Goal: Information Seeking & Learning: Learn about a topic

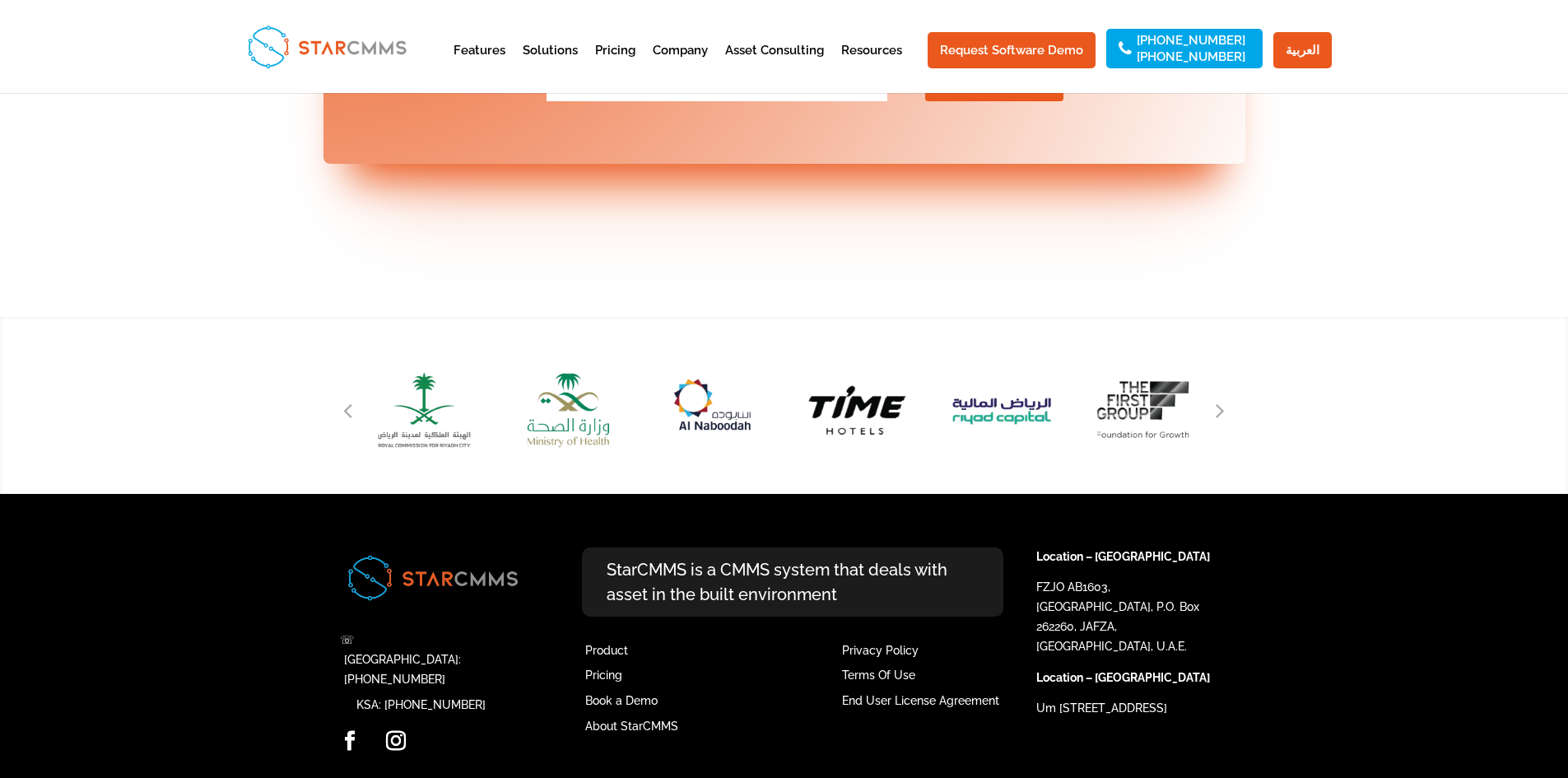
scroll to position [6748, 0]
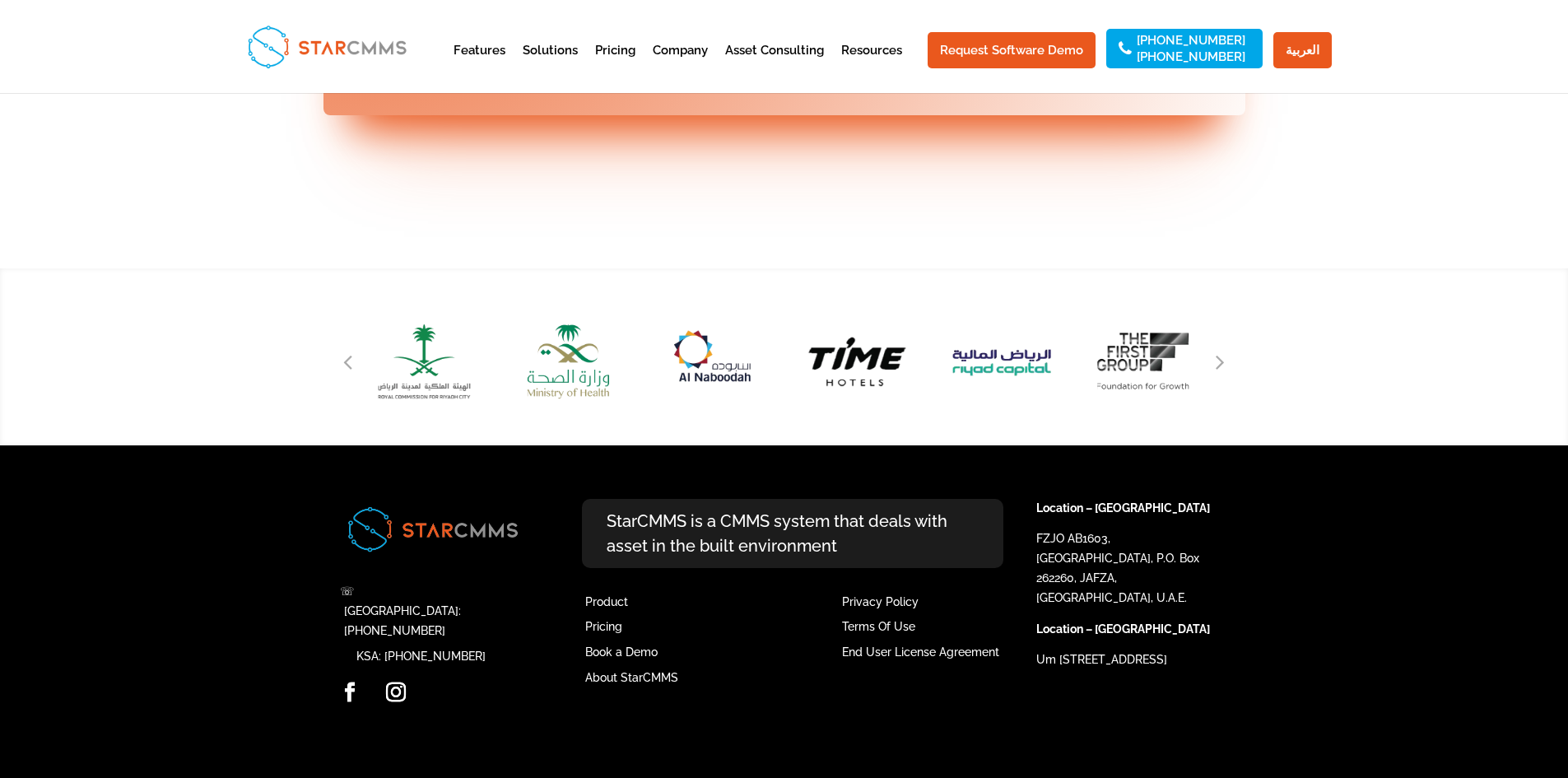
click at [1215, 374] on div "Next slide" at bounding box center [1220, 361] width 24 height 24
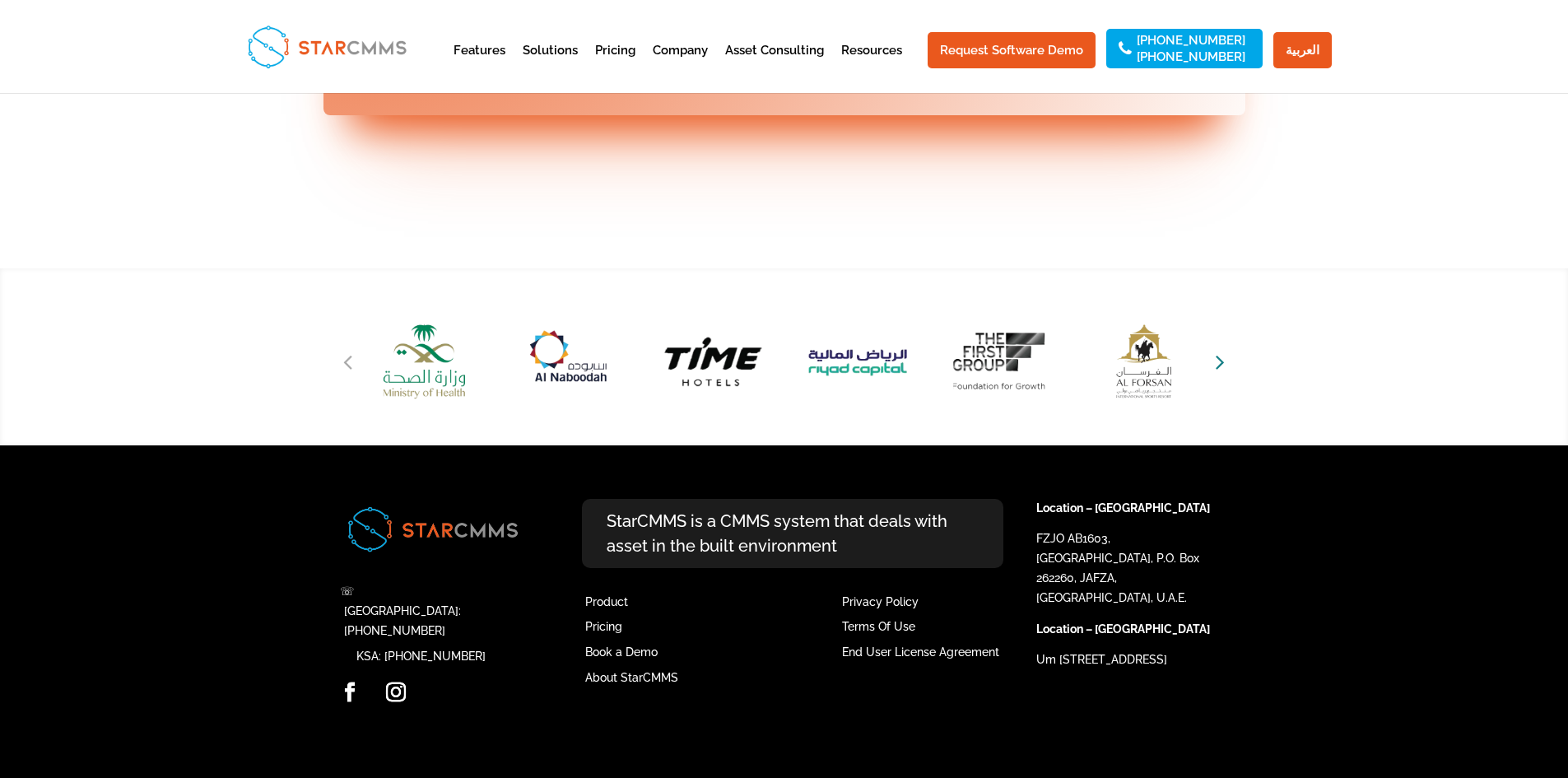
click at [1220, 373] on icon "Next slide" at bounding box center [1221, 361] width 9 height 23
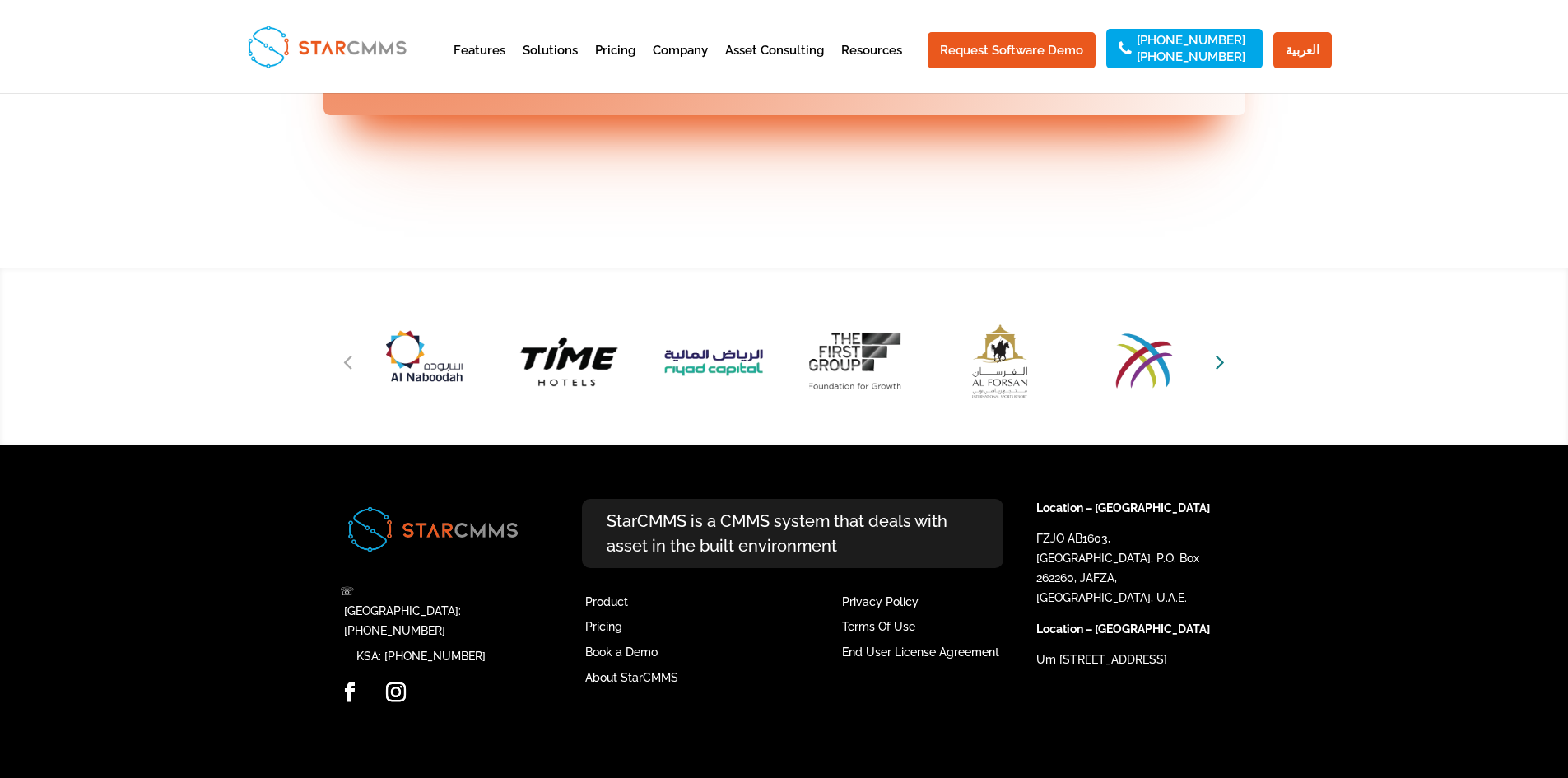
click at [1220, 373] on icon "Next slide" at bounding box center [1221, 361] width 9 height 23
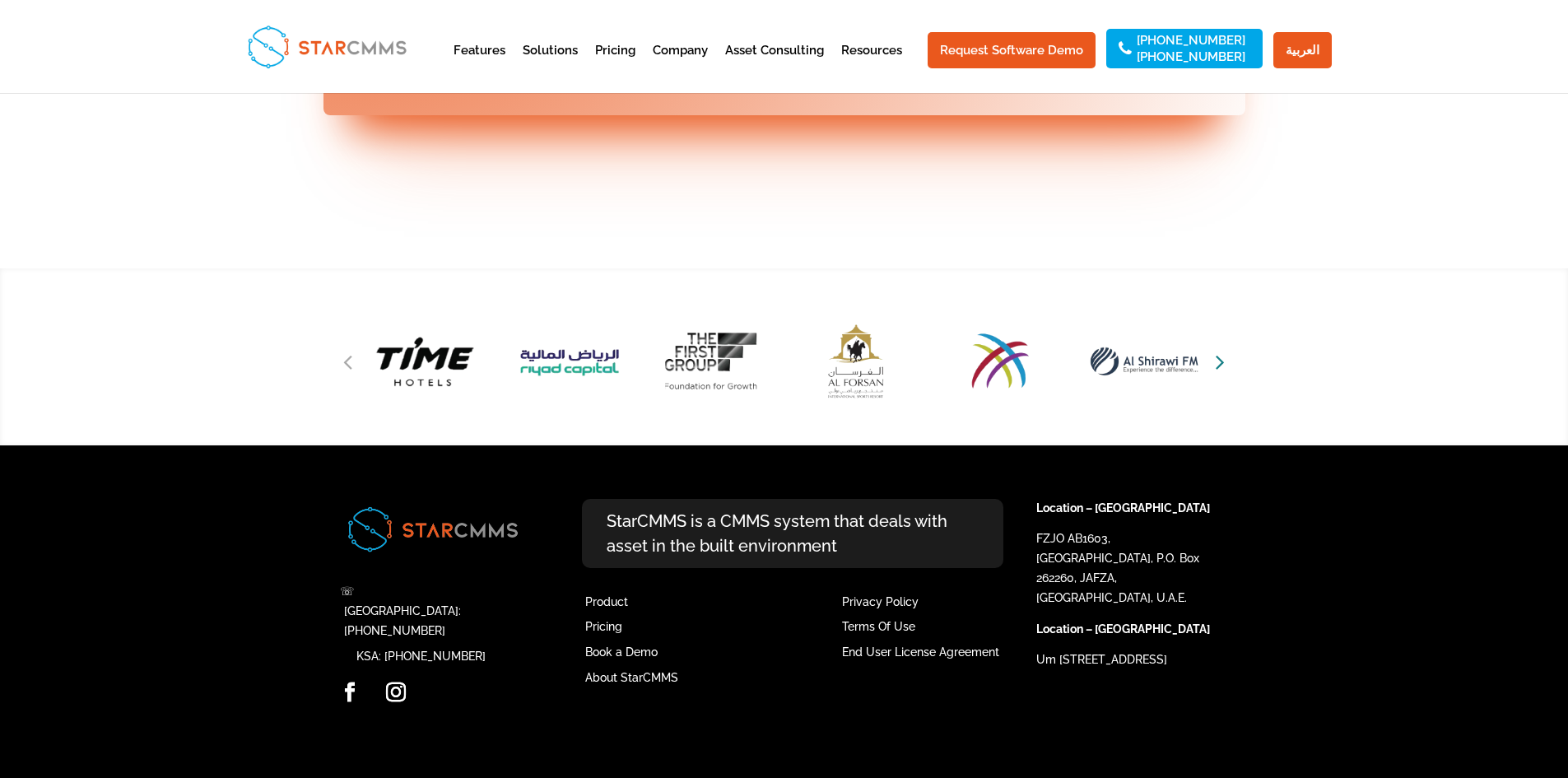
click at [1217, 373] on icon "Next slide" at bounding box center [1221, 361] width 9 height 23
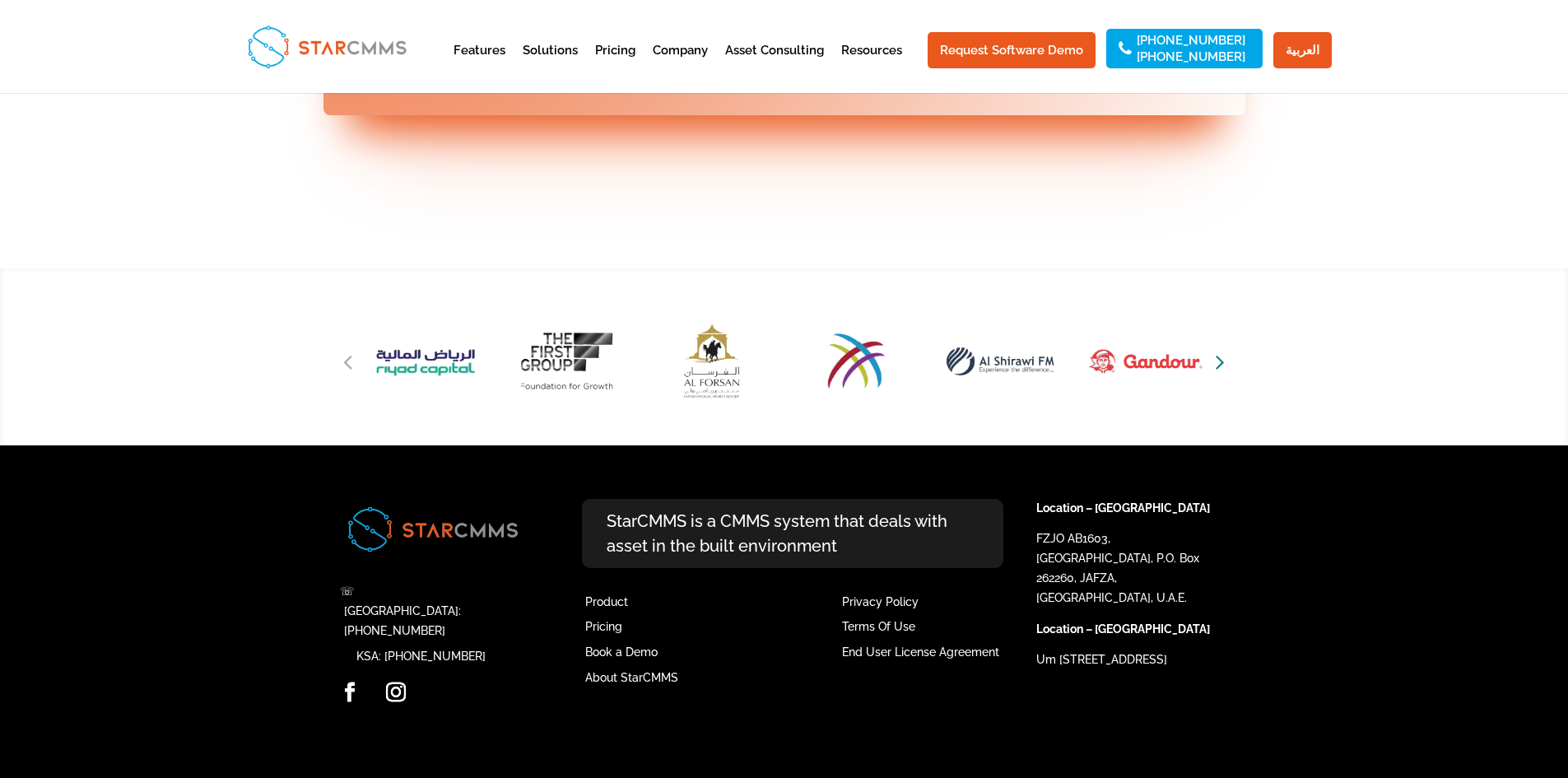
click at [1217, 373] on icon "Next slide" at bounding box center [1221, 361] width 9 height 23
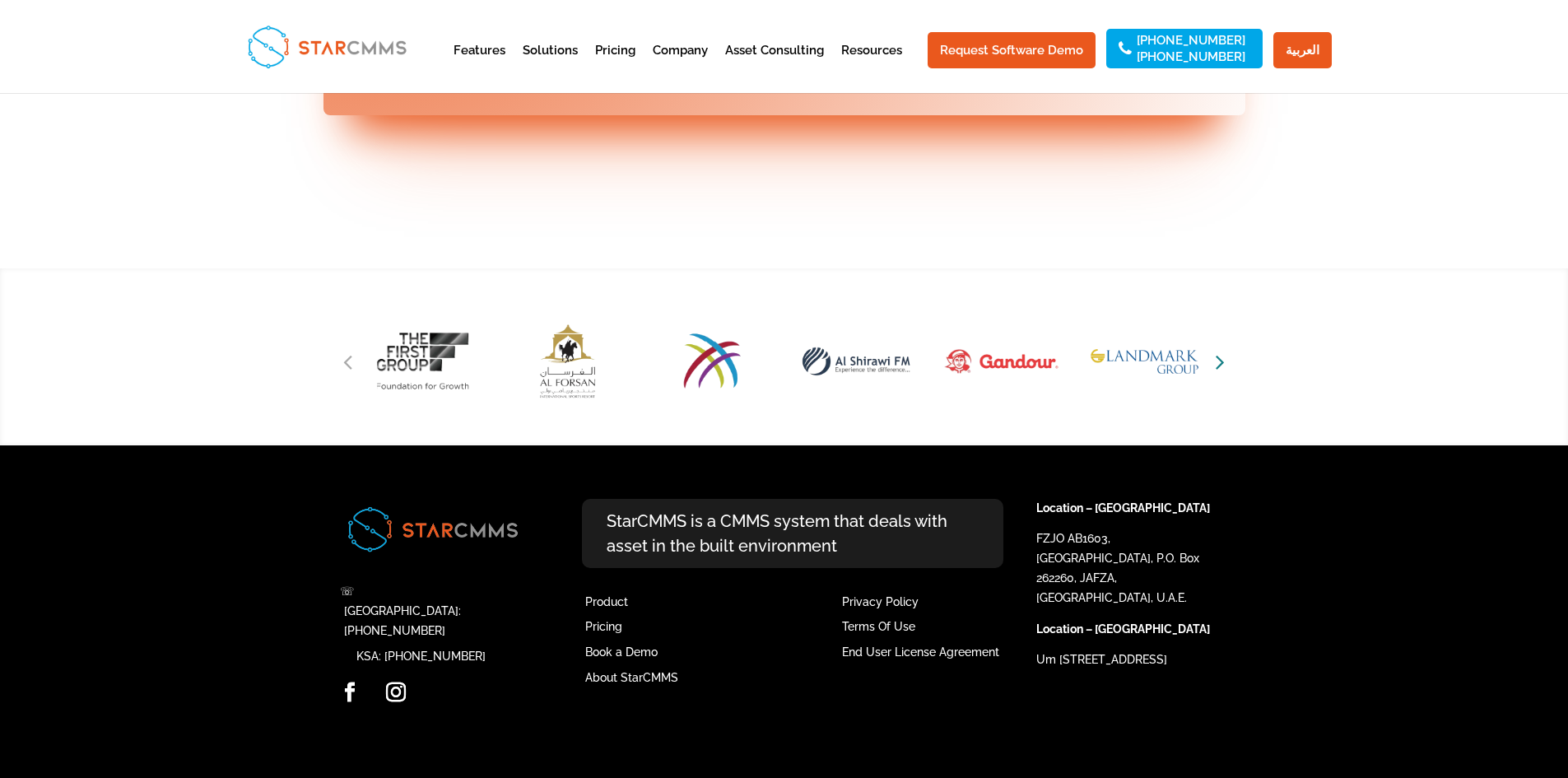
click at [1217, 373] on icon "Next slide" at bounding box center [1221, 361] width 9 height 23
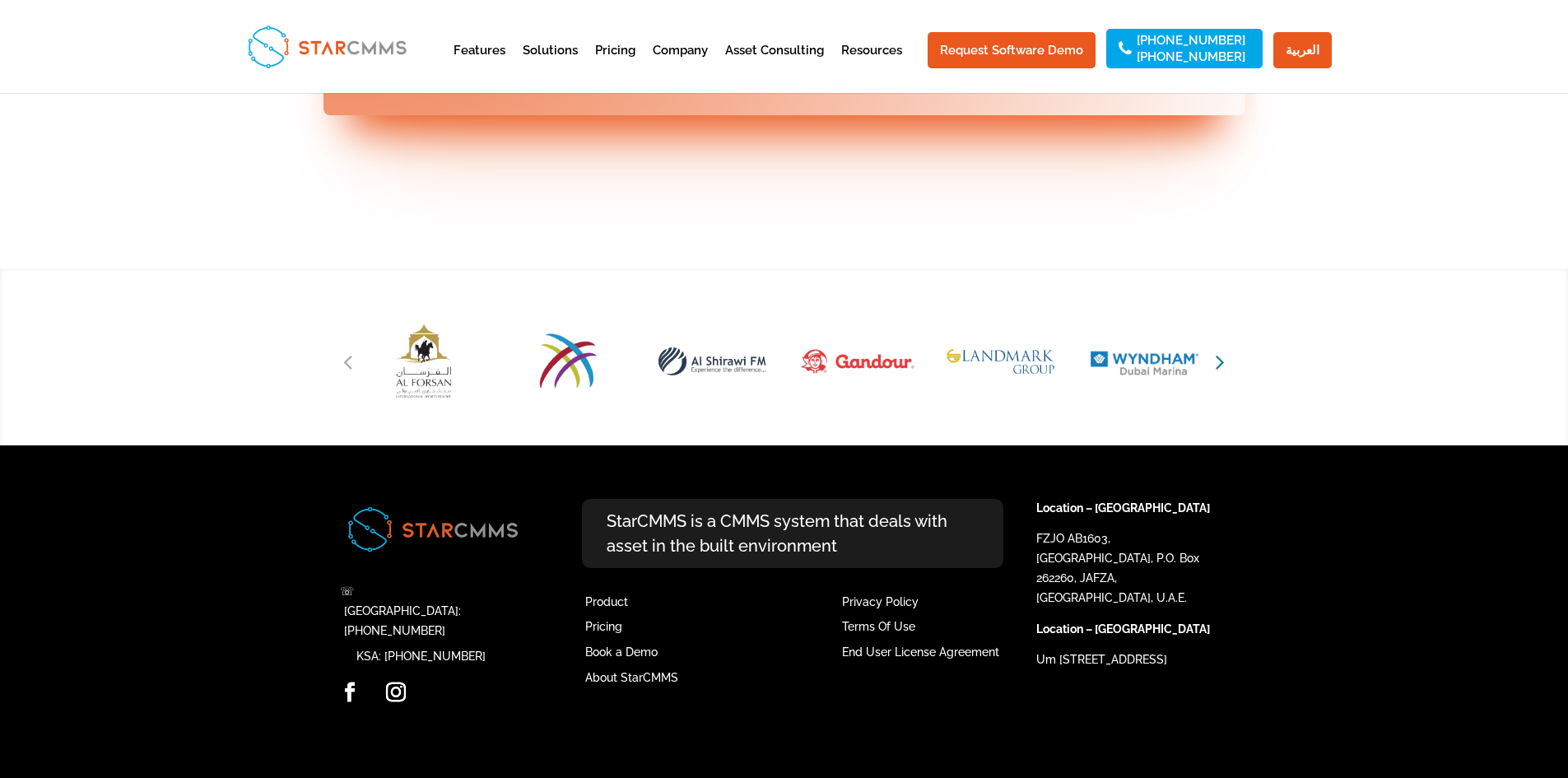
click at [1217, 373] on icon "Next slide" at bounding box center [1221, 361] width 9 height 23
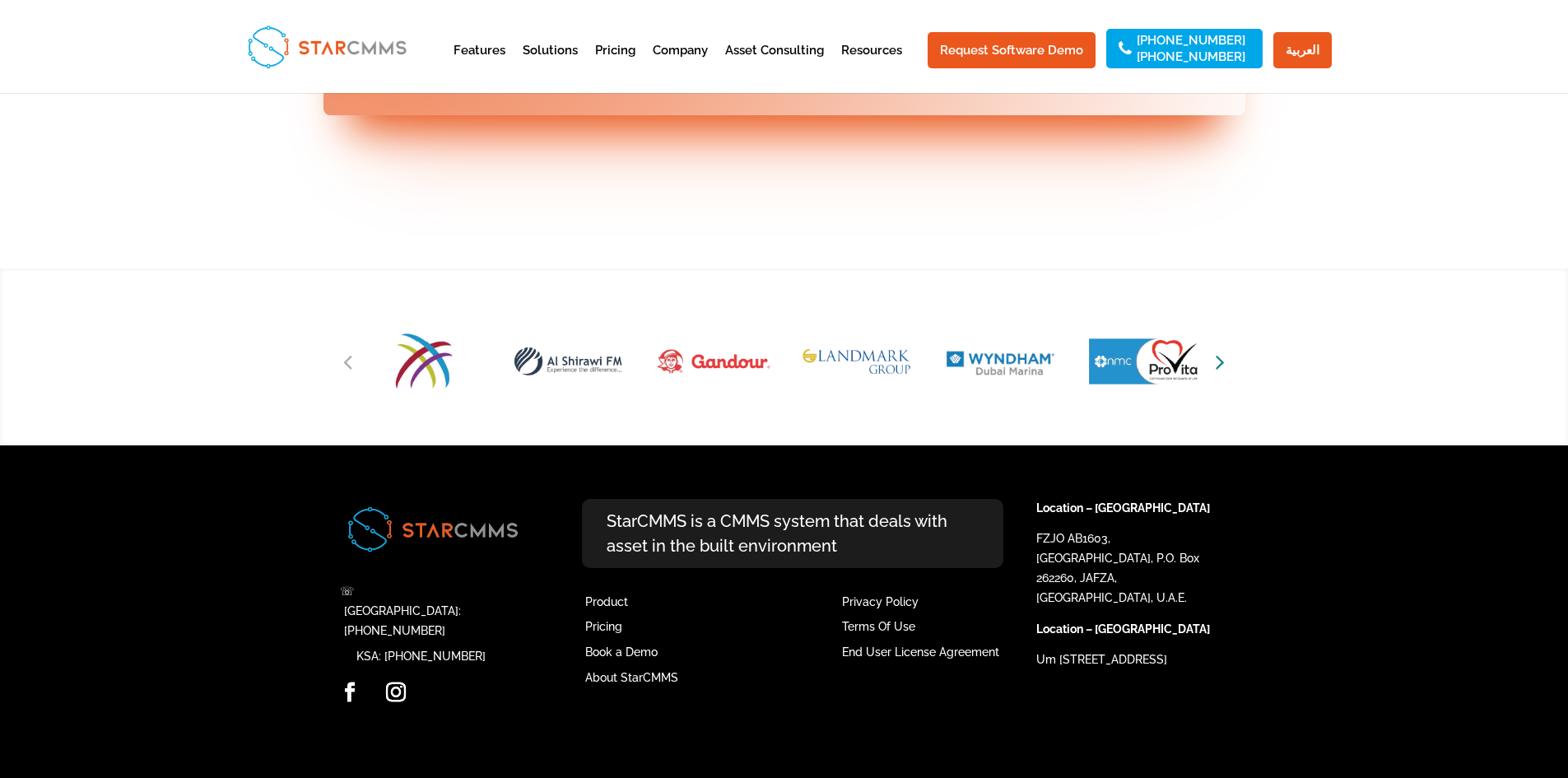
click at [1217, 373] on icon "Next slide" at bounding box center [1221, 361] width 9 height 23
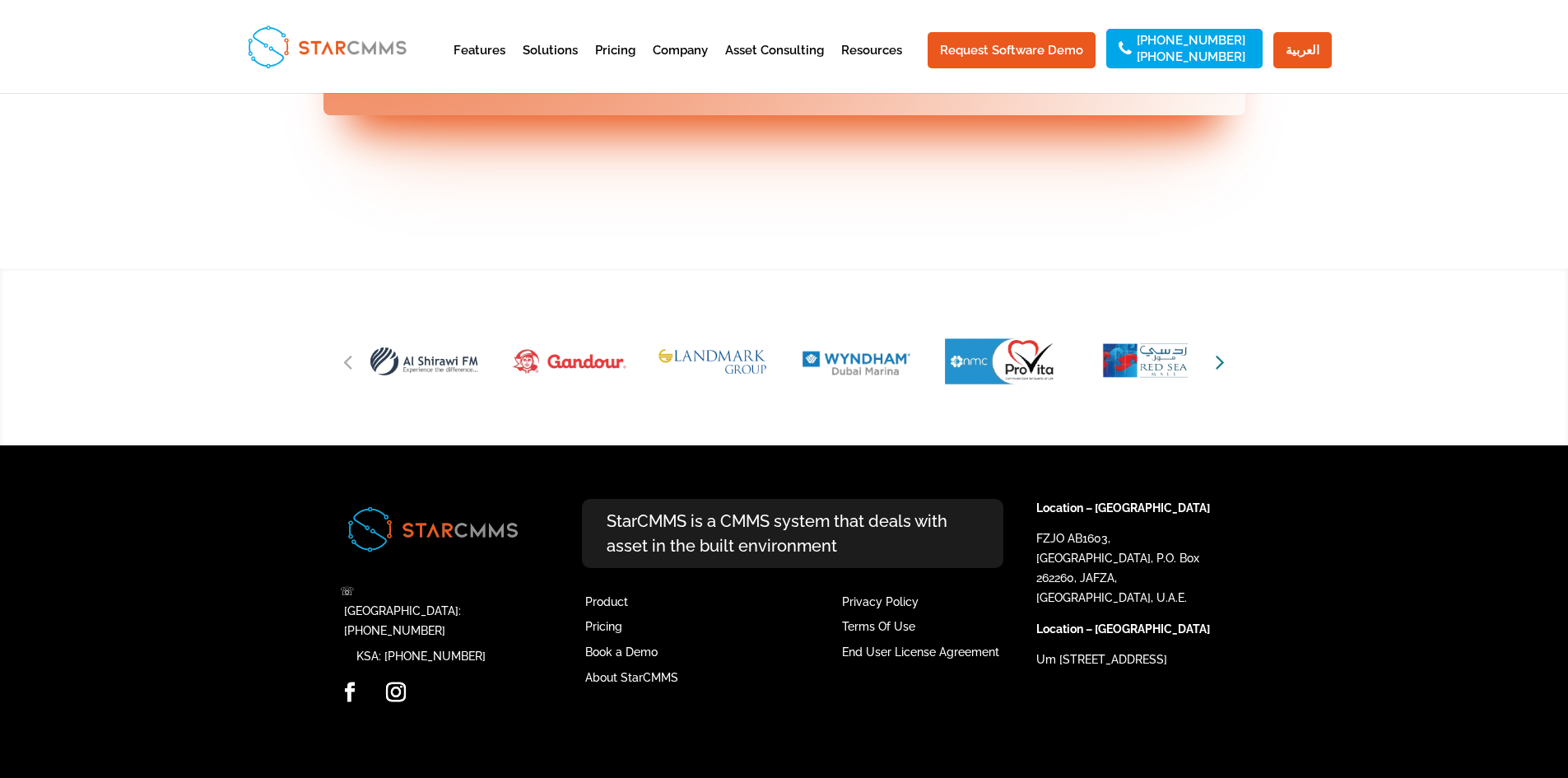
click at [1217, 373] on icon "Next slide" at bounding box center [1221, 361] width 9 height 23
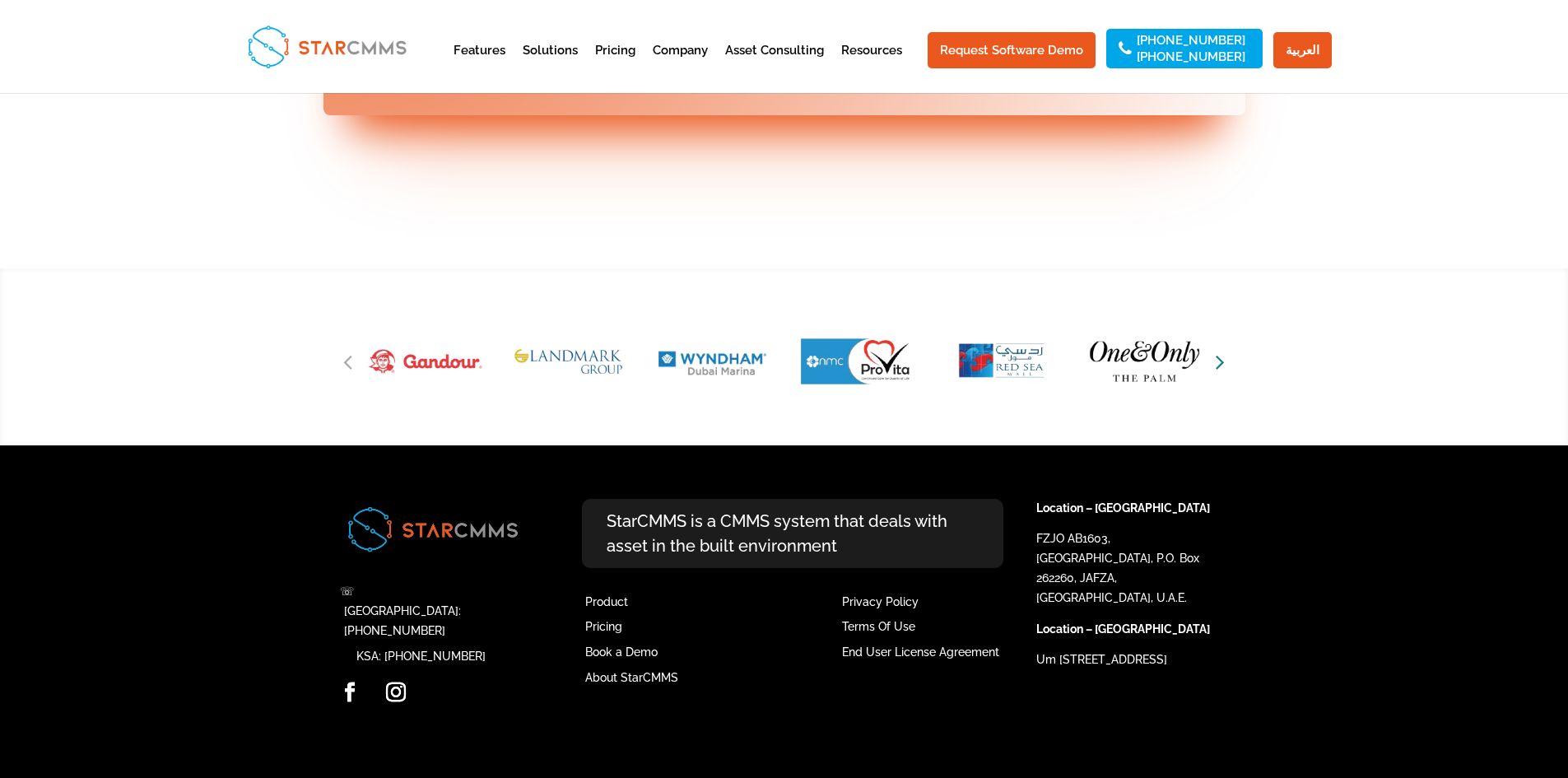
click at [1217, 373] on icon "Next slide" at bounding box center [1221, 361] width 9 height 23
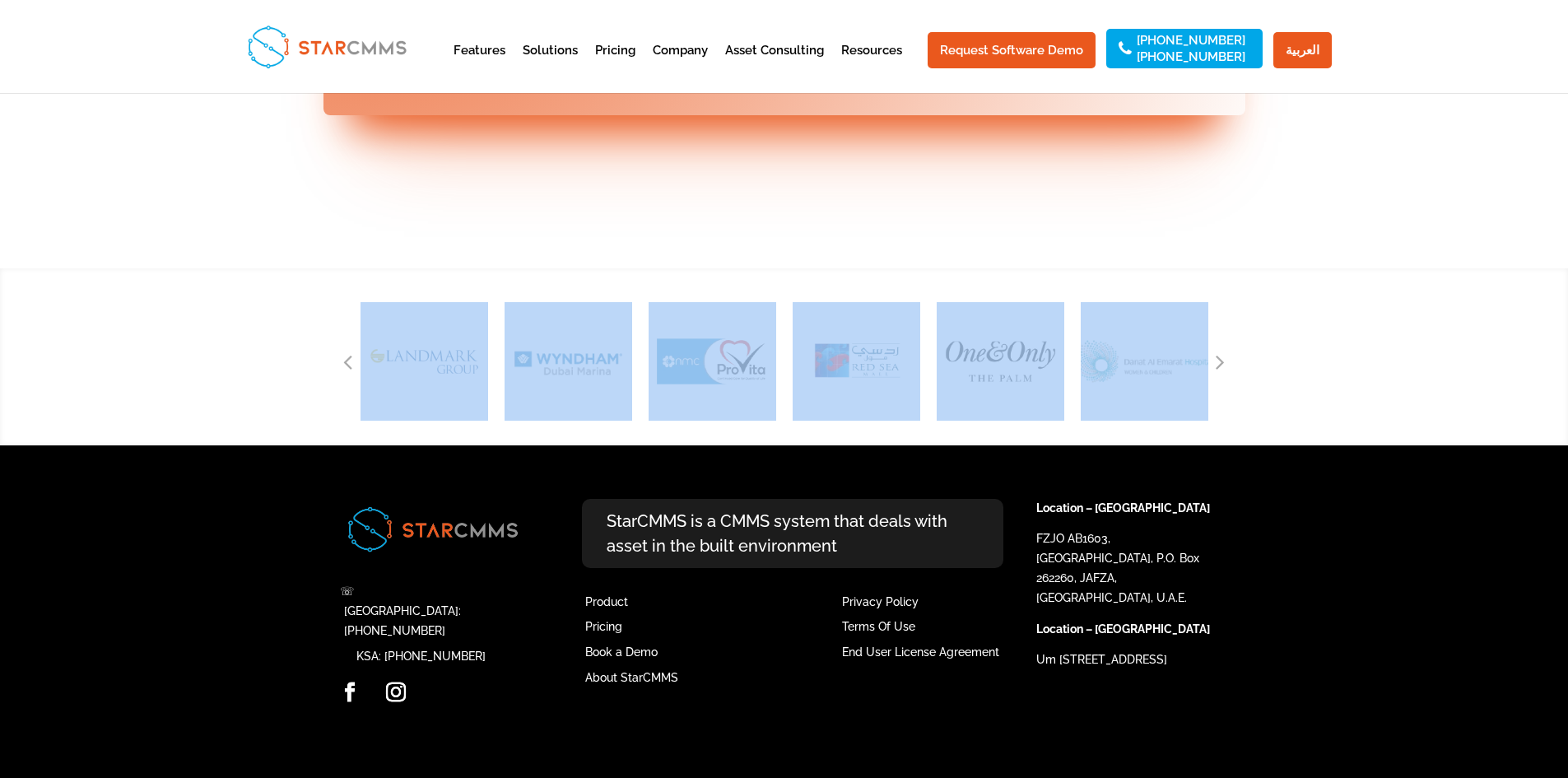
drag, startPoint x: 1217, startPoint y: 409, endPoint x: 1207, endPoint y: 438, distance: 30.7
click at [1207, 421] on div at bounding box center [784, 361] width 848 height 119
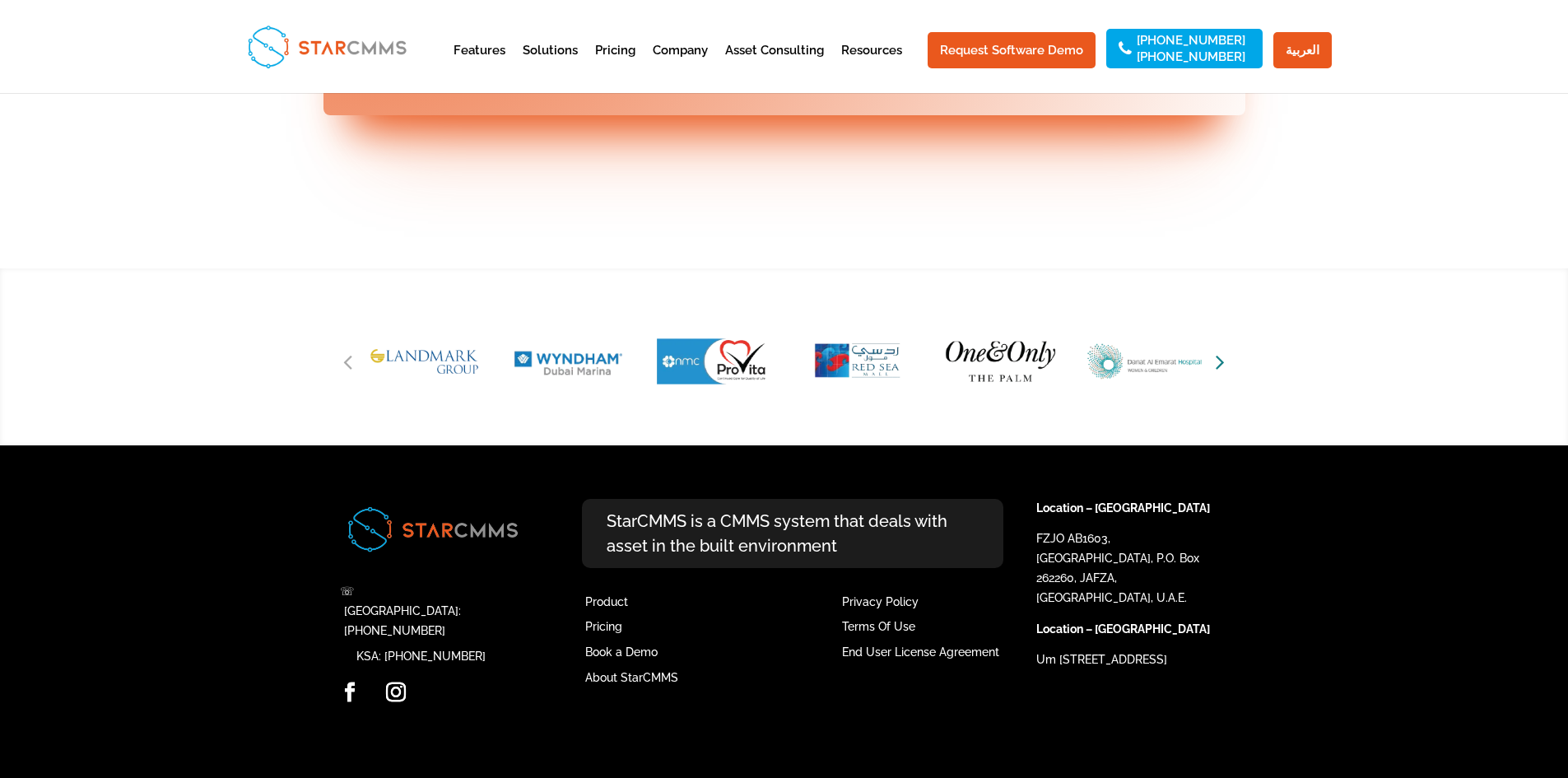
click at [1221, 373] on icon "Next slide" at bounding box center [1221, 361] width 9 height 23
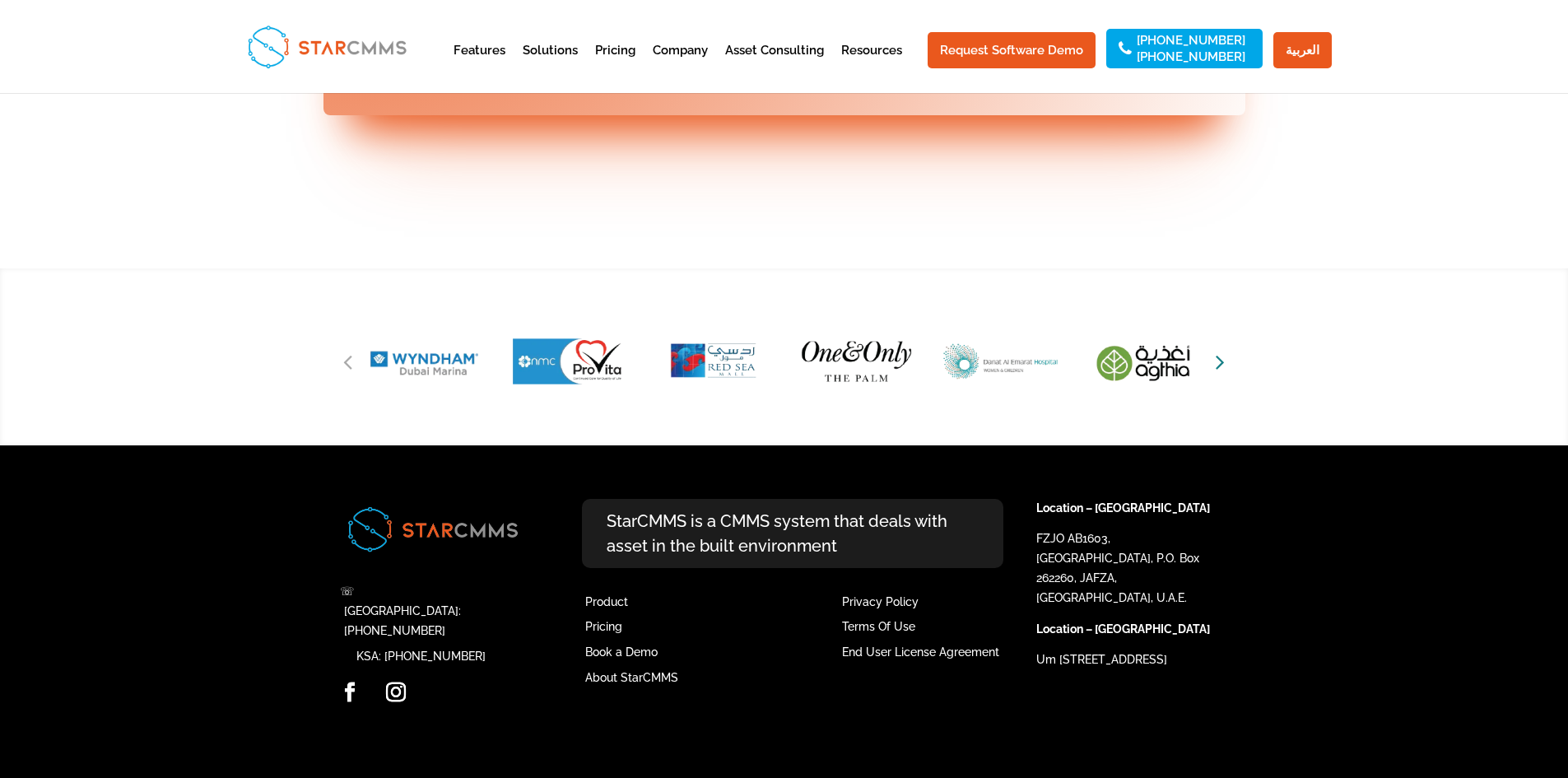
click at [1221, 373] on icon "Next slide" at bounding box center [1221, 361] width 9 height 23
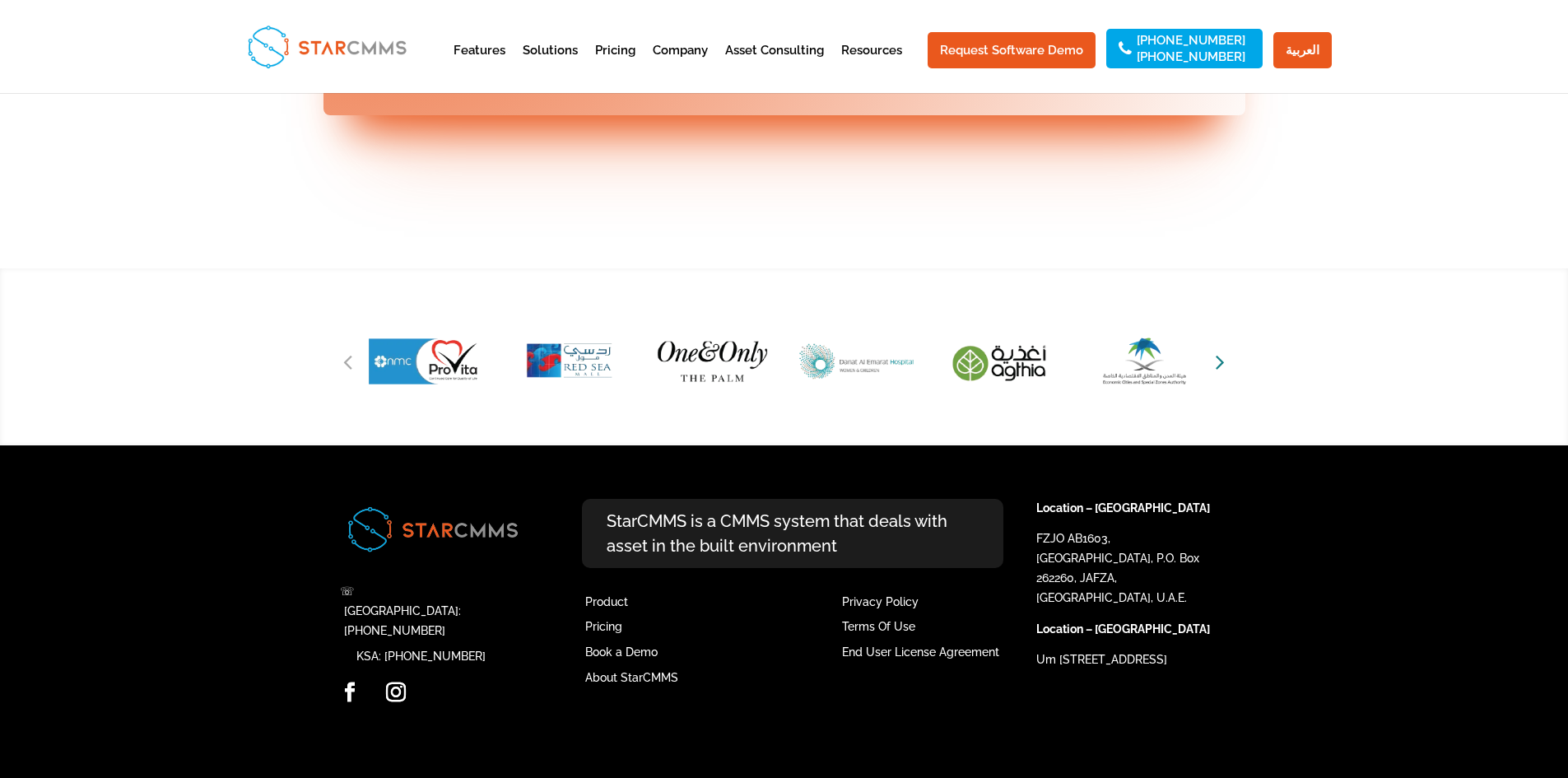
click at [1221, 373] on icon "Next slide" at bounding box center [1221, 361] width 9 height 23
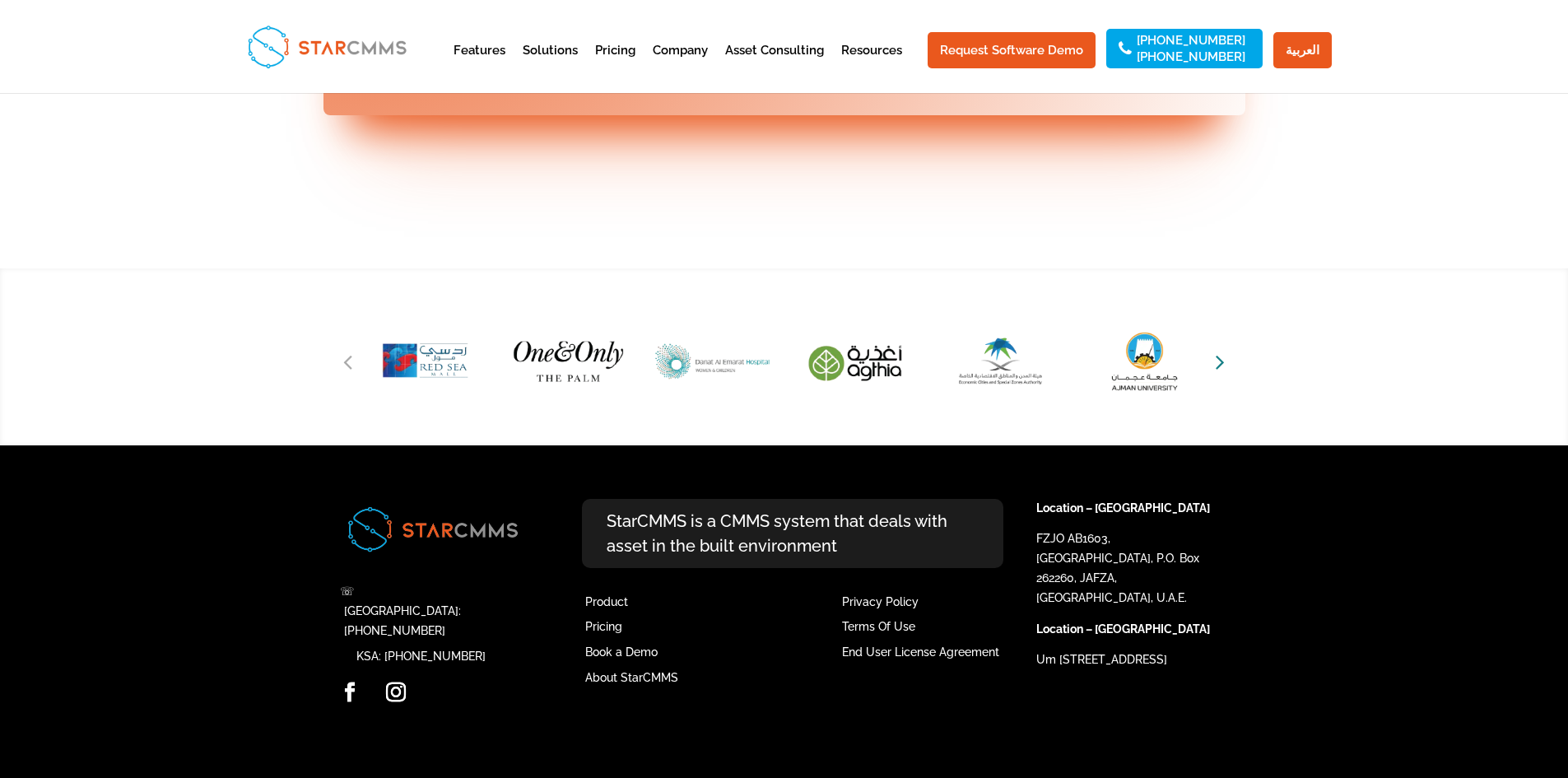
click at [1221, 373] on icon "Next slide" at bounding box center [1221, 361] width 9 height 23
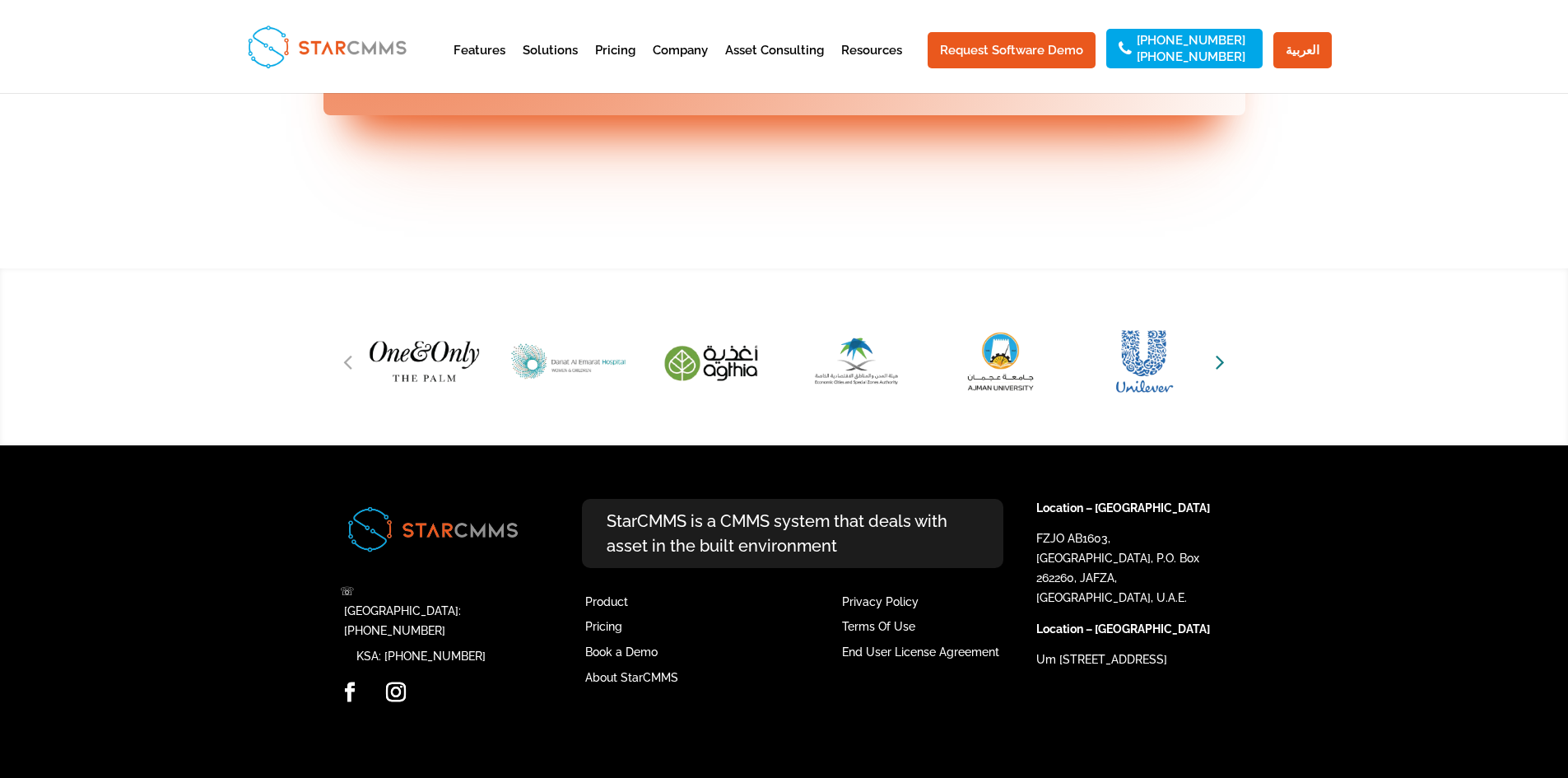
click at [1221, 373] on icon "Next slide" at bounding box center [1221, 361] width 9 height 23
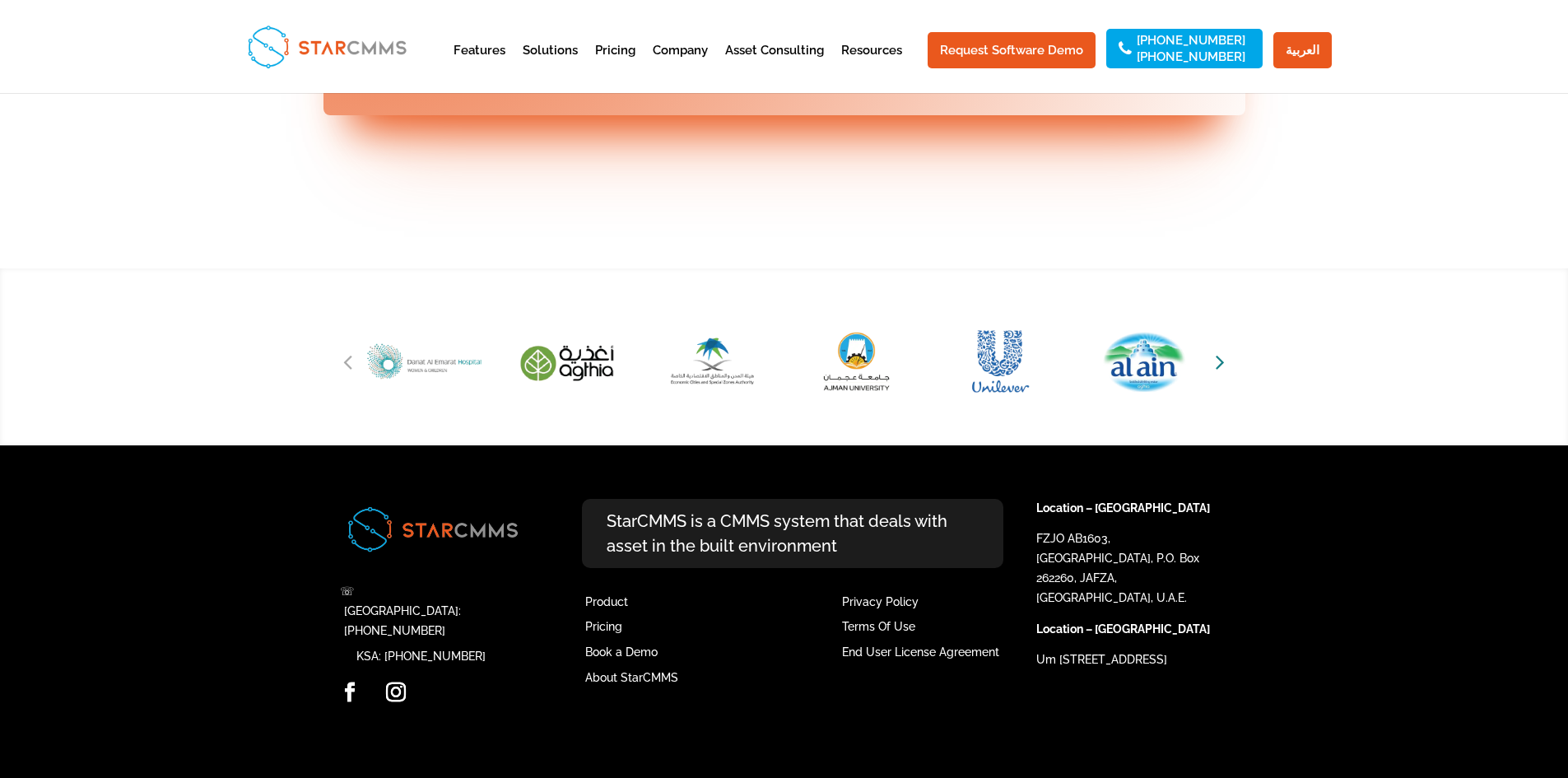
click at [1221, 373] on icon "Next slide" at bounding box center [1221, 361] width 9 height 23
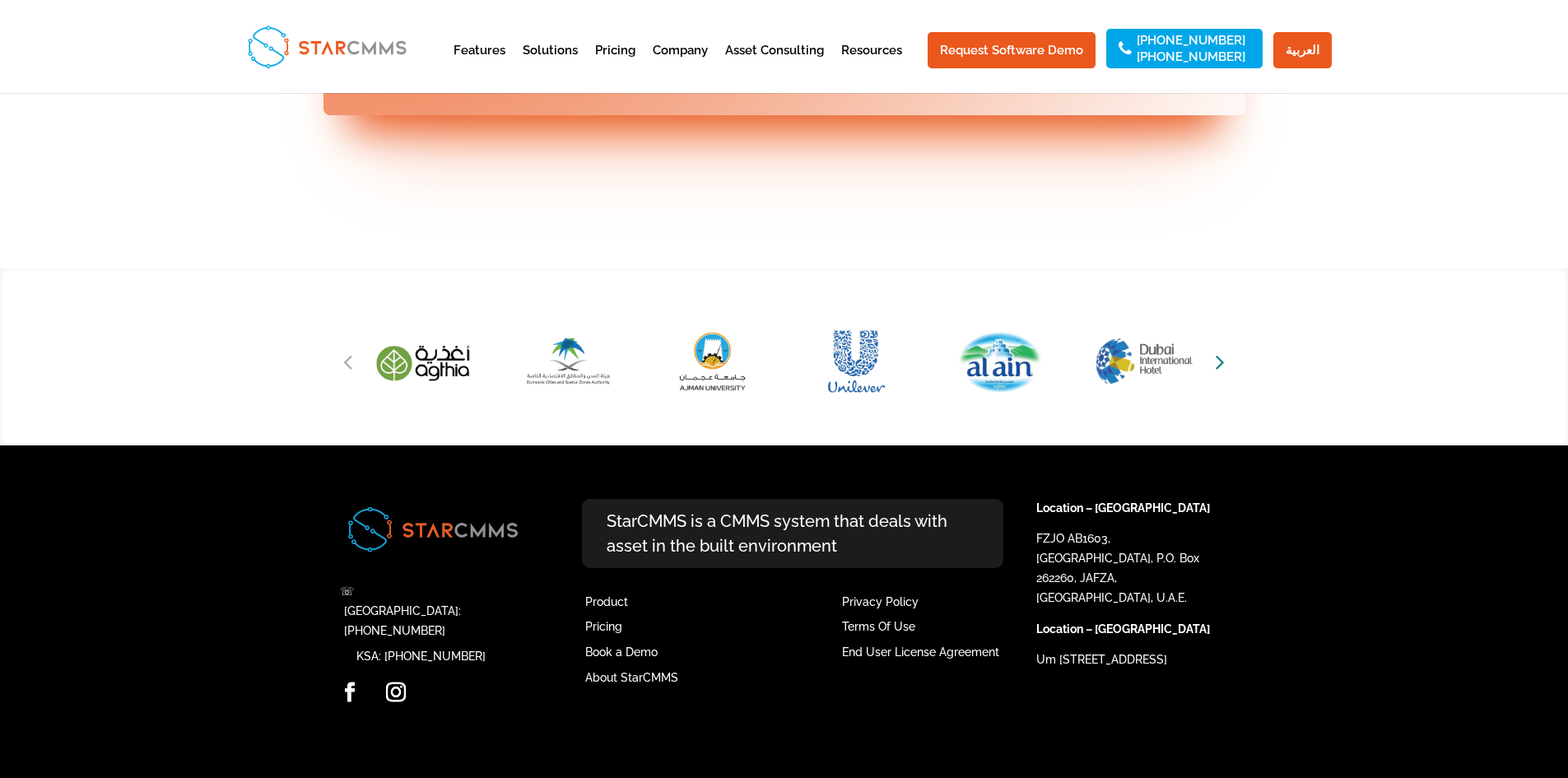
click at [1221, 373] on icon "Next slide" at bounding box center [1221, 361] width 9 height 23
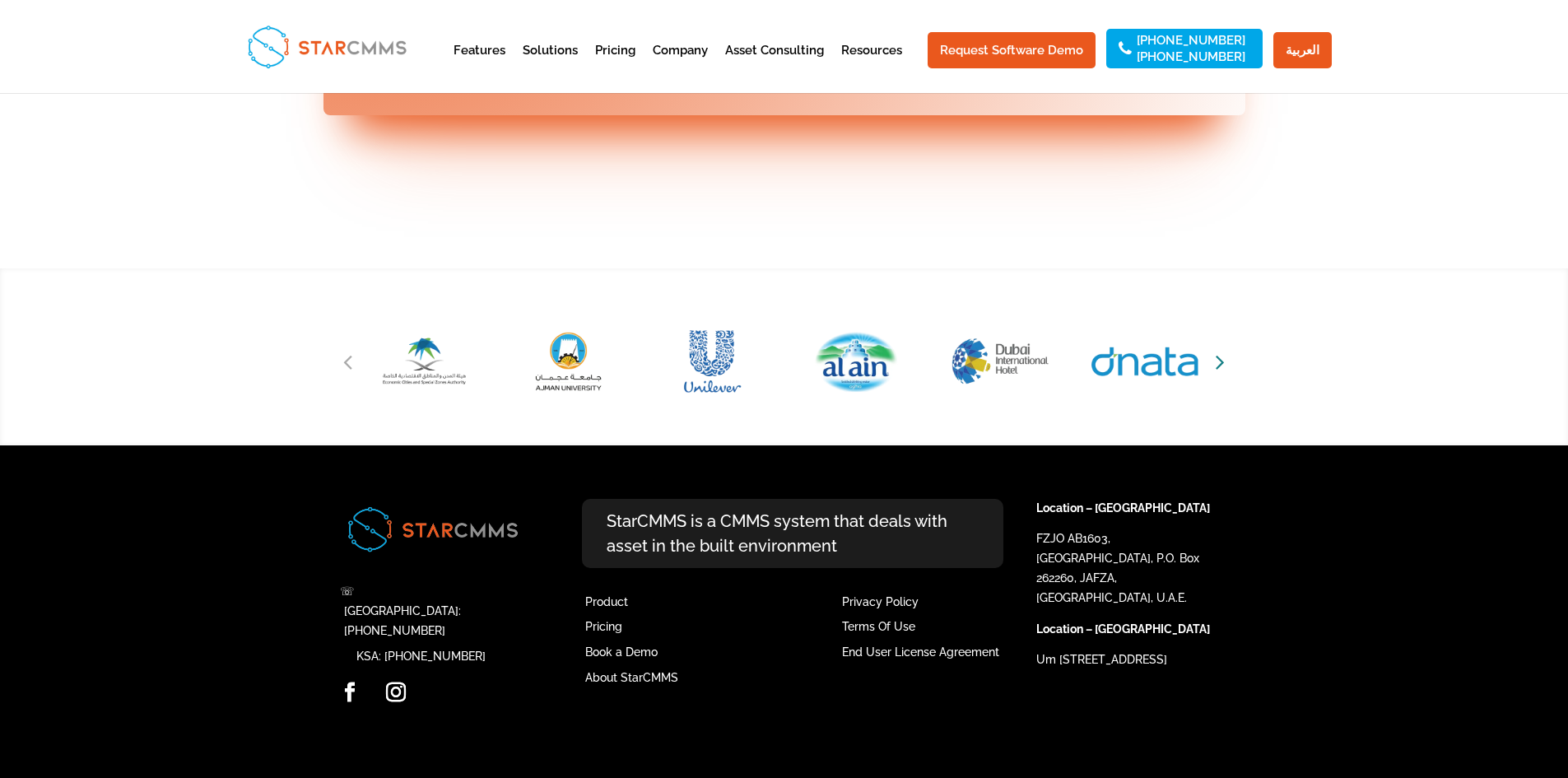
click at [1221, 373] on icon "Next slide" at bounding box center [1221, 361] width 9 height 23
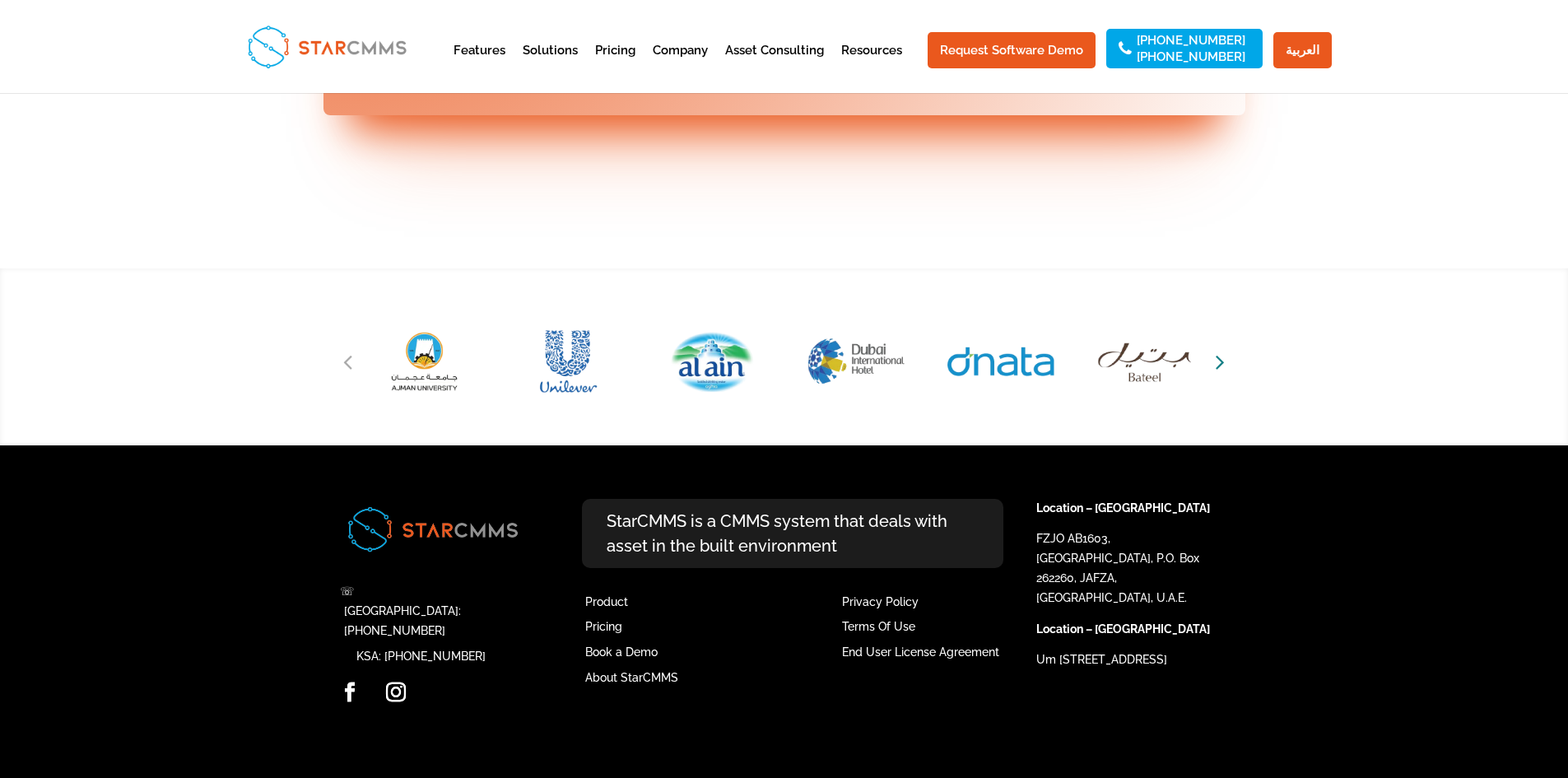
click at [1221, 373] on icon "Next slide" at bounding box center [1221, 361] width 9 height 23
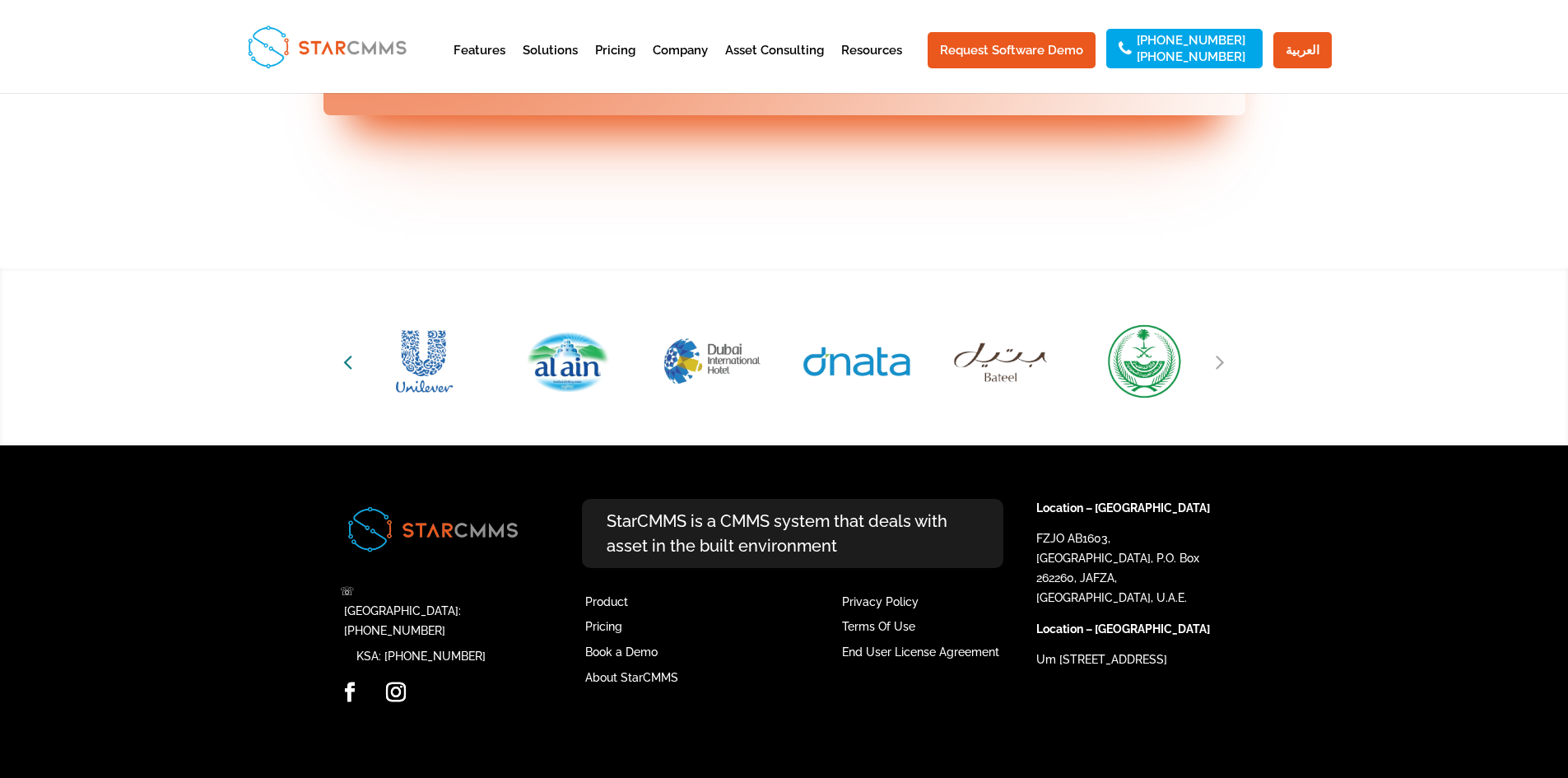
click at [350, 373] on icon "Previous slide" at bounding box center [347, 361] width 9 height 23
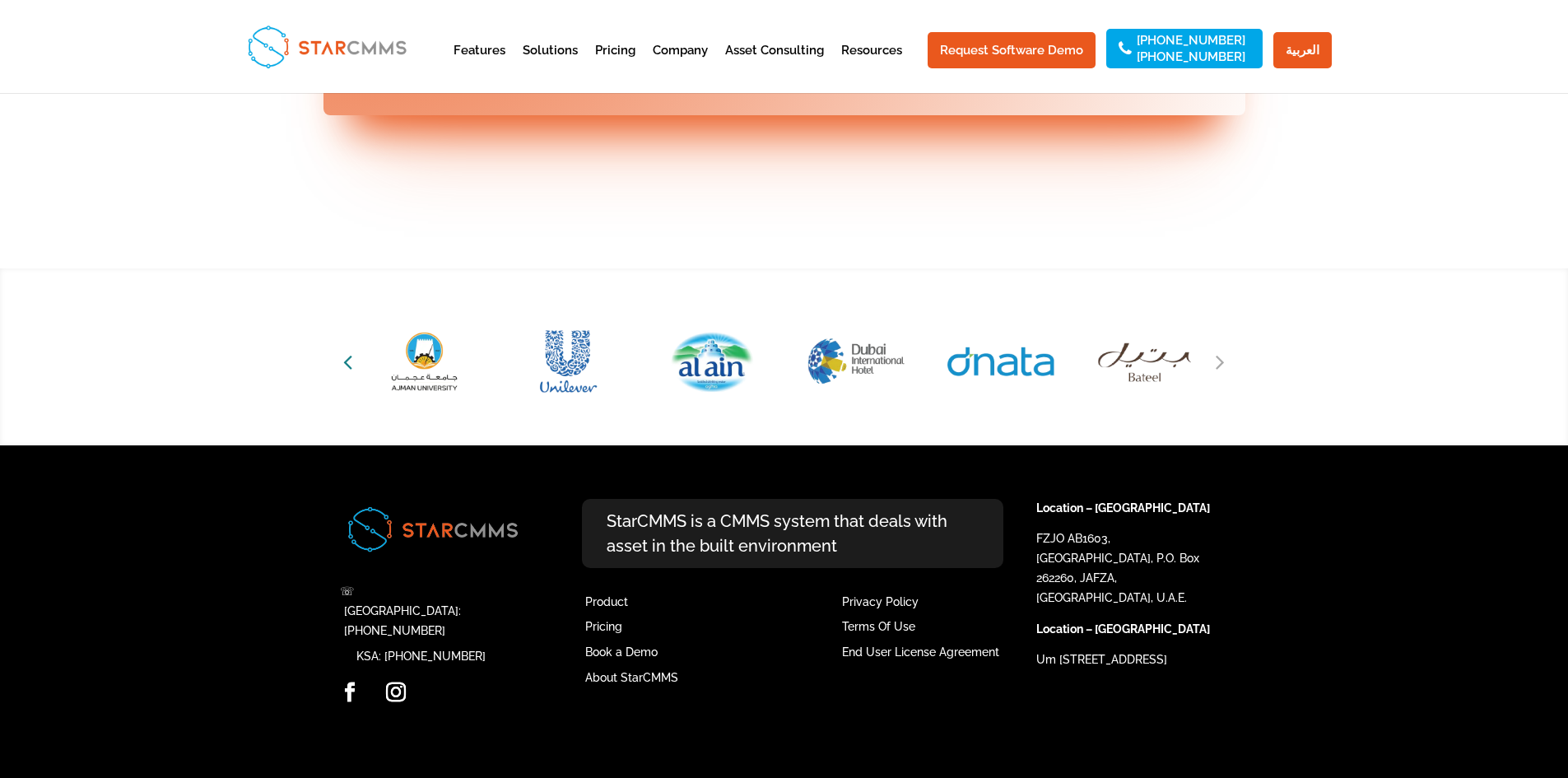
click at [350, 373] on icon "Previous slide" at bounding box center [347, 361] width 9 height 23
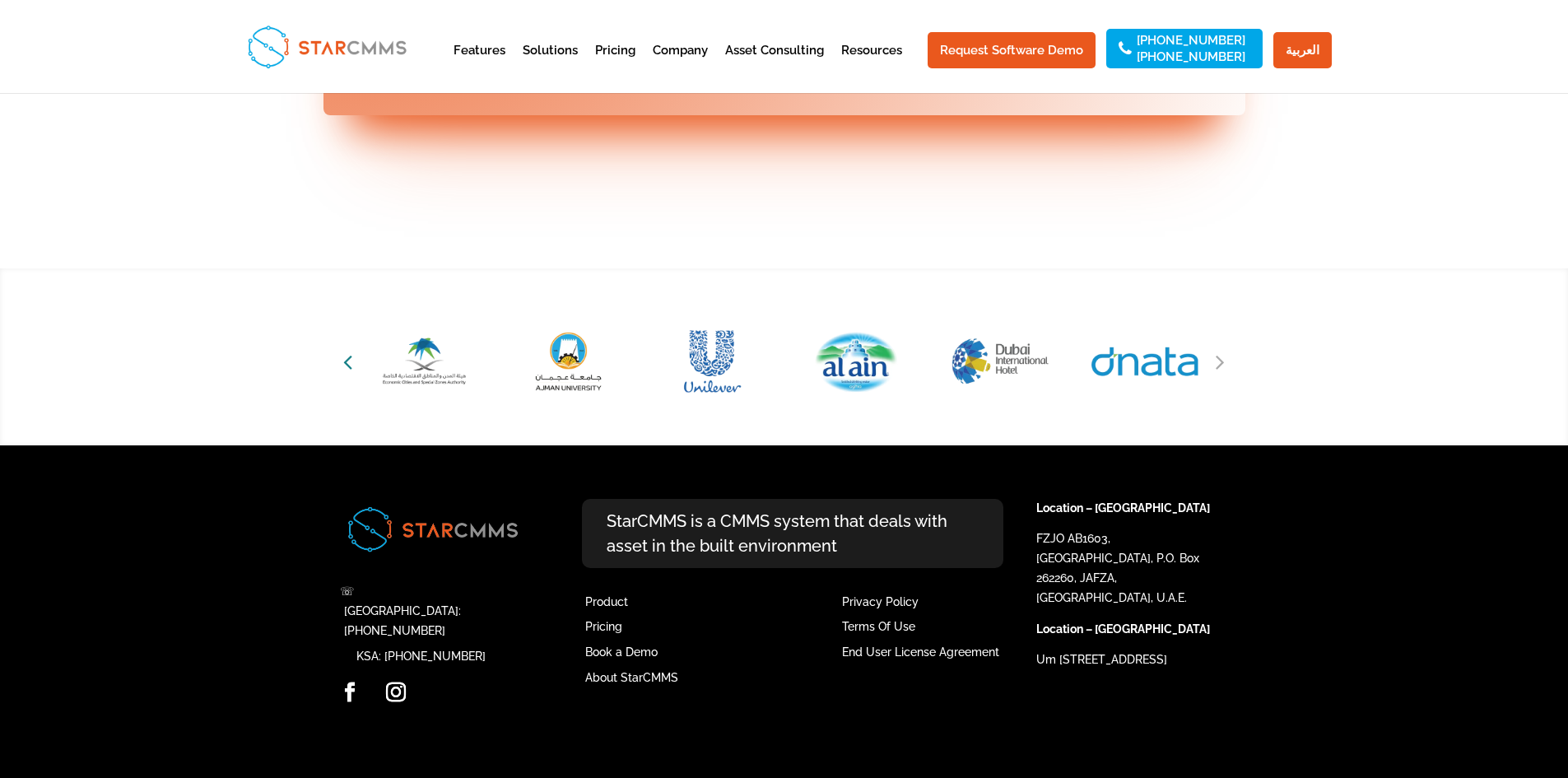
click at [350, 373] on icon "Previous slide" at bounding box center [347, 361] width 9 height 23
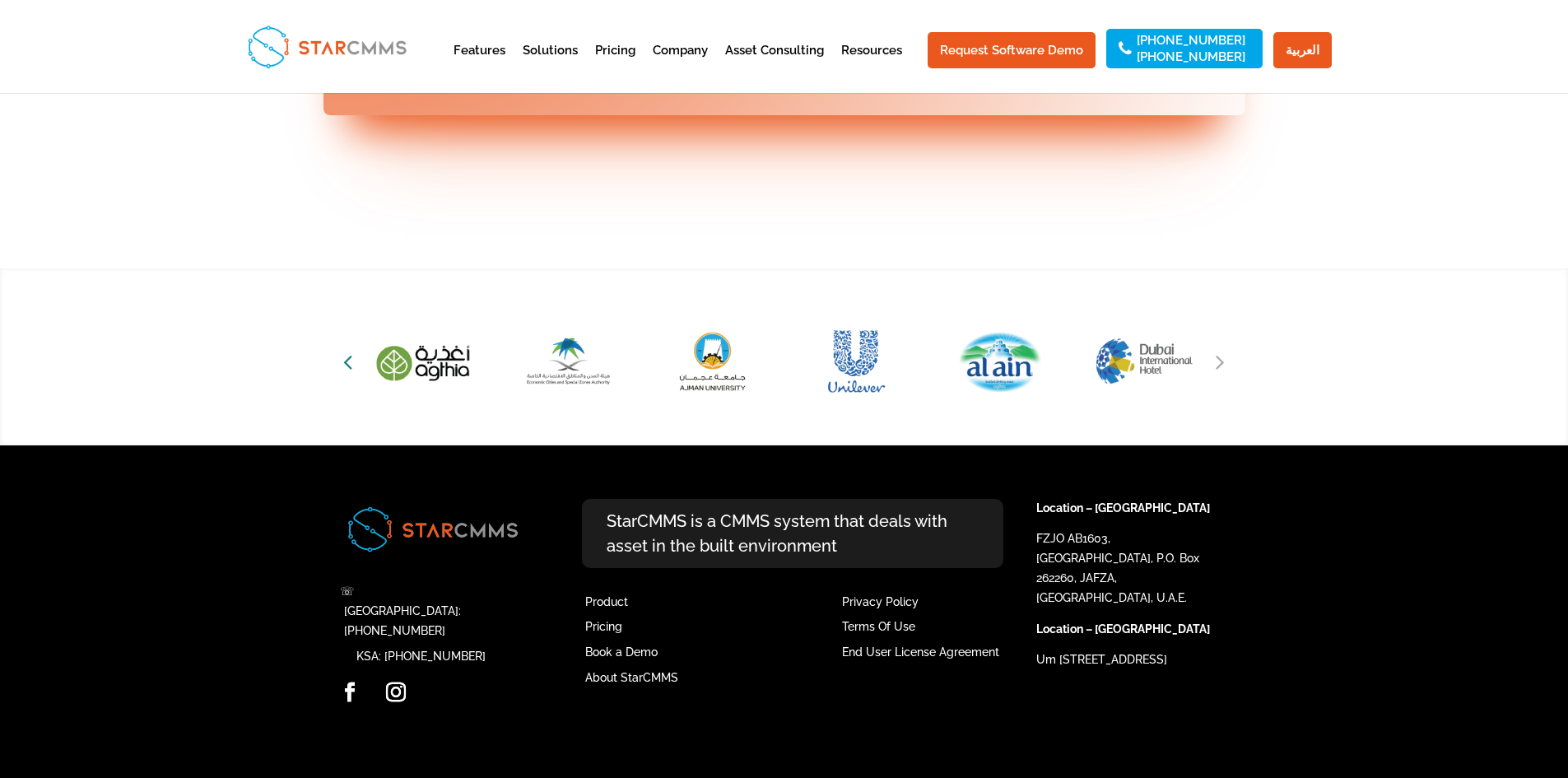
click at [351, 373] on icon "Previous slide" at bounding box center [347, 361] width 9 height 23
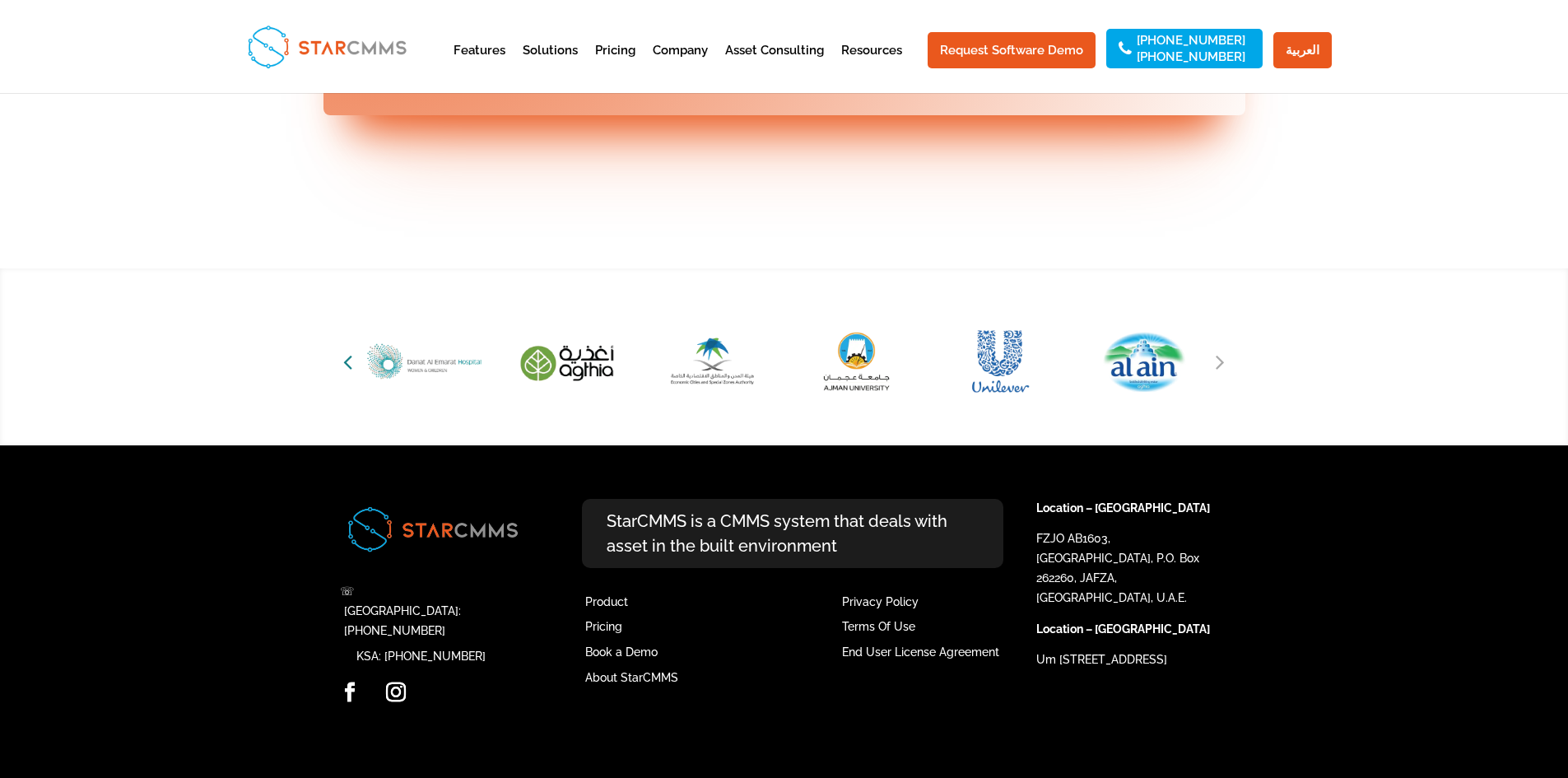
click at [351, 373] on icon "Previous slide" at bounding box center [347, 361] width 9 height 23
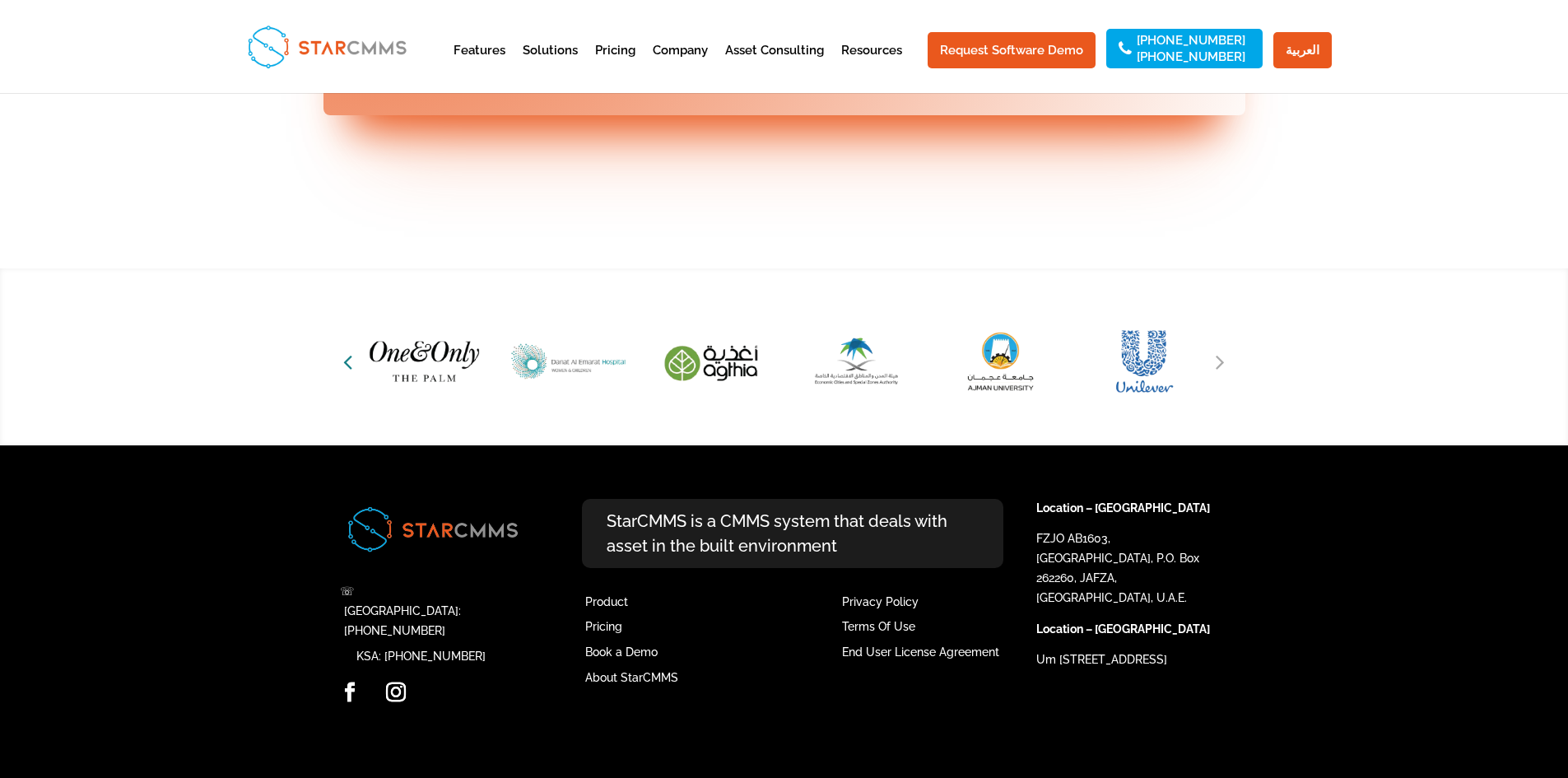
click at [351, 373] on icon "Previous slide" at bounding box center [347, 361] width 9 height 23
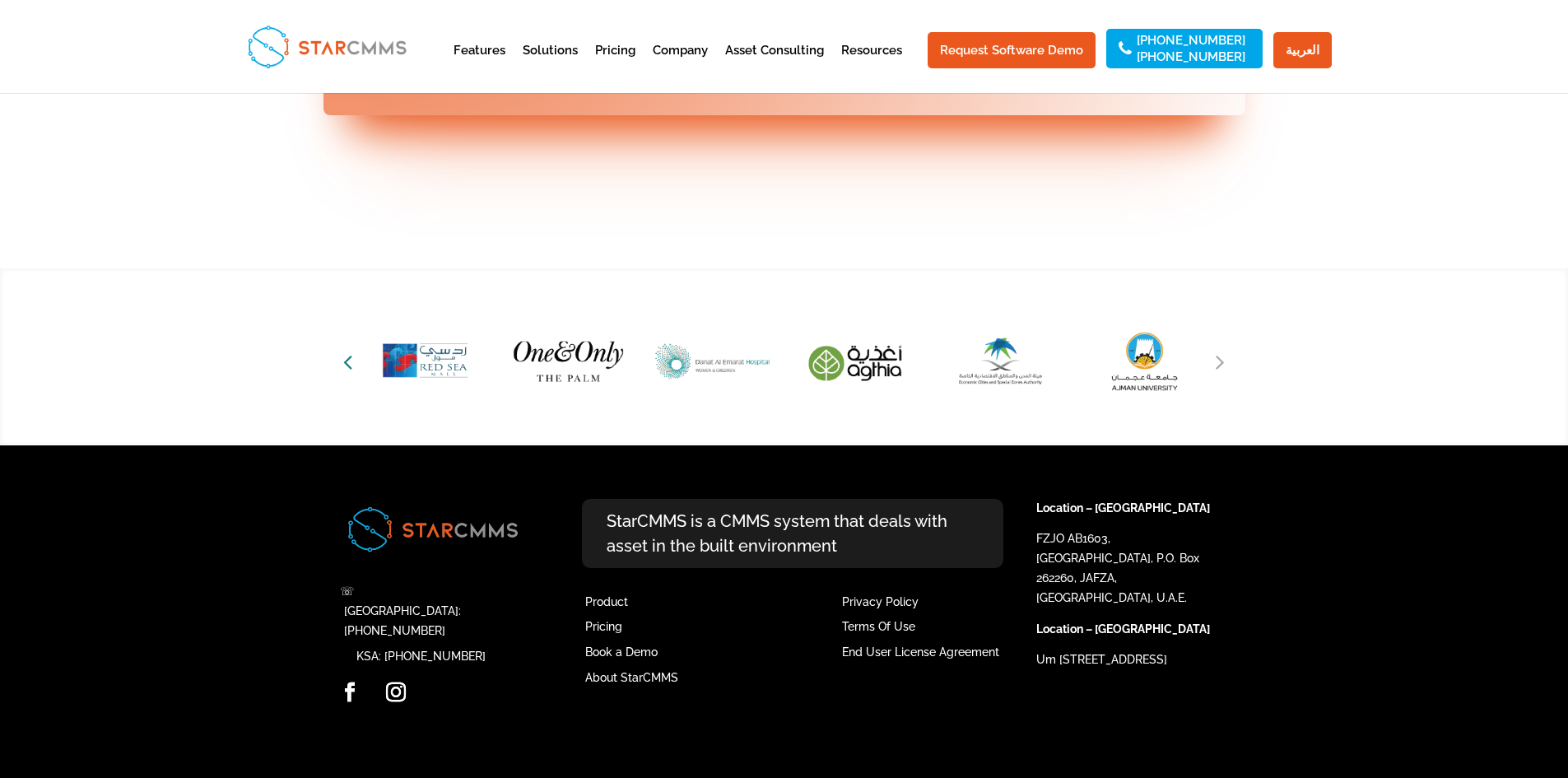
click at [351, 373] on icon "Previous slide" at bounding box center [347, 361] width 9 height 23
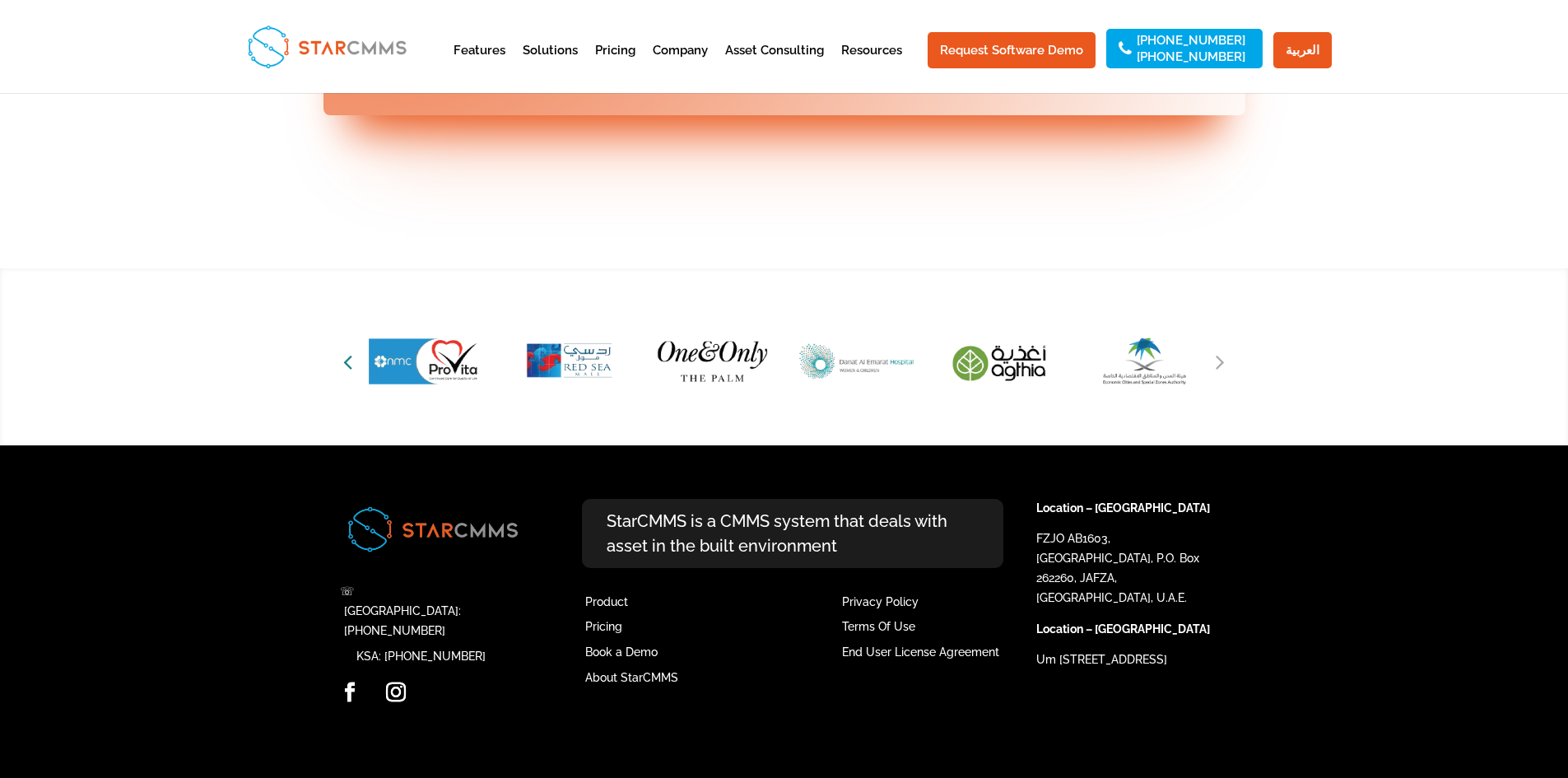
click at [351, 373] on icon "Previous slide" at bounding box center [347, 361] width 9 height 23
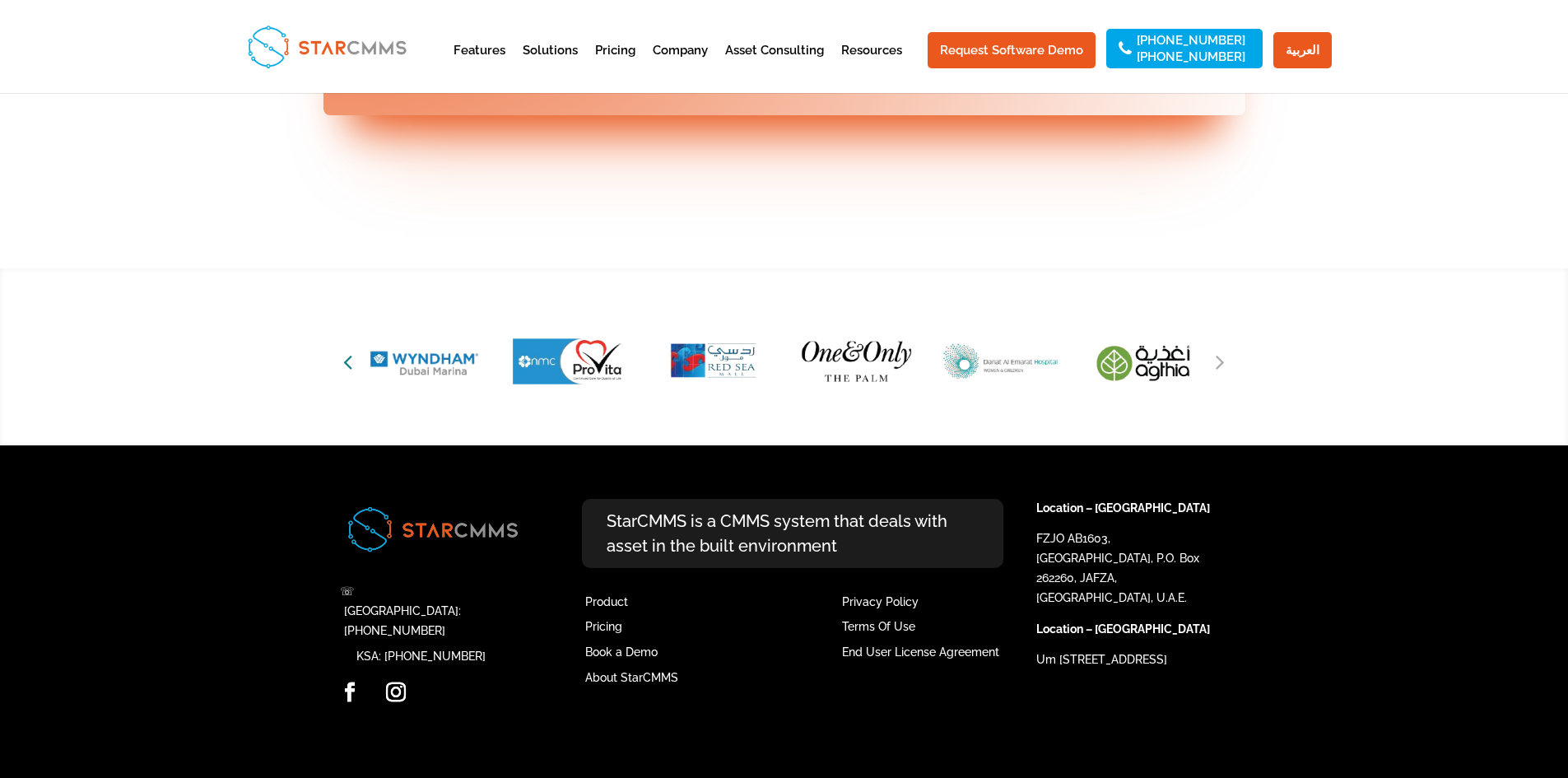
click at [351, 373] on icon "Previous slide" at bounding box center [347, 361] width 9 height 23
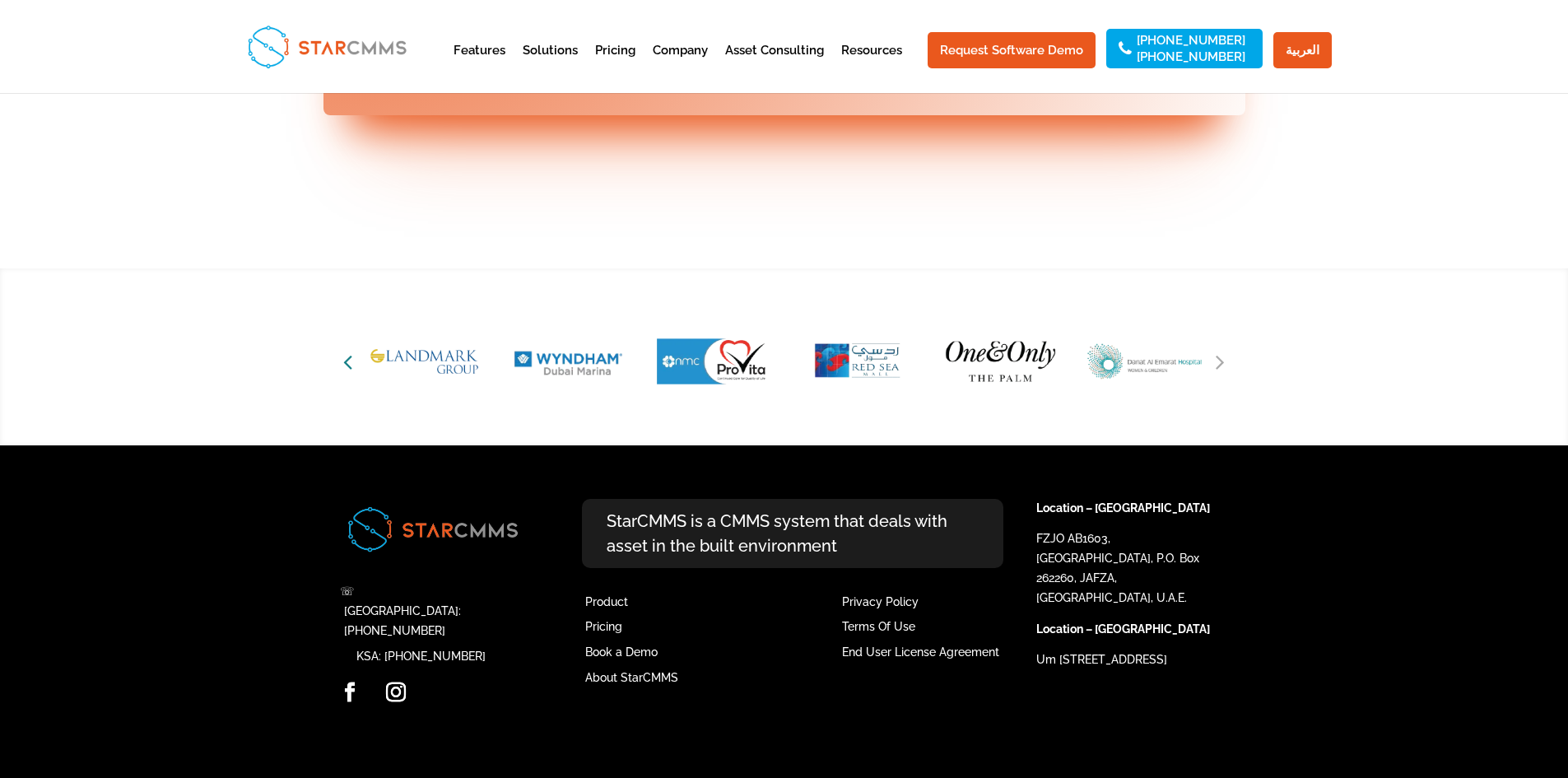
click at [351, 373] on icon "Previous slide" at bounding box center [347, 361] width 9 height 23
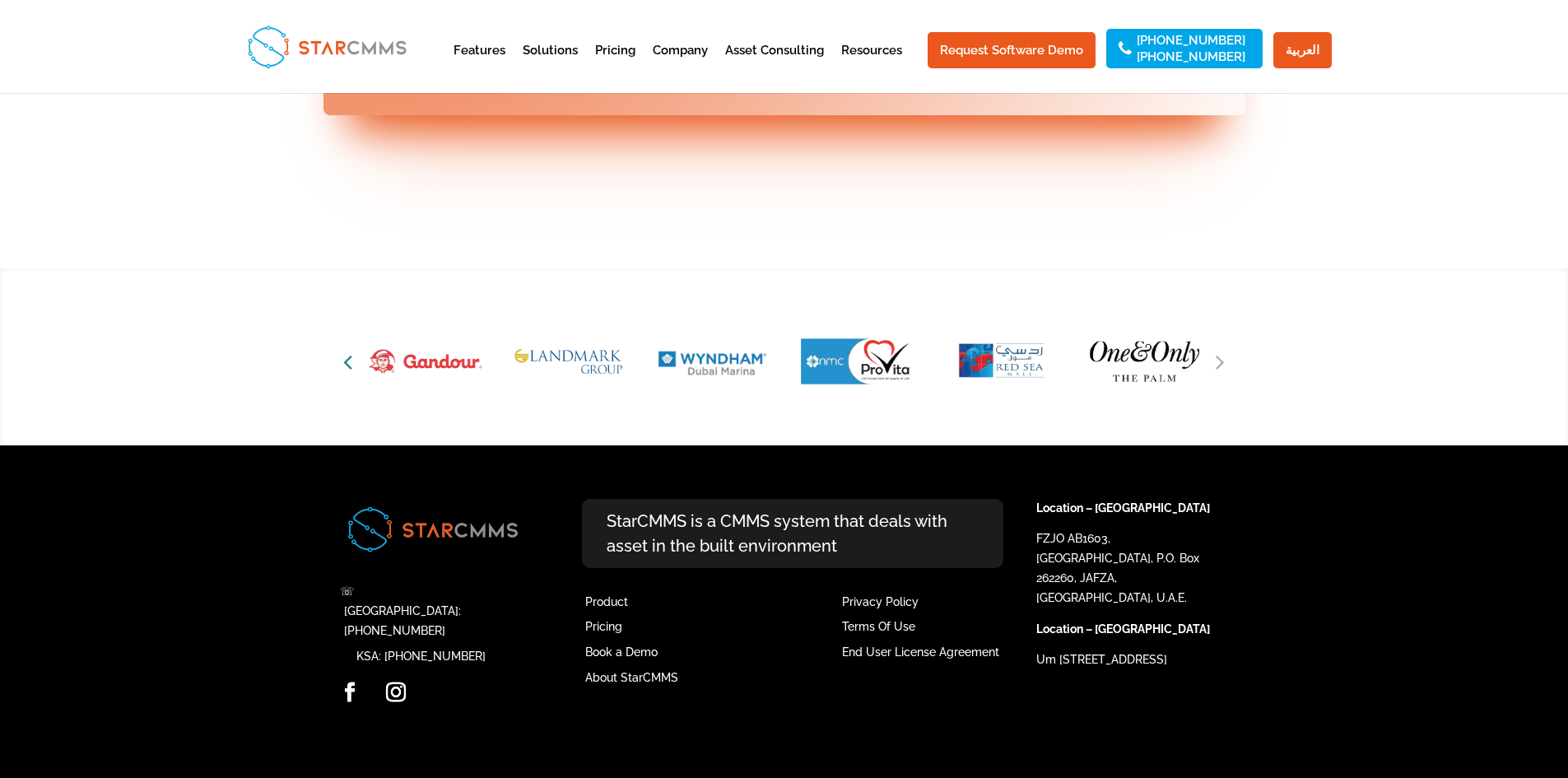
click at [351, 373] on icon "Previous slide" at bounding box center [347, 361] width 9 height 23
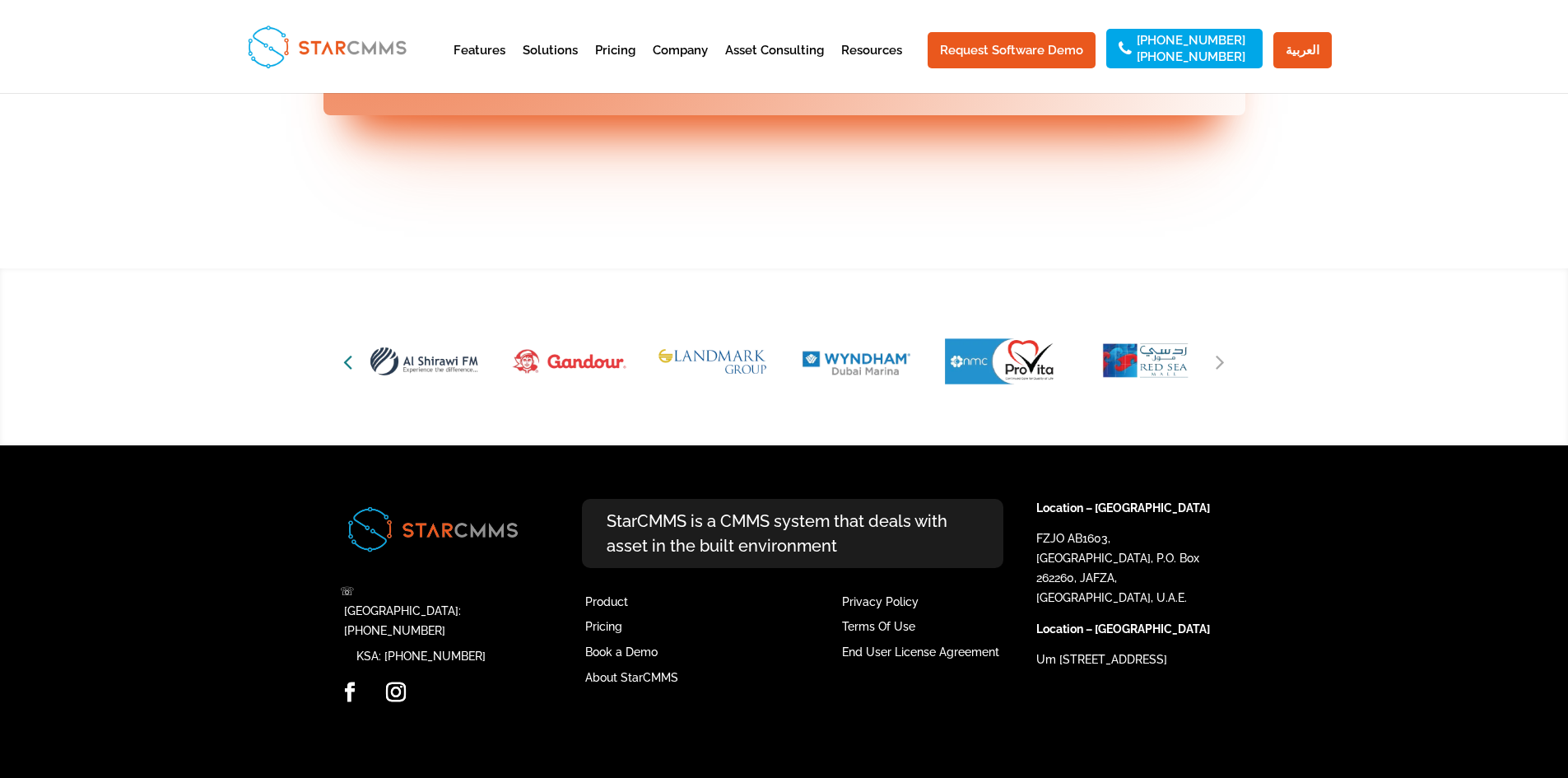
click at [351, 373] on icon "Previous slide" at bounding box center [347, 361] width 9 height 23
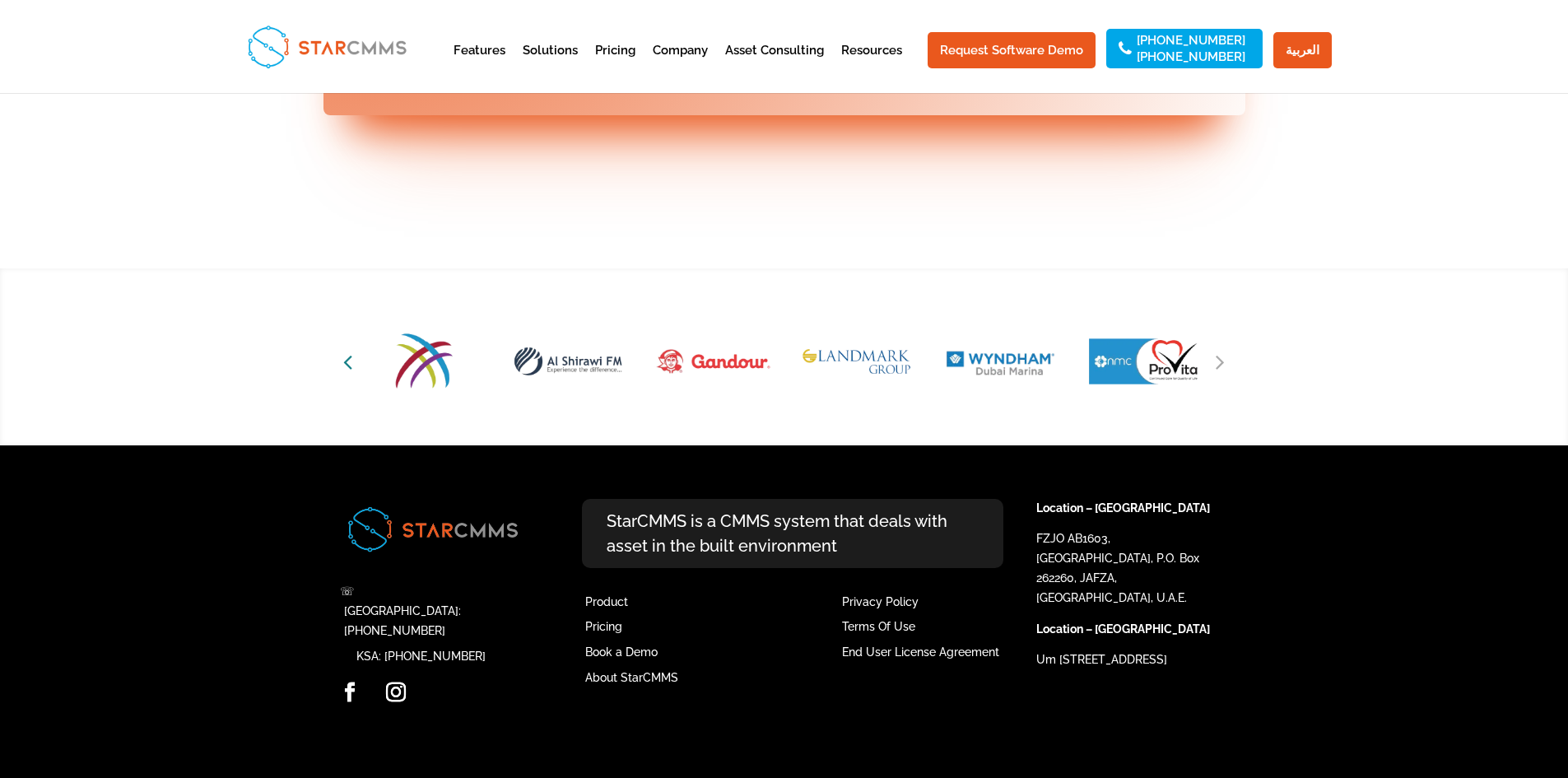
click at [351, 373] on icon "Previous slide" at bounding box center [347, 361] width 9 height 23
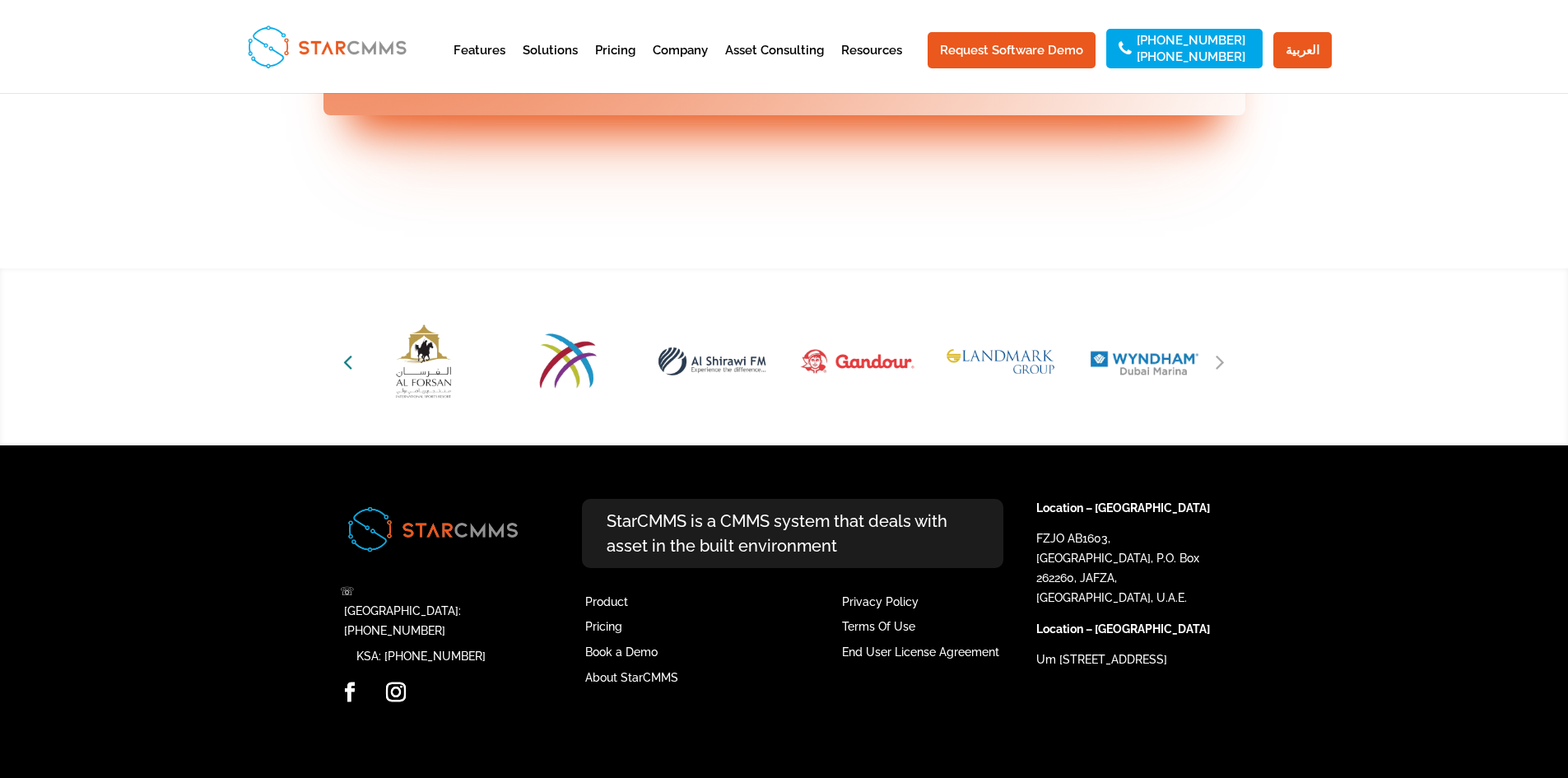
click at [351, 373] on icon "Previous slide" at bounding box center [347, 361] width 9 height 23
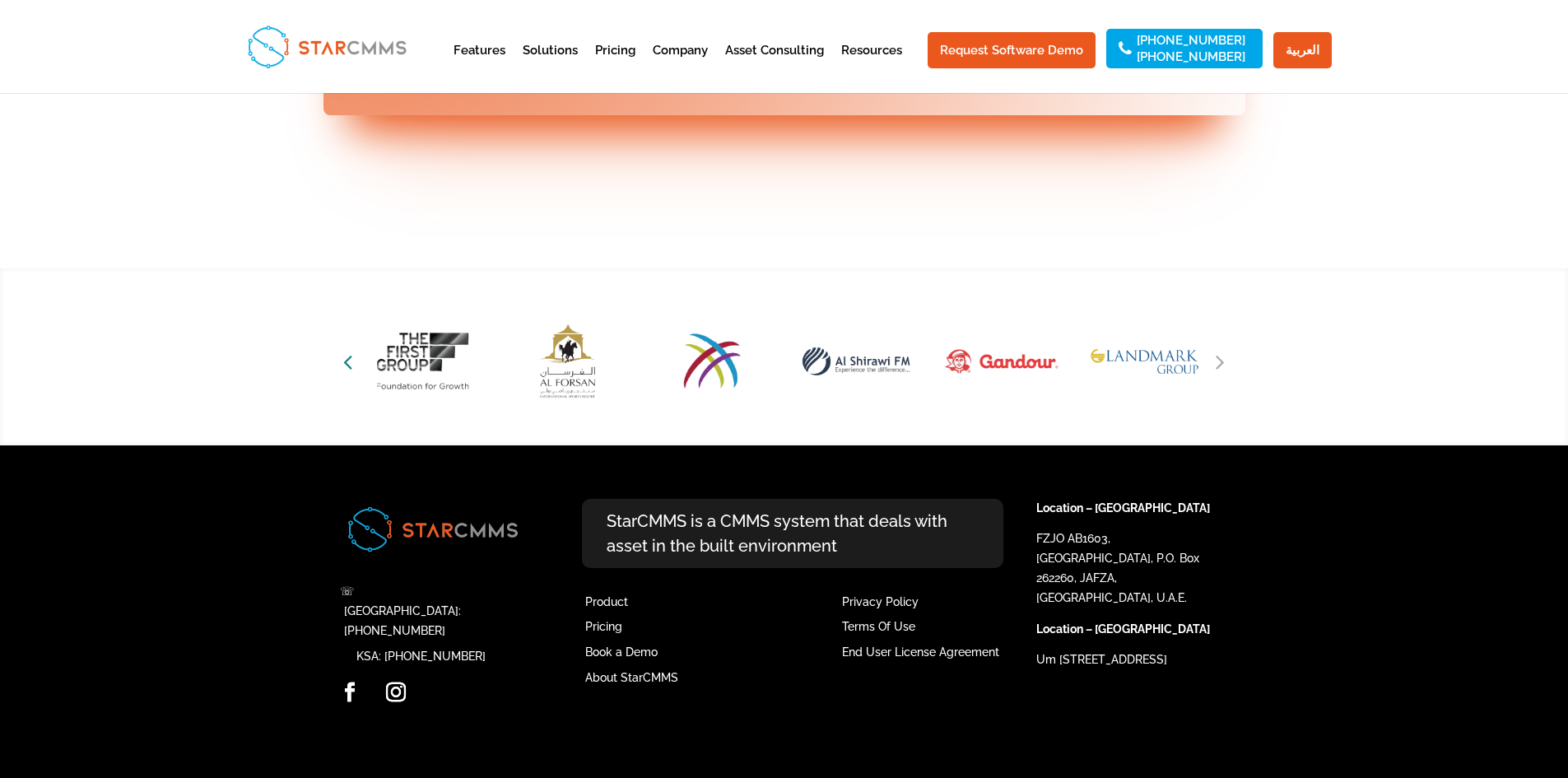
click at [351, 373] on icon "Previous slide" at bounding box center [347, 361] width 9 height 23
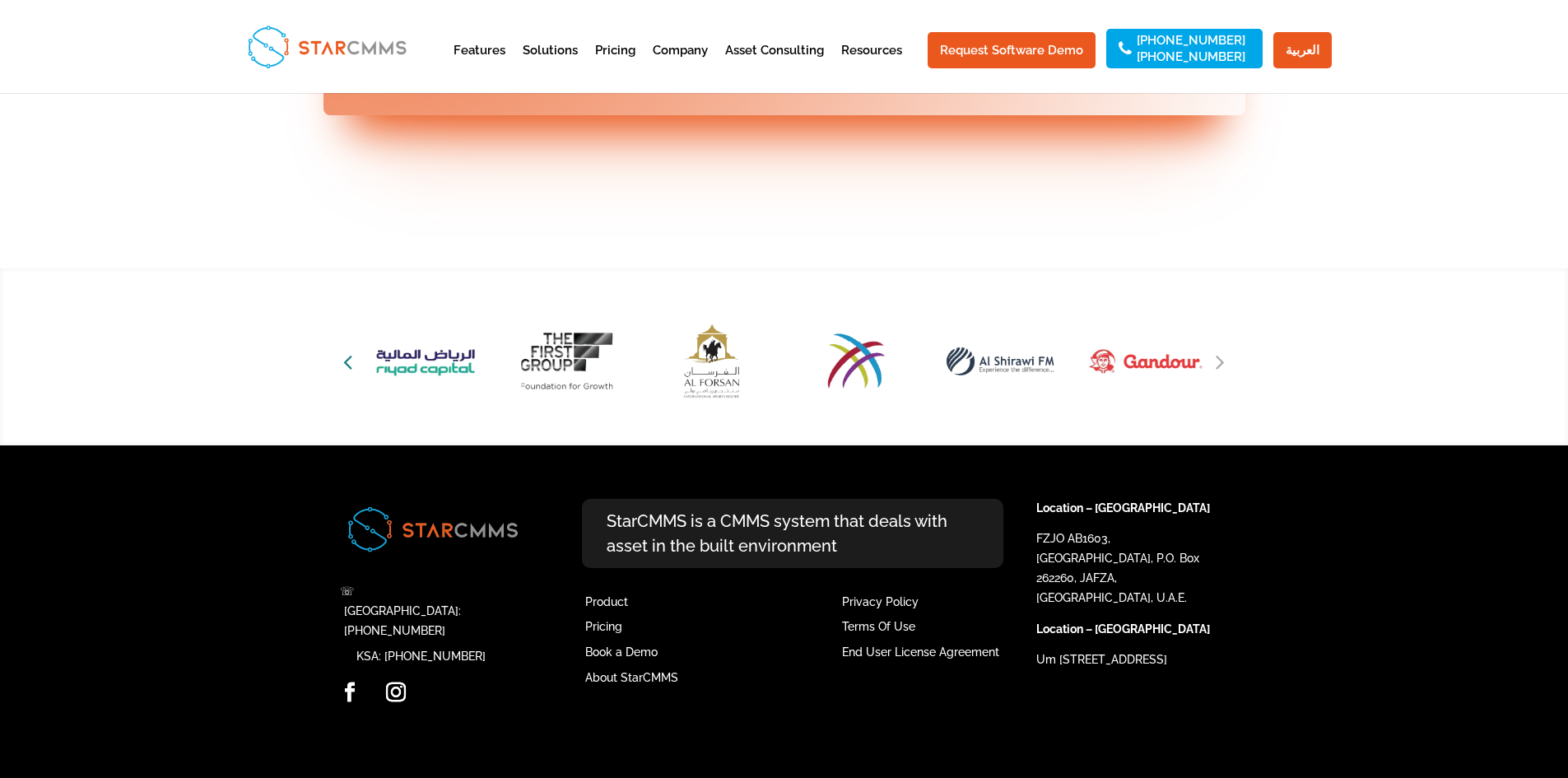
click at [351, 373] on icon "Previous slide" at bounding box center [347, 361] width 9 height 23
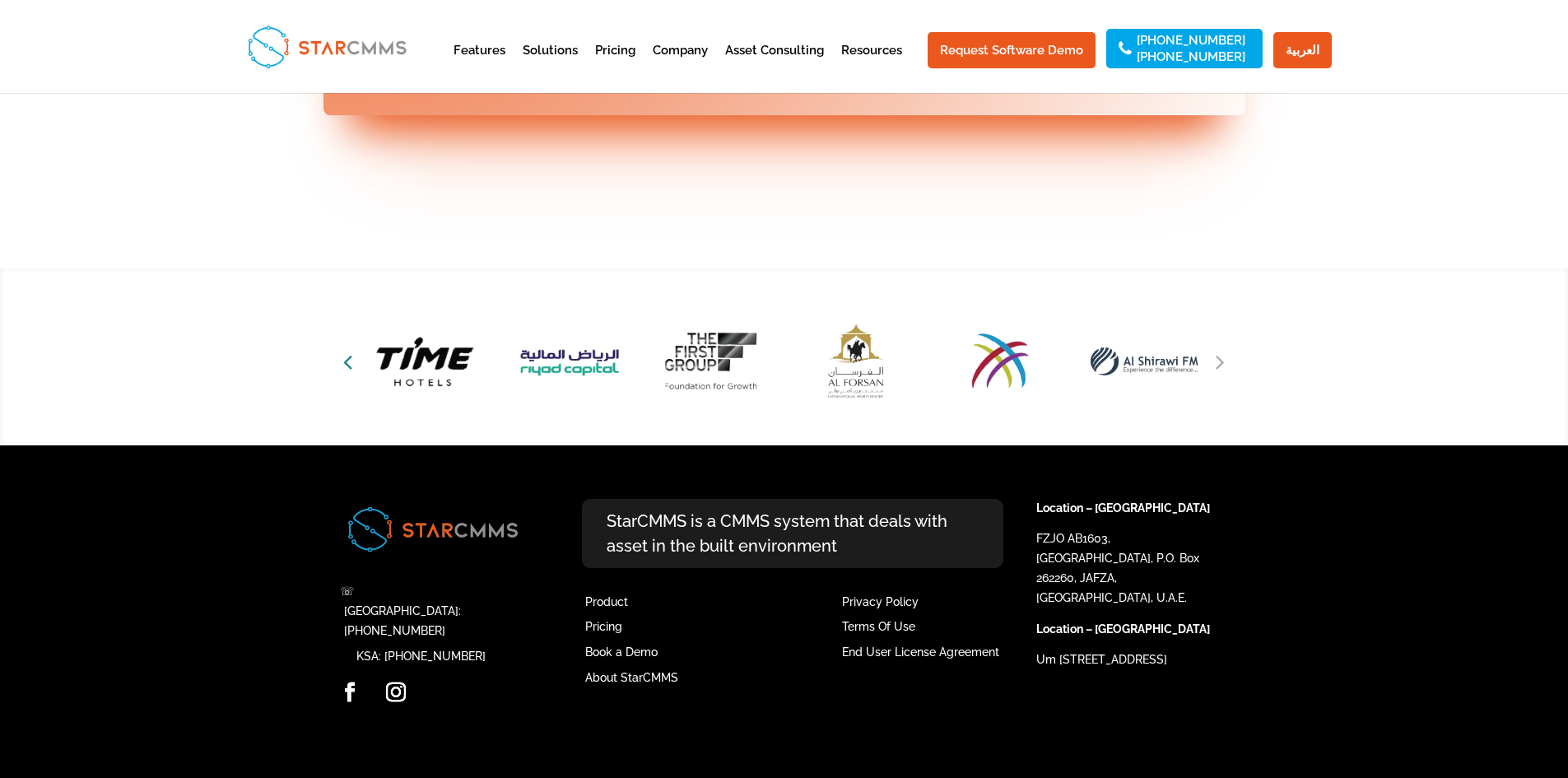
click at [351, 373] on icon "Previous slide" at bounding box center [347, 361] width 9 height 23
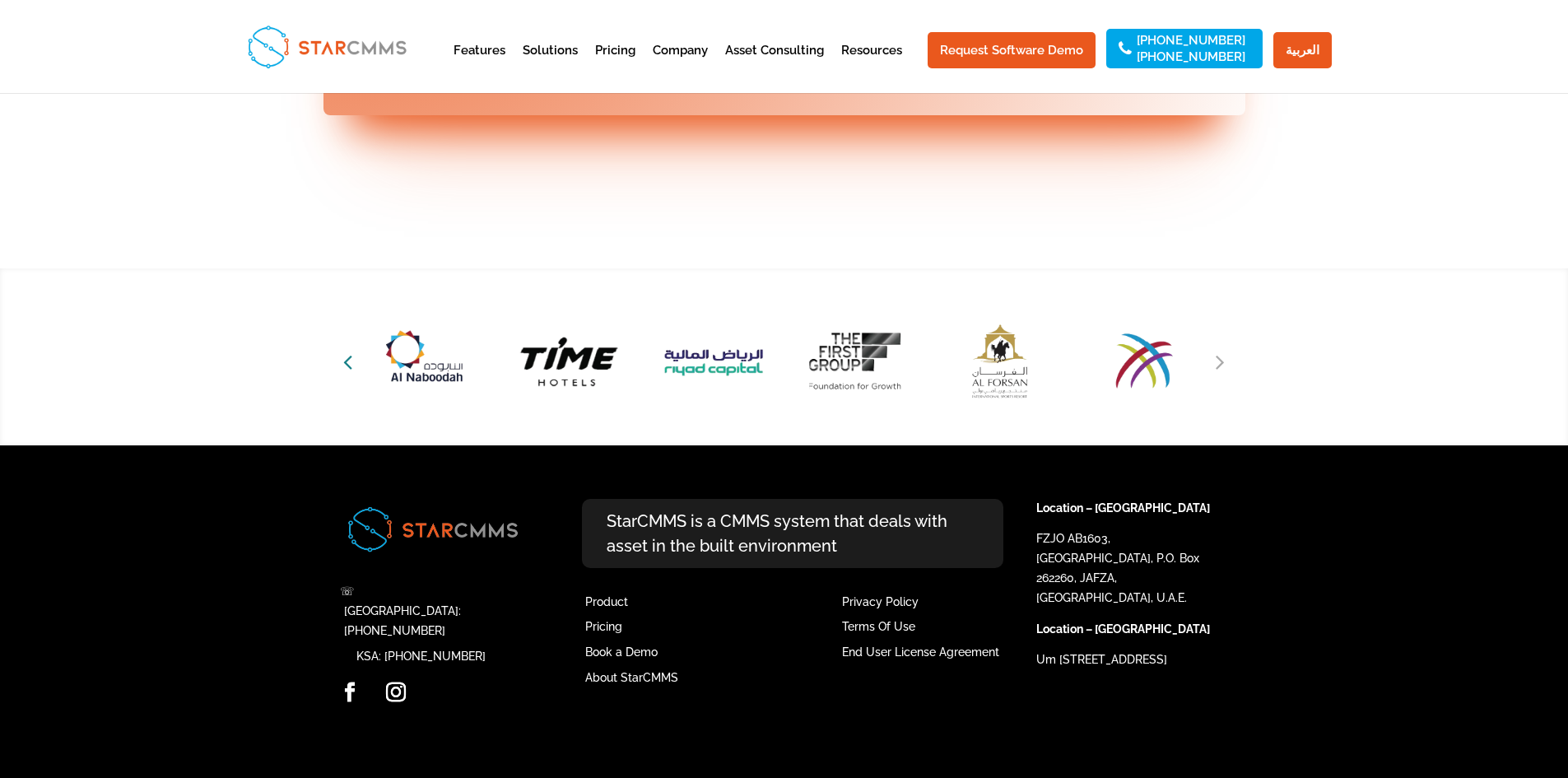
click at [351, 373] on icon "Previous slide" at bounding box center [347, 361] width 9 height 23
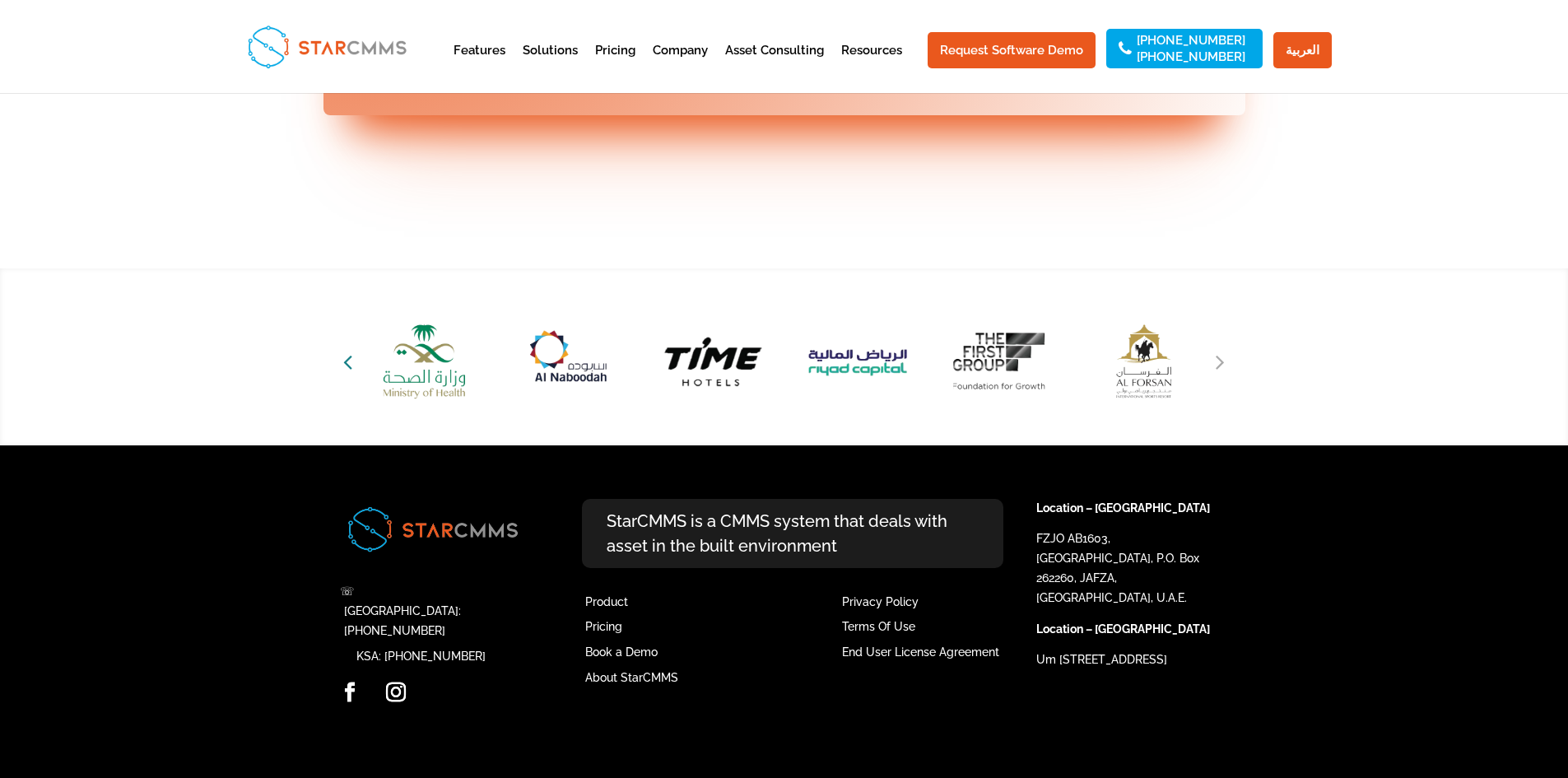
click at [351, 373] on icon "Previous slide" at bounding box center [347, 361] width 9 height 23
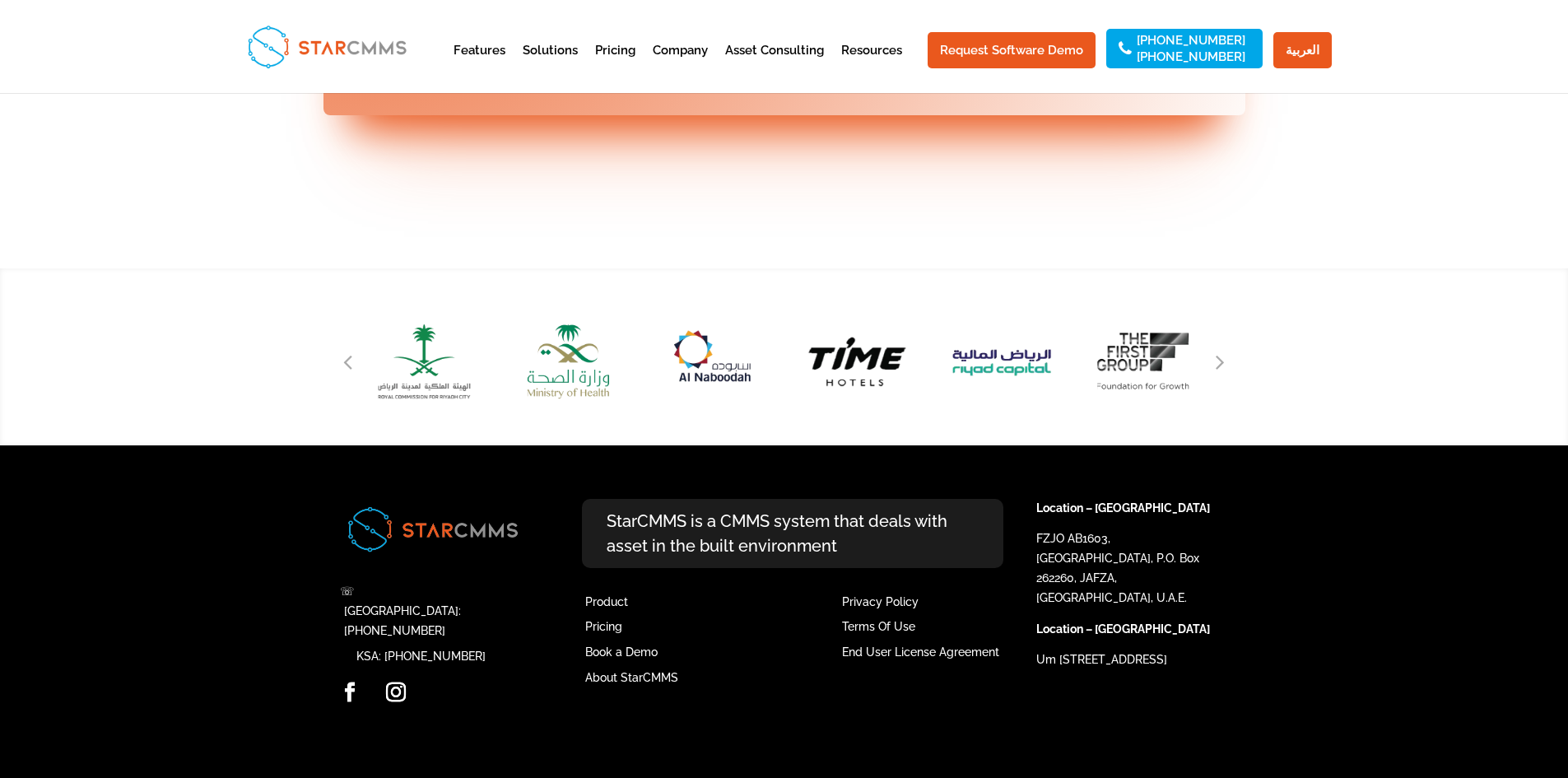
click at [355, 374] on div "Previous slide" at bounding box center [347, 361] width 24 height 24
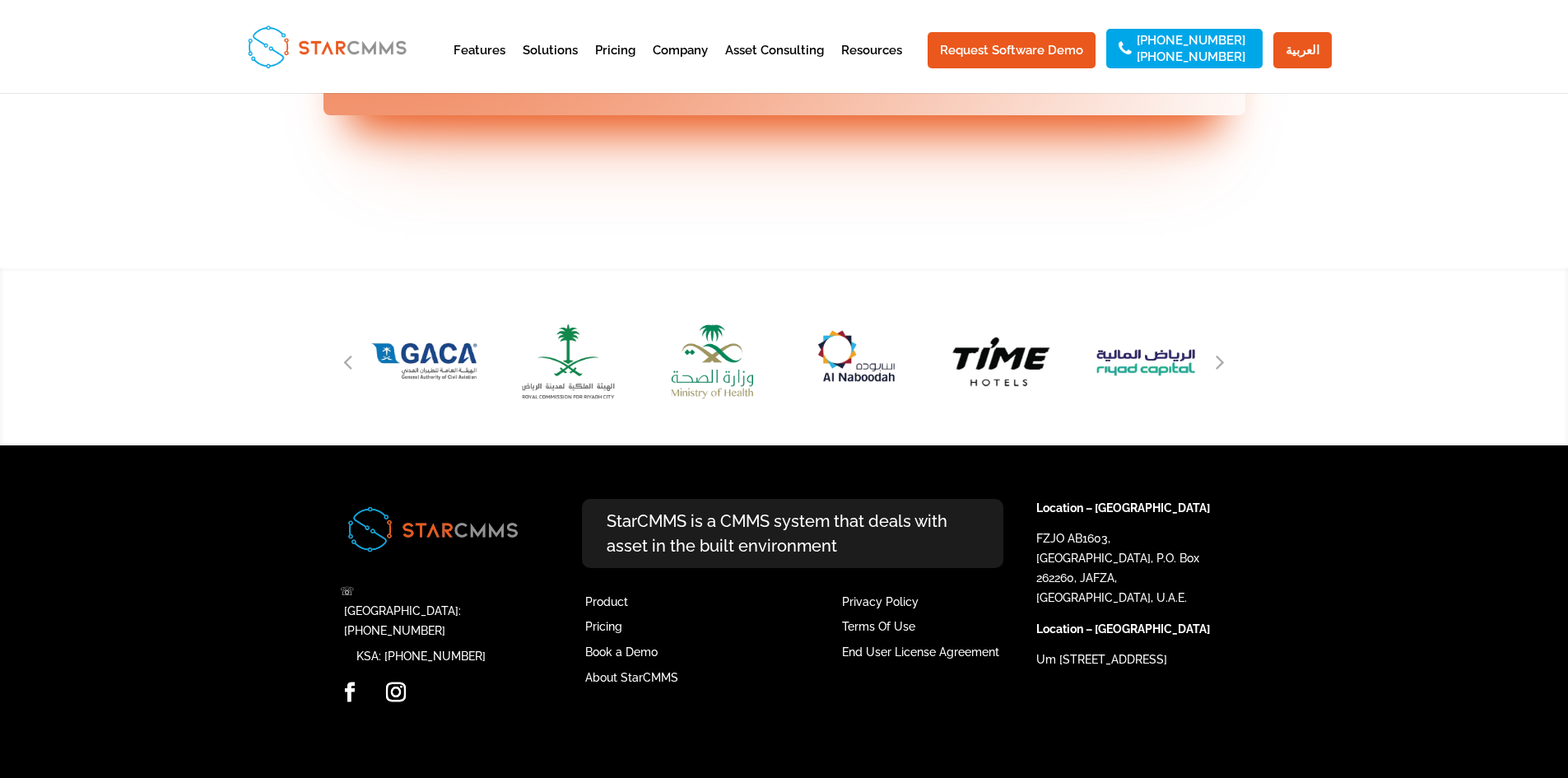
click at [355, 374] on div "Previous slide" at bounding box center [347, 361] width 24 height 24
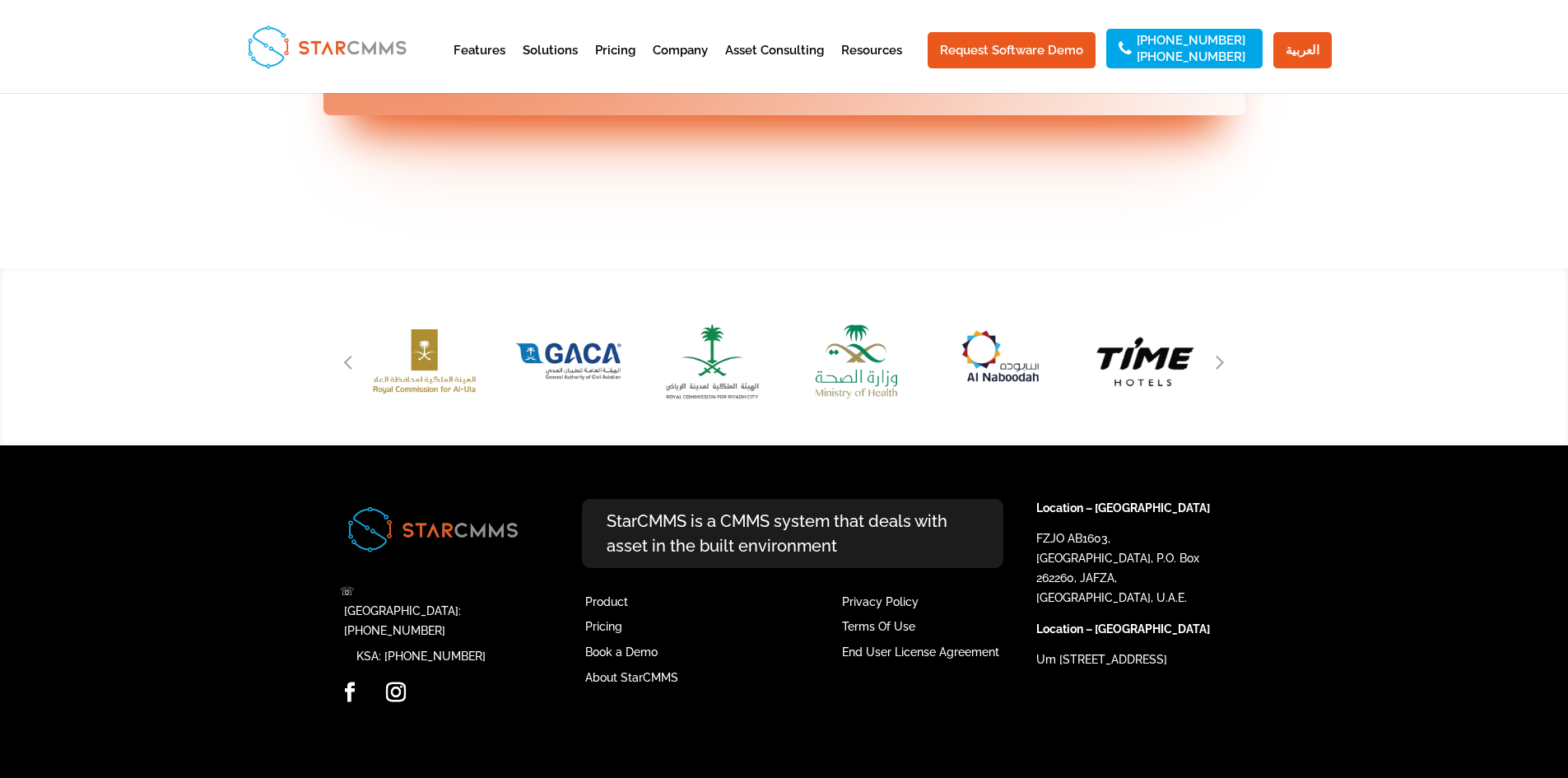
click at [355, 374] on div "Previous slide" at bounding box center [347, 361] width 24 height 24
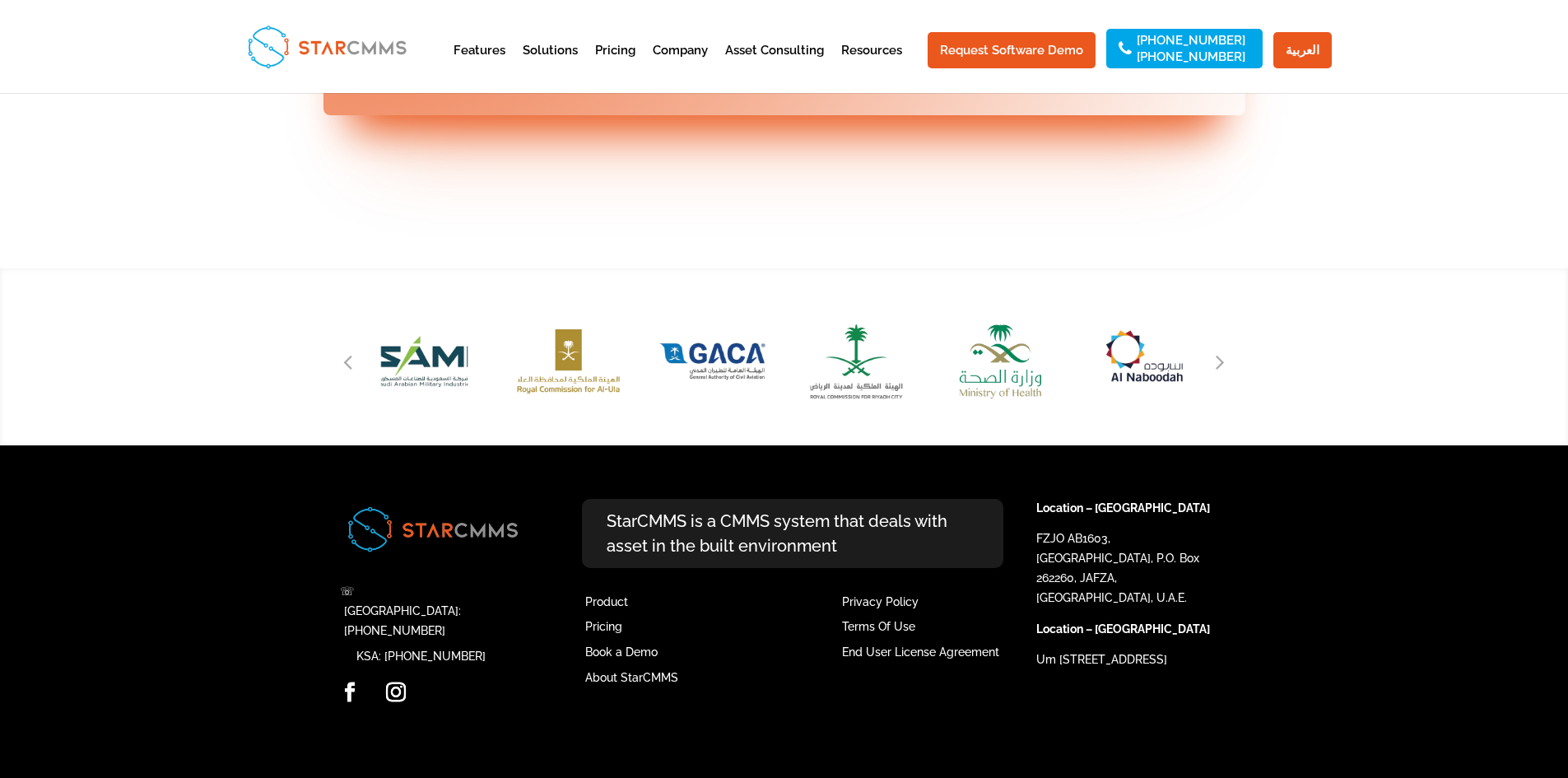
click at [355, 374] on div "Previous slide" at bounding box center [347, 361] width 24 height 24
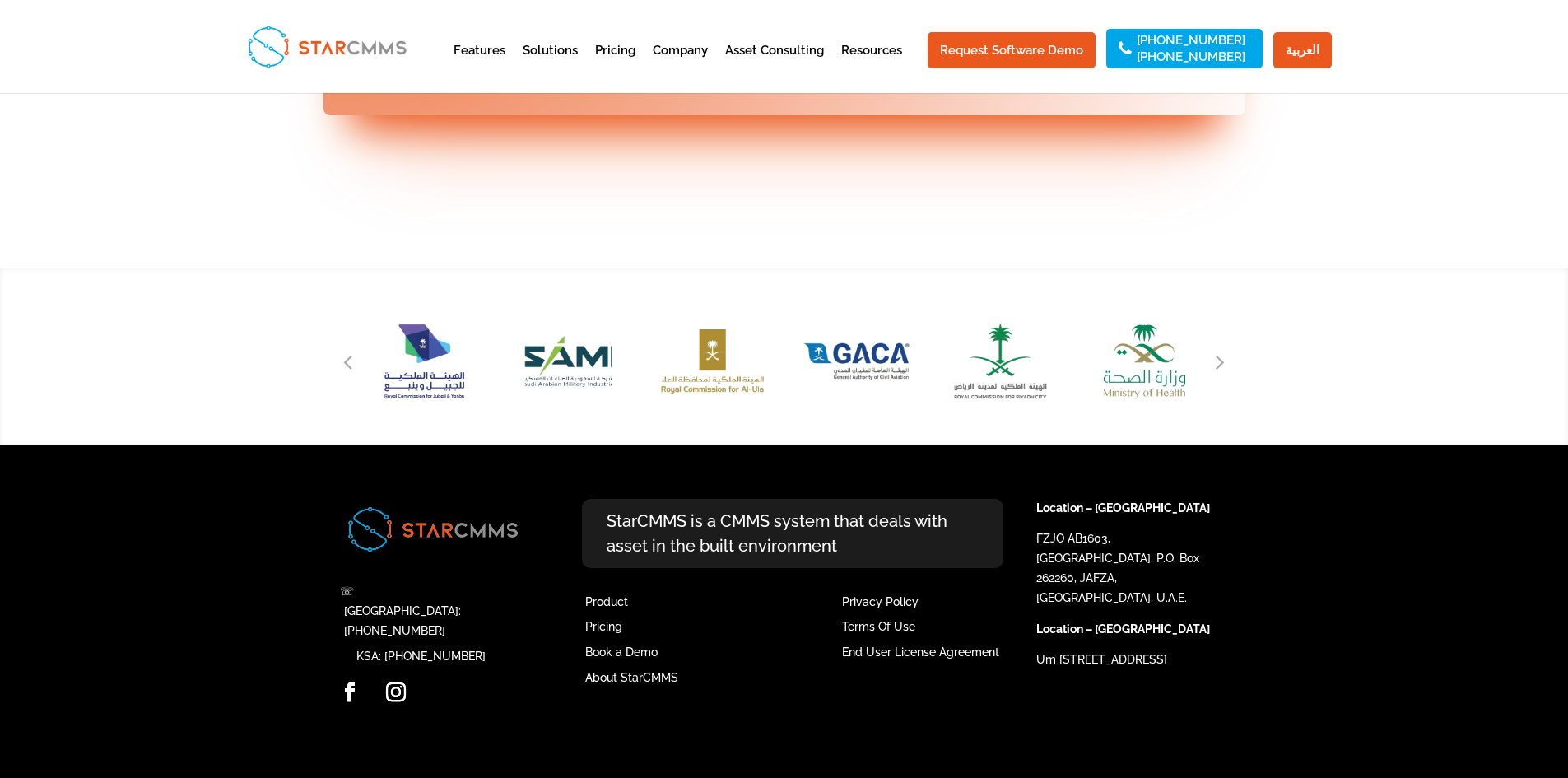
click at [355, 374] on div "Previous slide" at bounding box center [347, 361] width 24 height 24
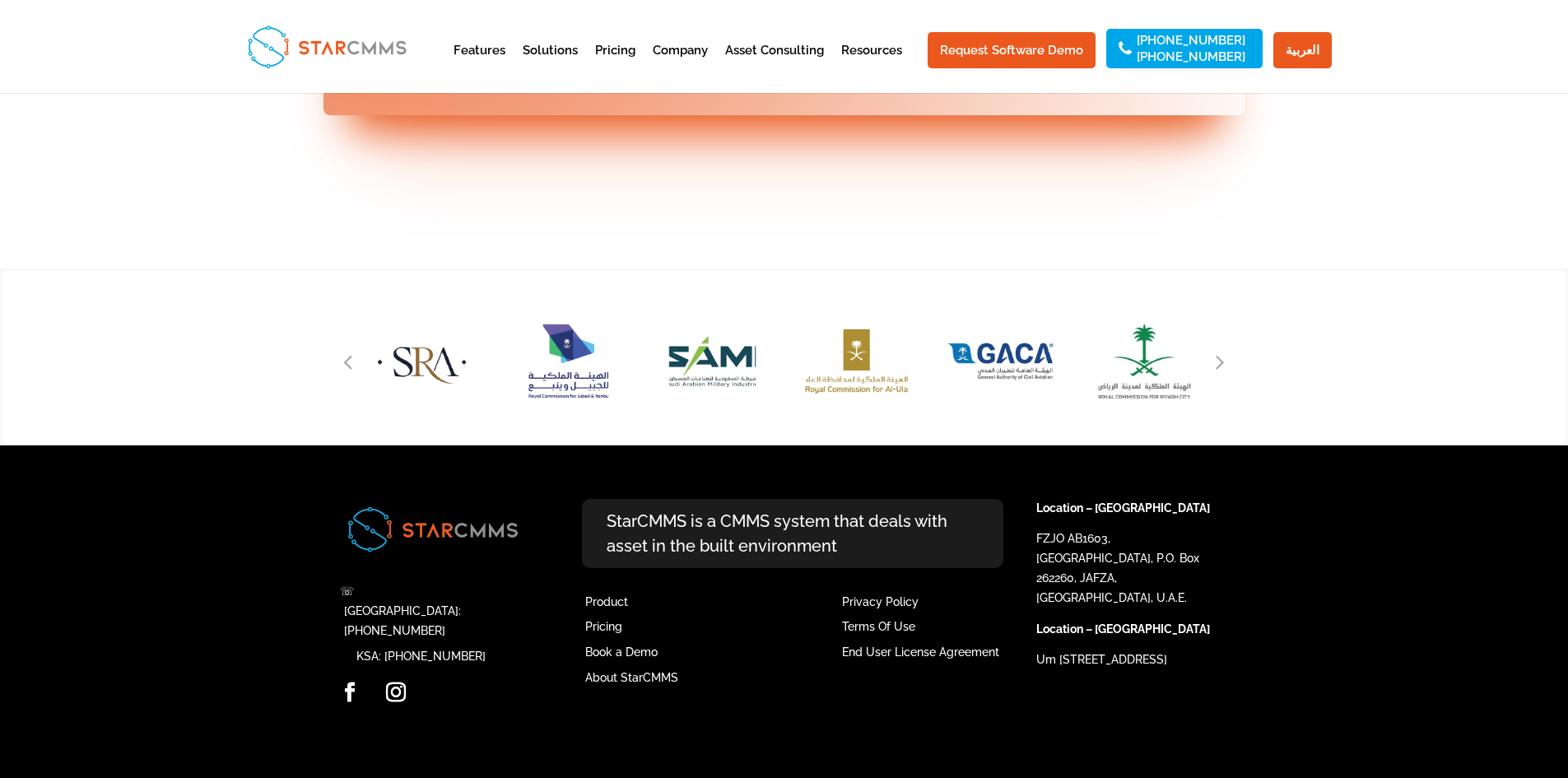
click at [355, 374] on div "Previous slide" at bounding box center [347, 361] width 24 height 24
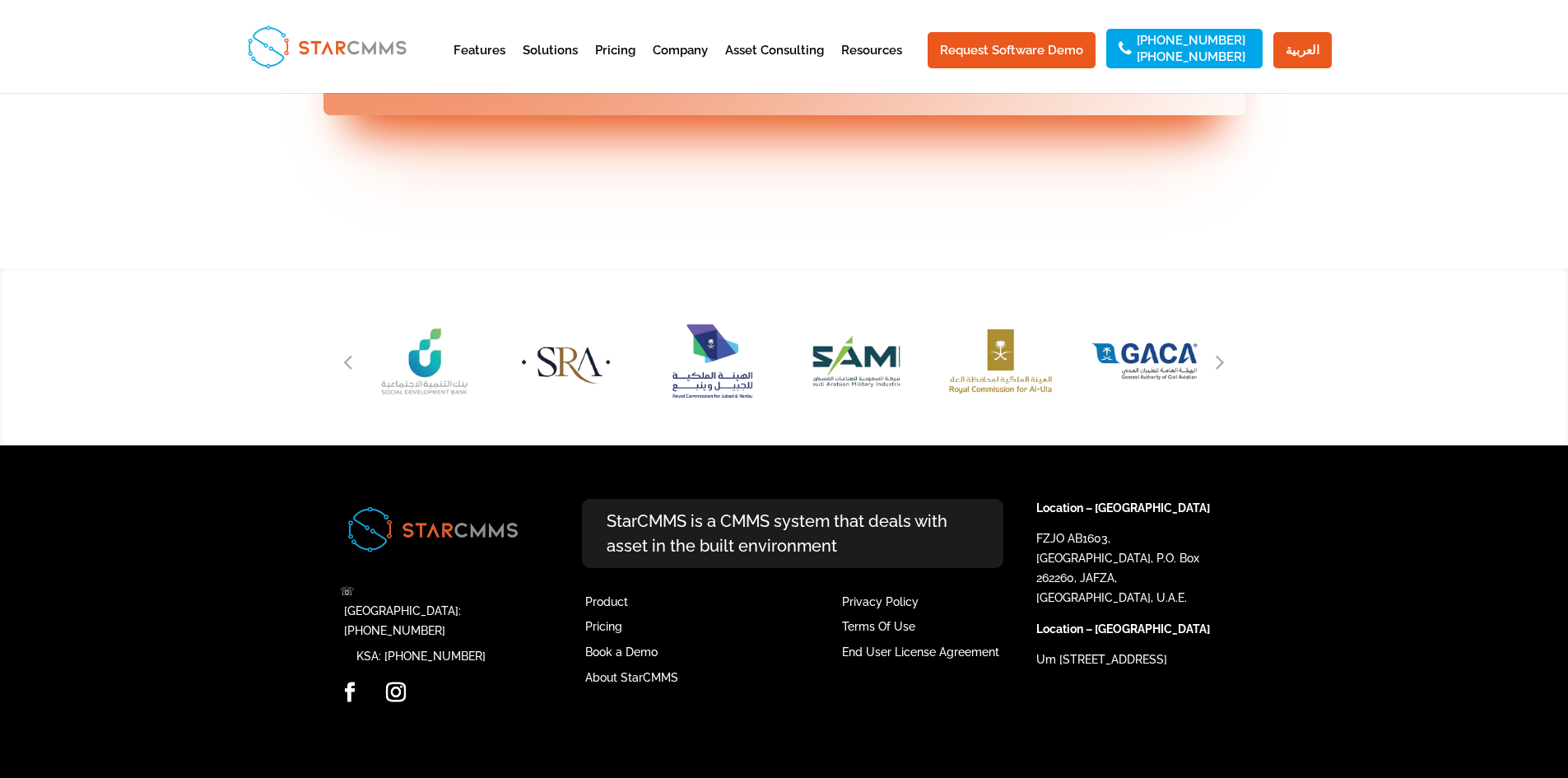
click at [355, 374] on div "Previous slide" at bounding box center [347, 361] width 24 height 24
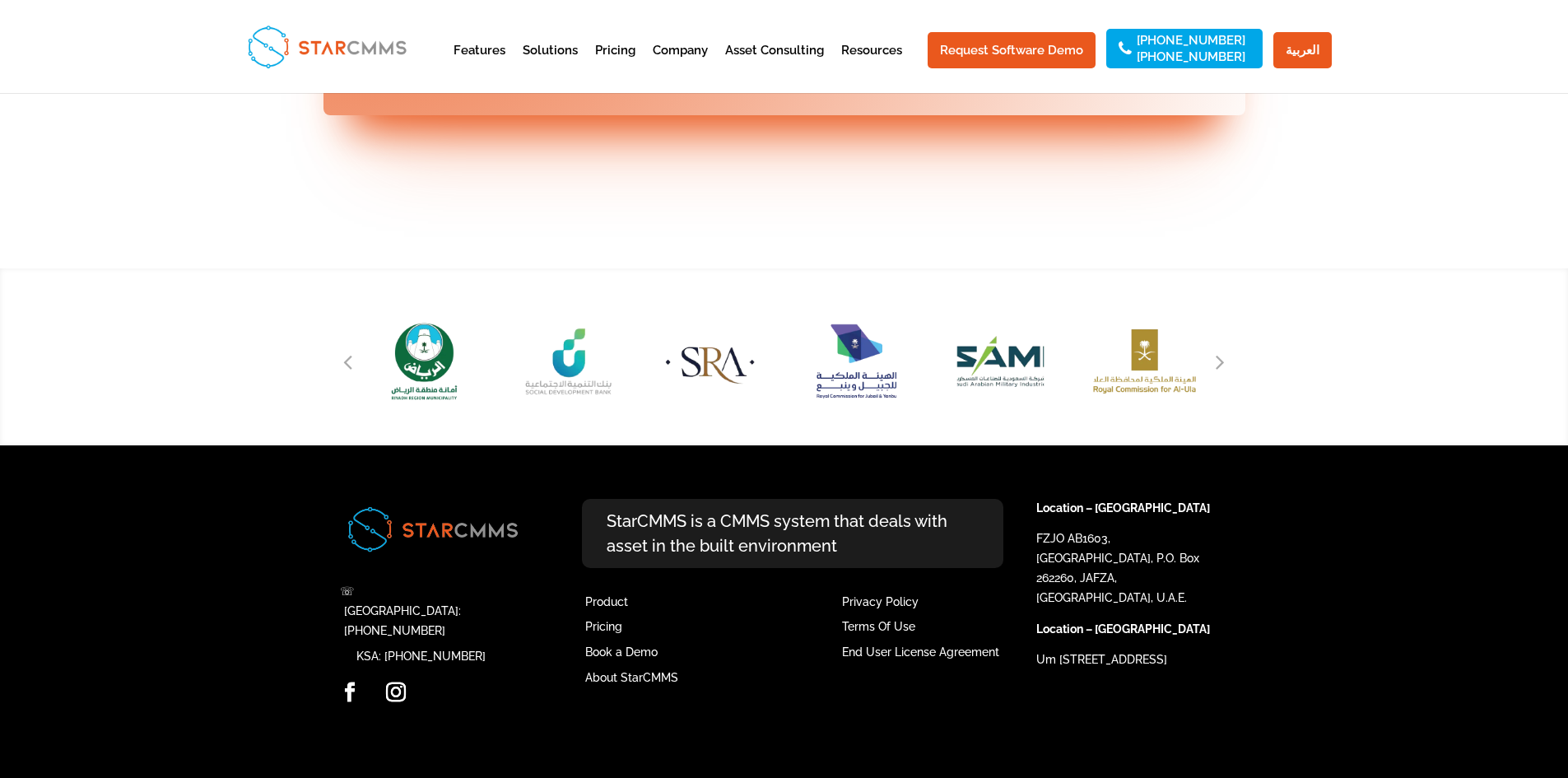
click at [355, 374] on div "Previous slide" at bounding box center [347, 361] width 24 height 24
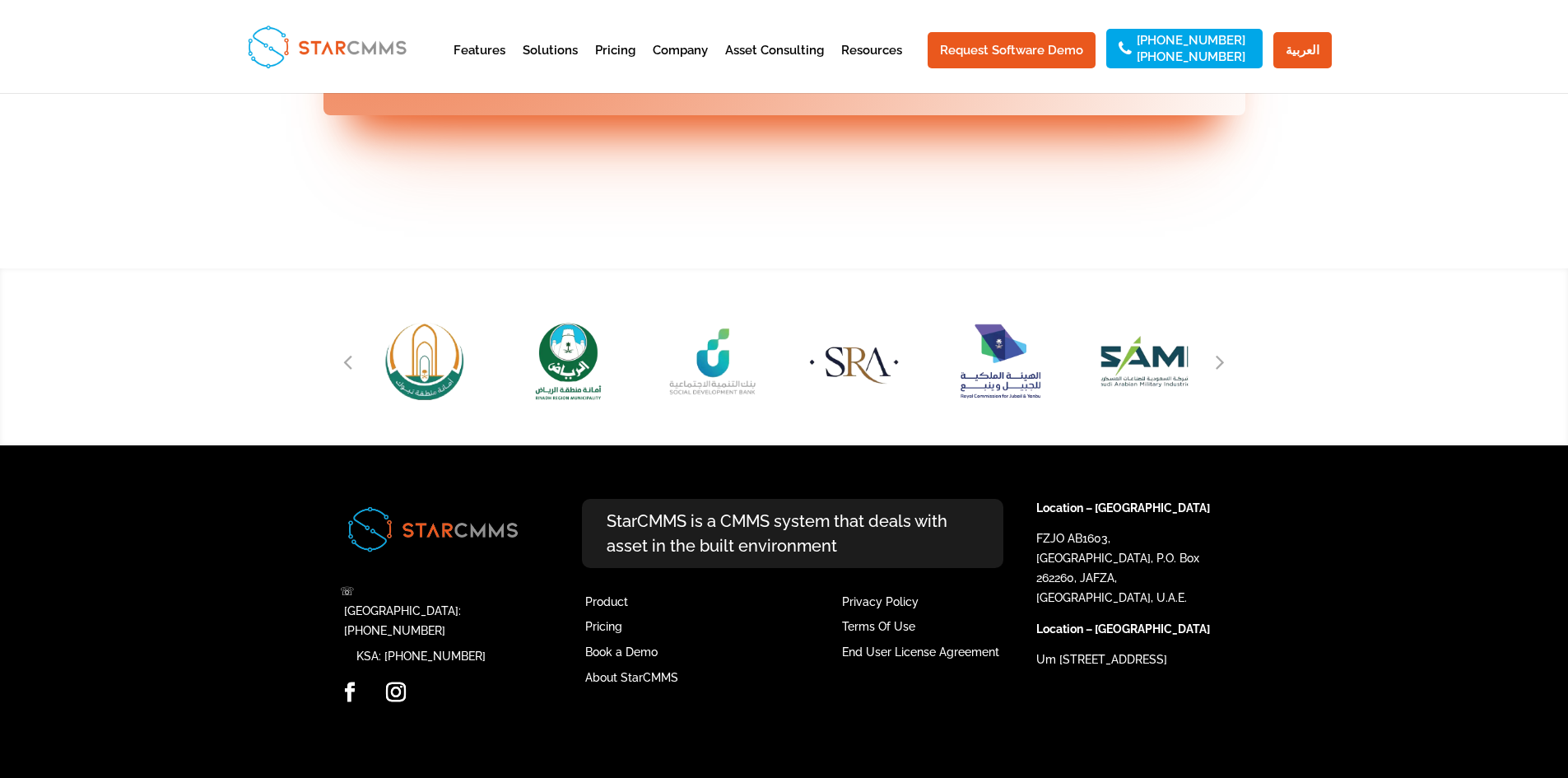
click at [355, 374] on div "Previous slide" at bounding box center [347, 361] width 24 height 24
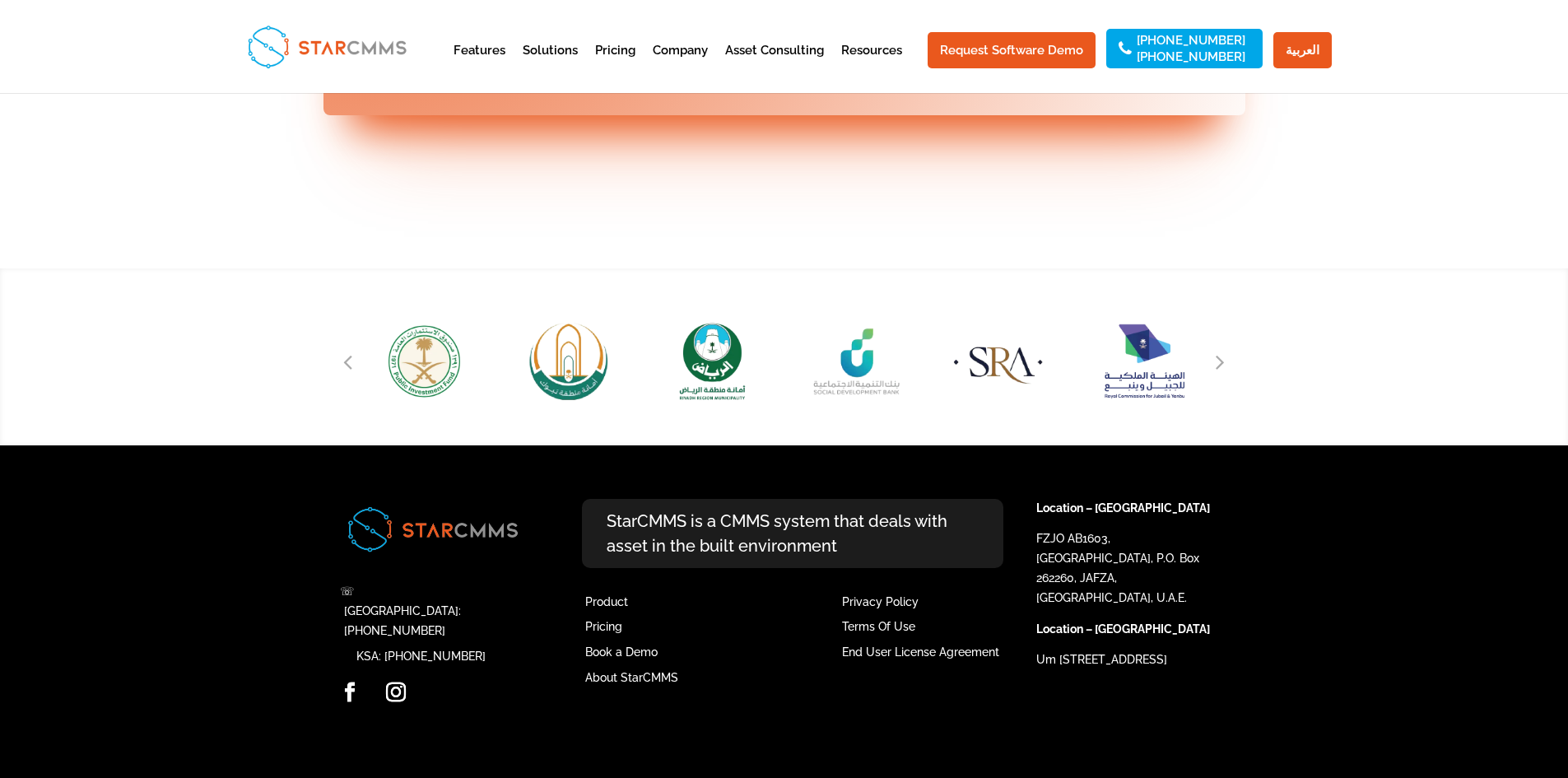
click at [355, 374] on div "Previous slide" at bounding box center [347, 361] width 24 height 24
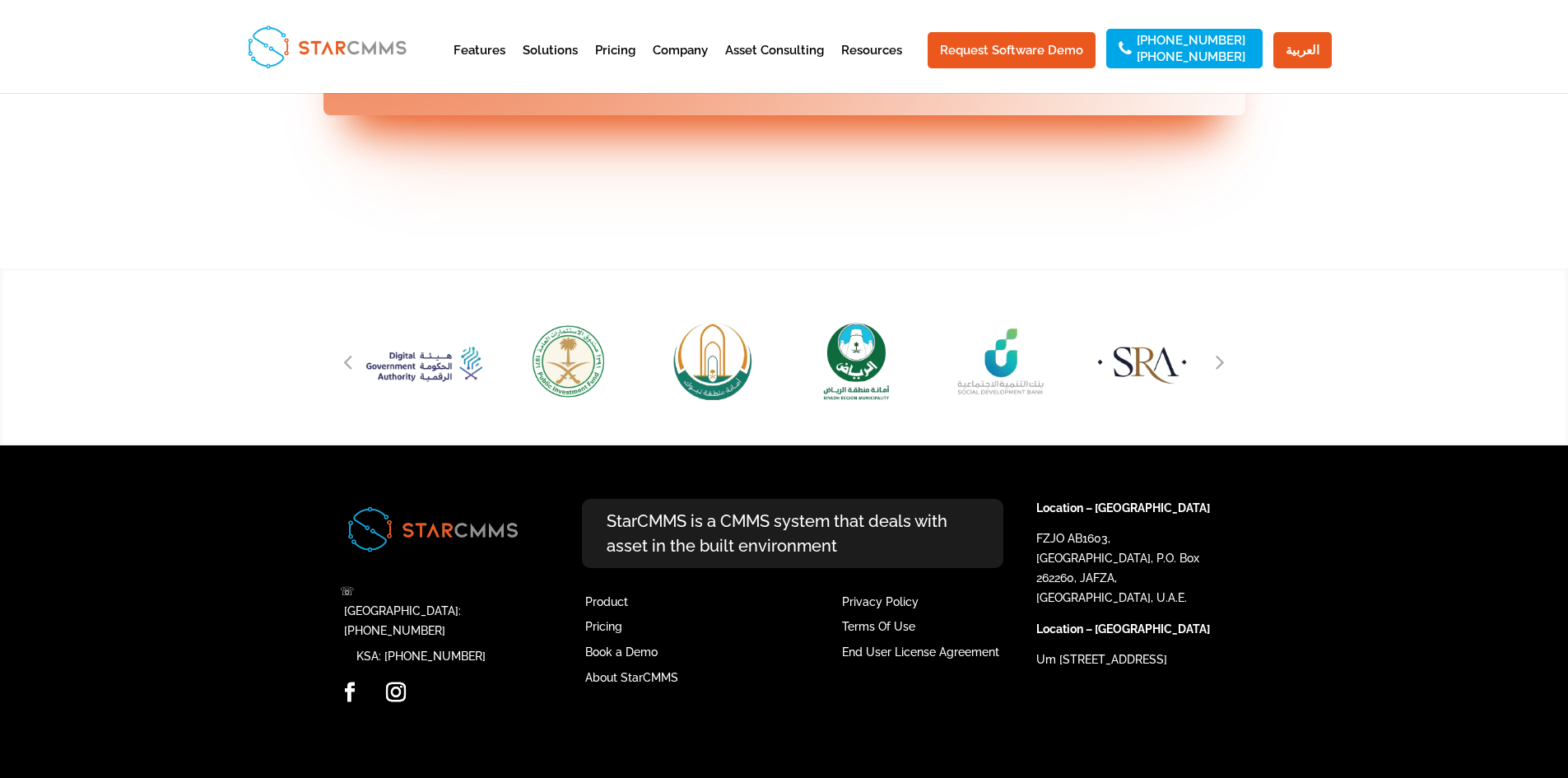
click at [355, 374] on div "Previous slide" at bounding box center [347, 361] width 24 height 24
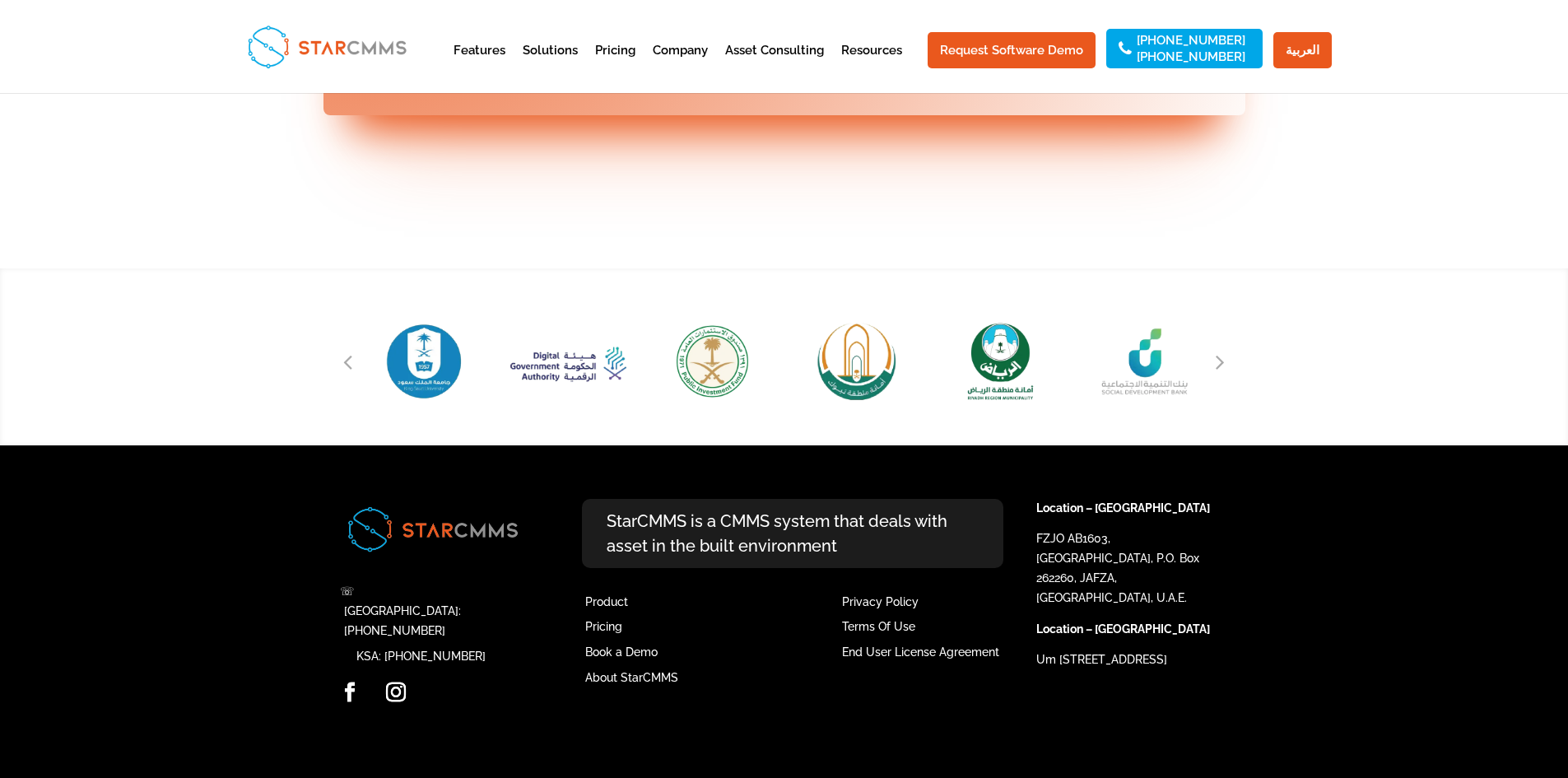
click at [355, 374] on div "Previous slide" at bounding box center [347, 361] width 24 height 24
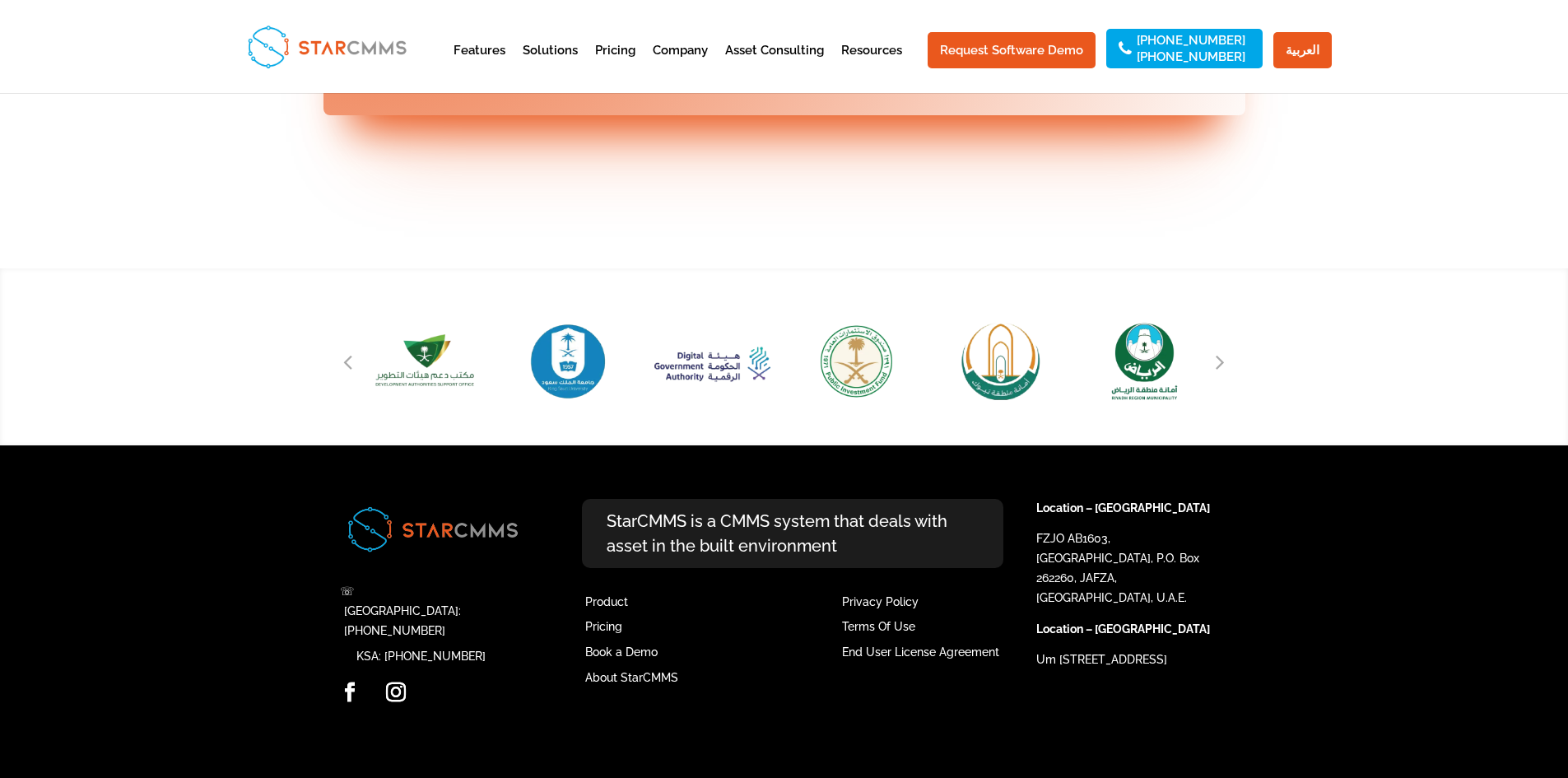
click at [355, 374] on div "Previous slide" at bounding box center [347, 361] width 24 height 24
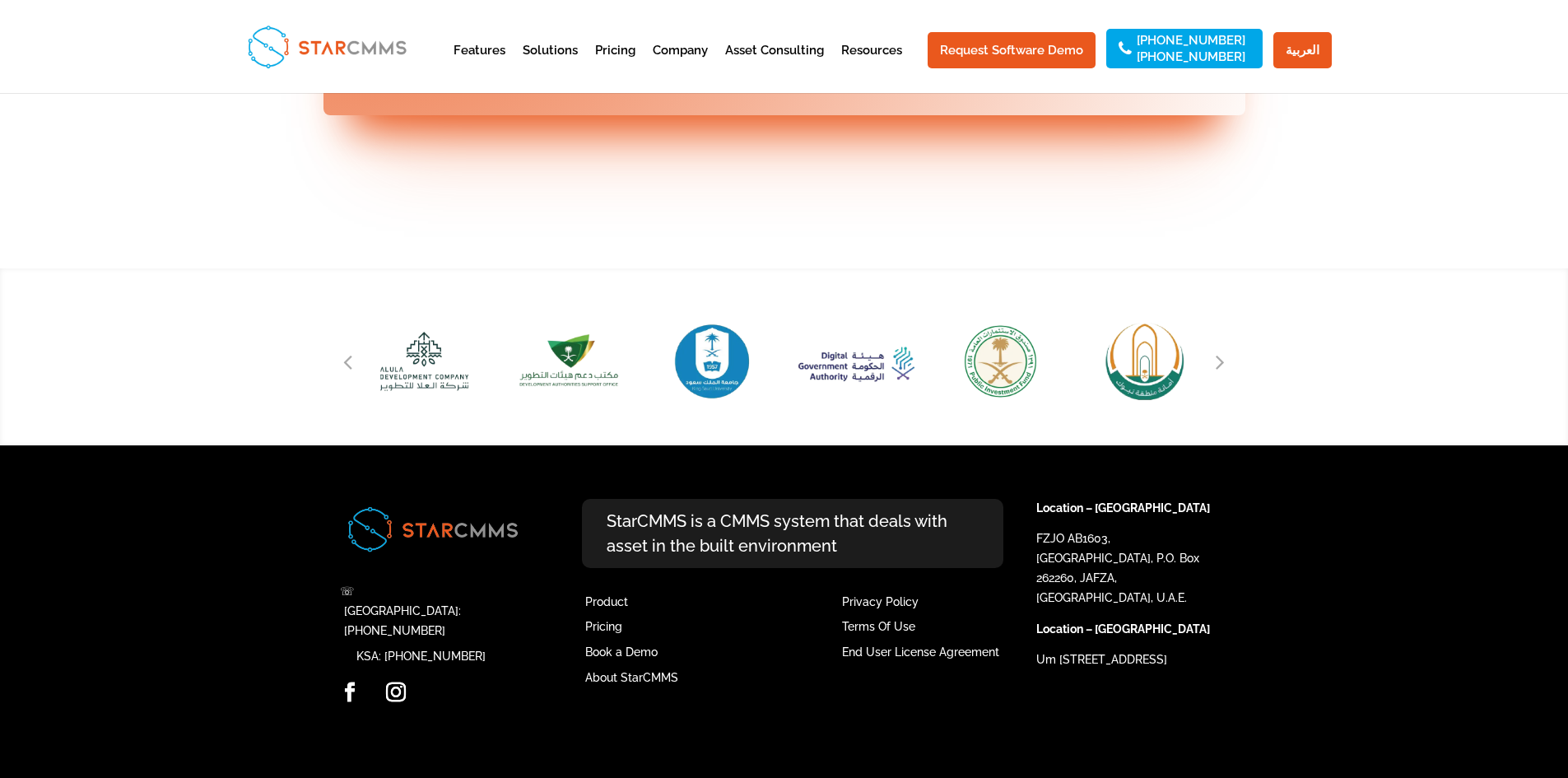
click at [355, 374] on div "Previous slide" at bounding box center [347, 361] width 24 height 24
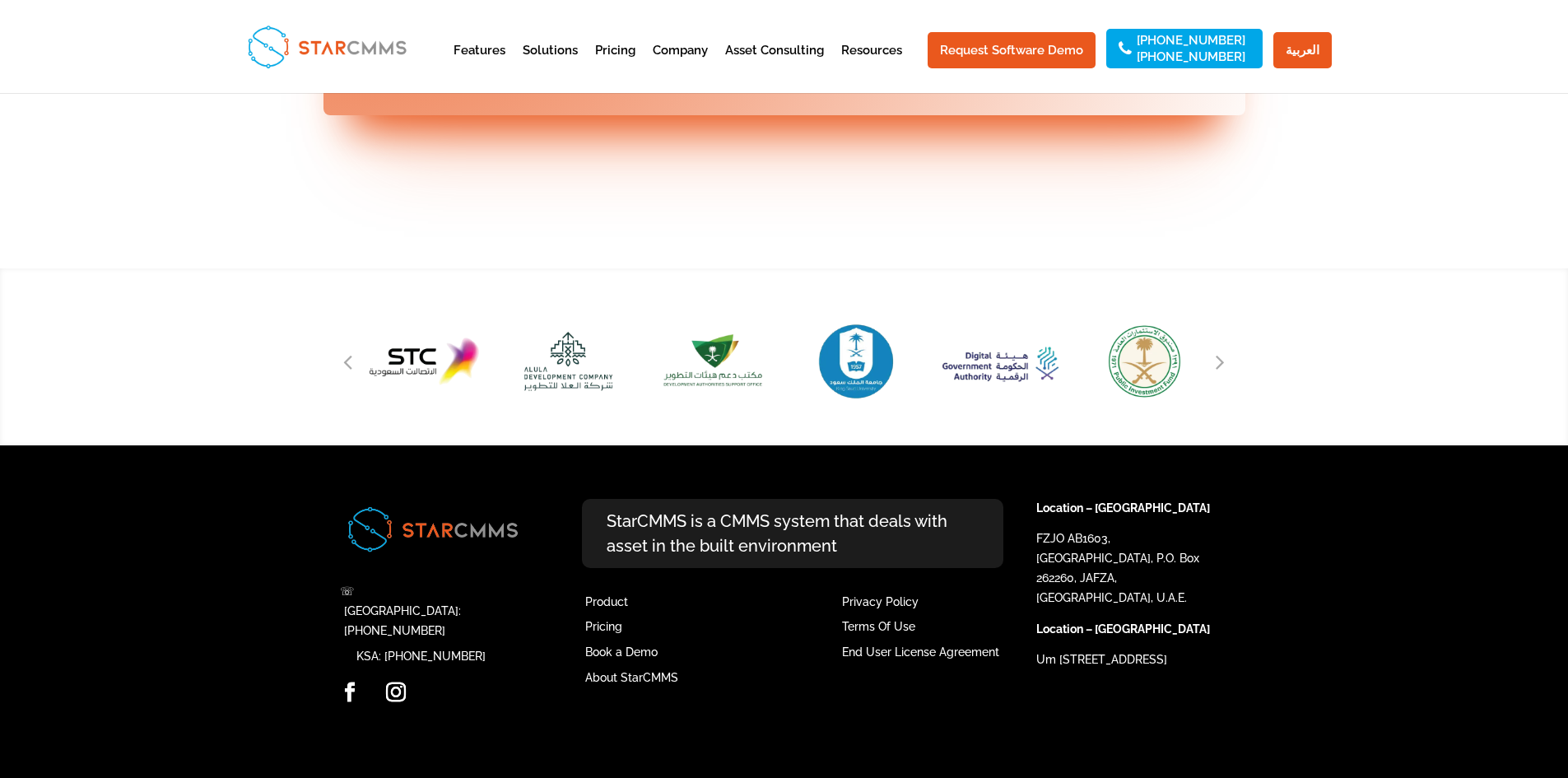
click at [355, 374] on div "Previous slide" at bounding box center [347, 361] width 24 height 24
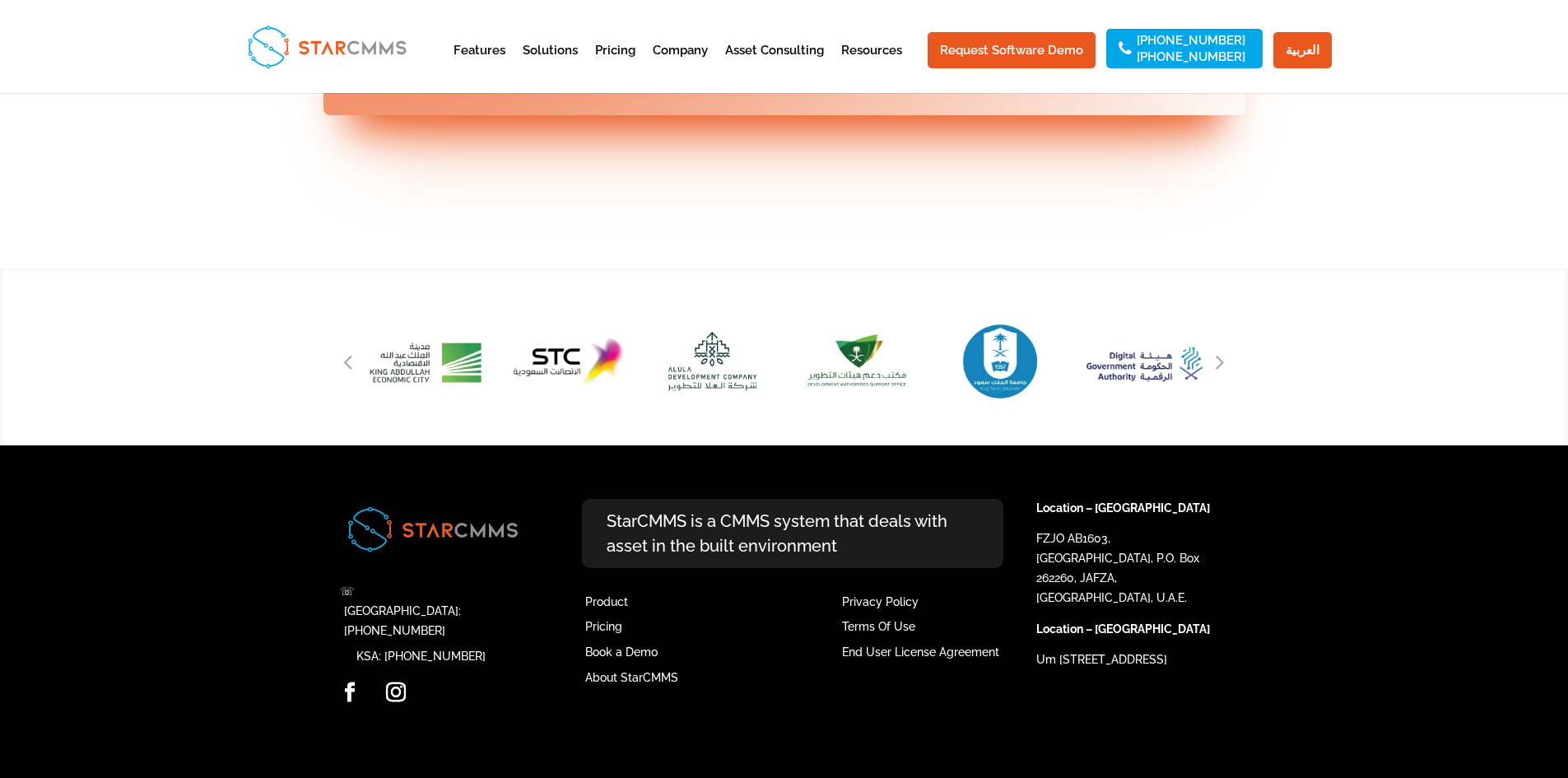
click at [355, 374] on div "Previous slide" at bounding box center [347, 361] width 24 height 24
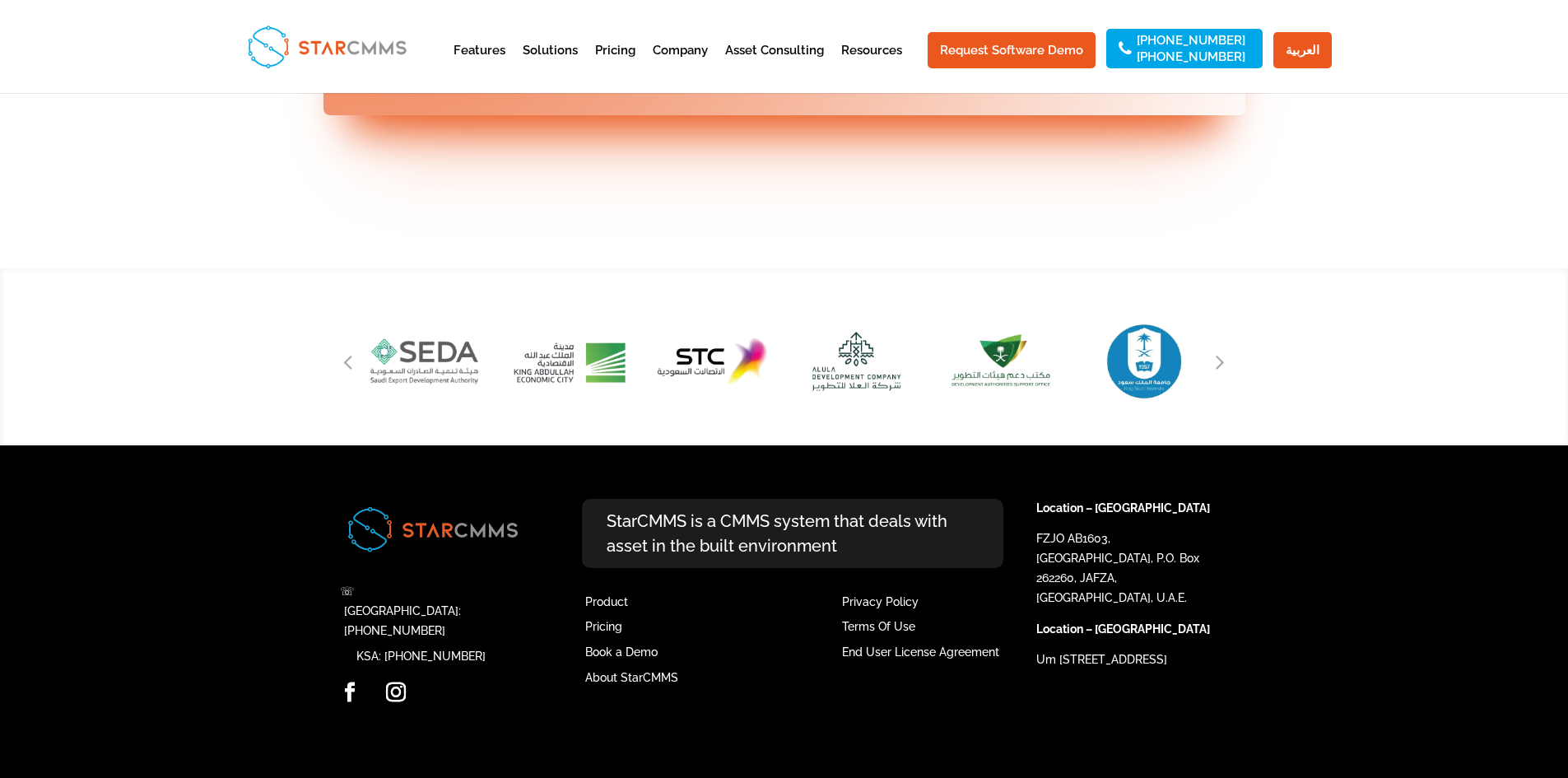
click at [355, 374] on div "Previous slide" at bounding box center [347, 361] width 24 height 24
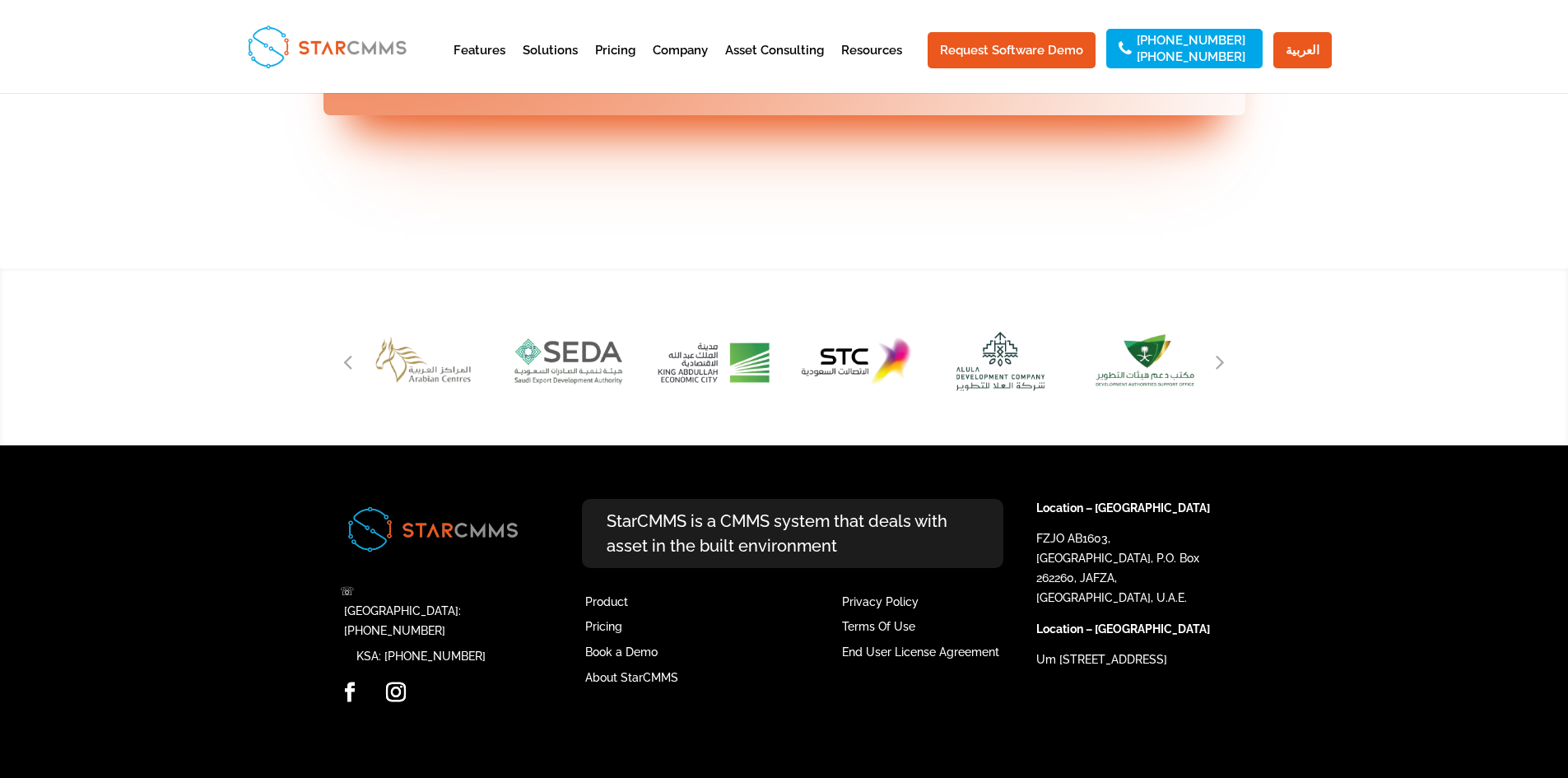
click at [355, 374] on div "Previous slide" at bounding box center [347, 361] width 24 height 24
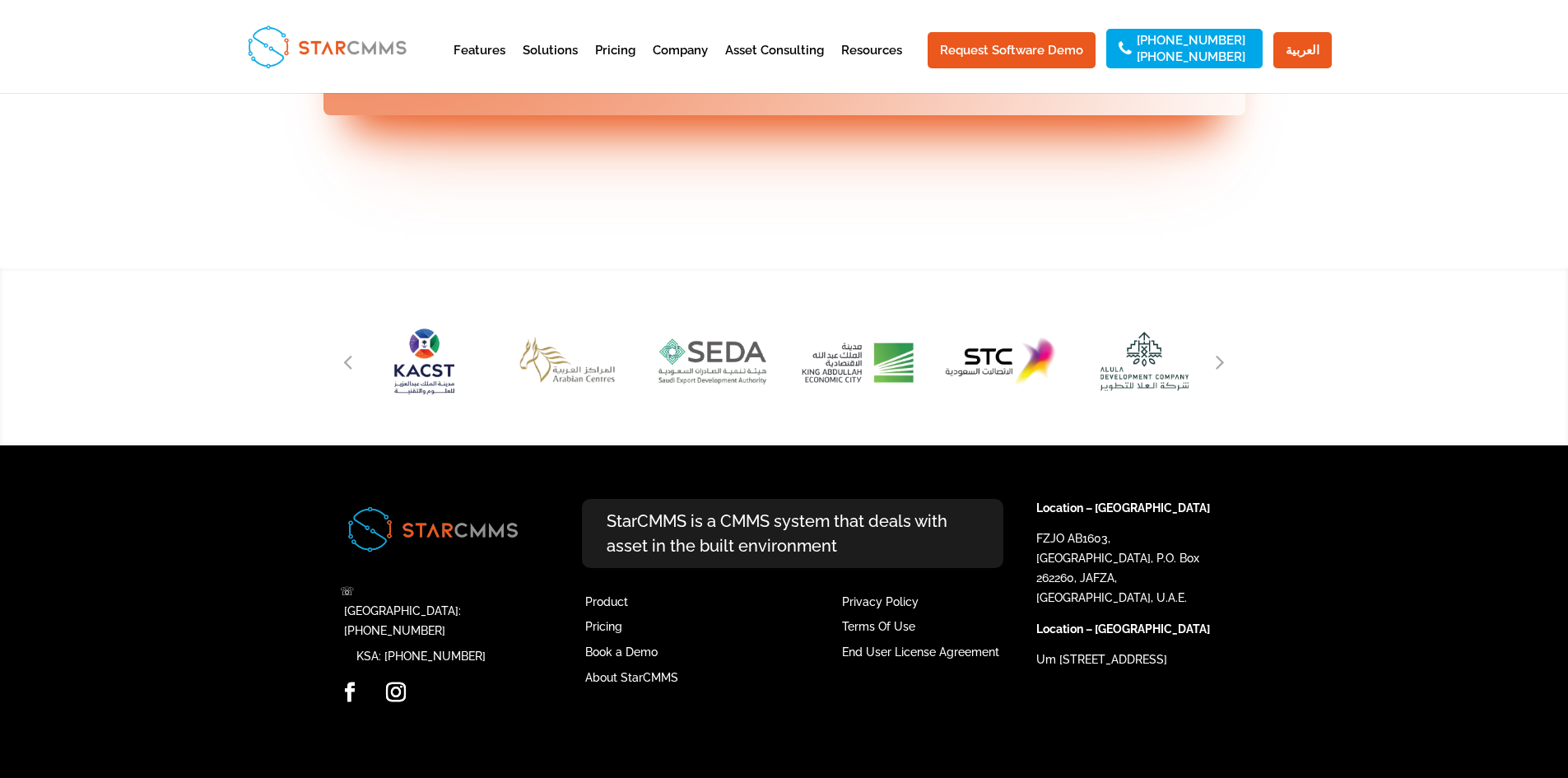
click at [355, 374] on div "Previous slide" at bounding box center [347, 361] width 24 height 24
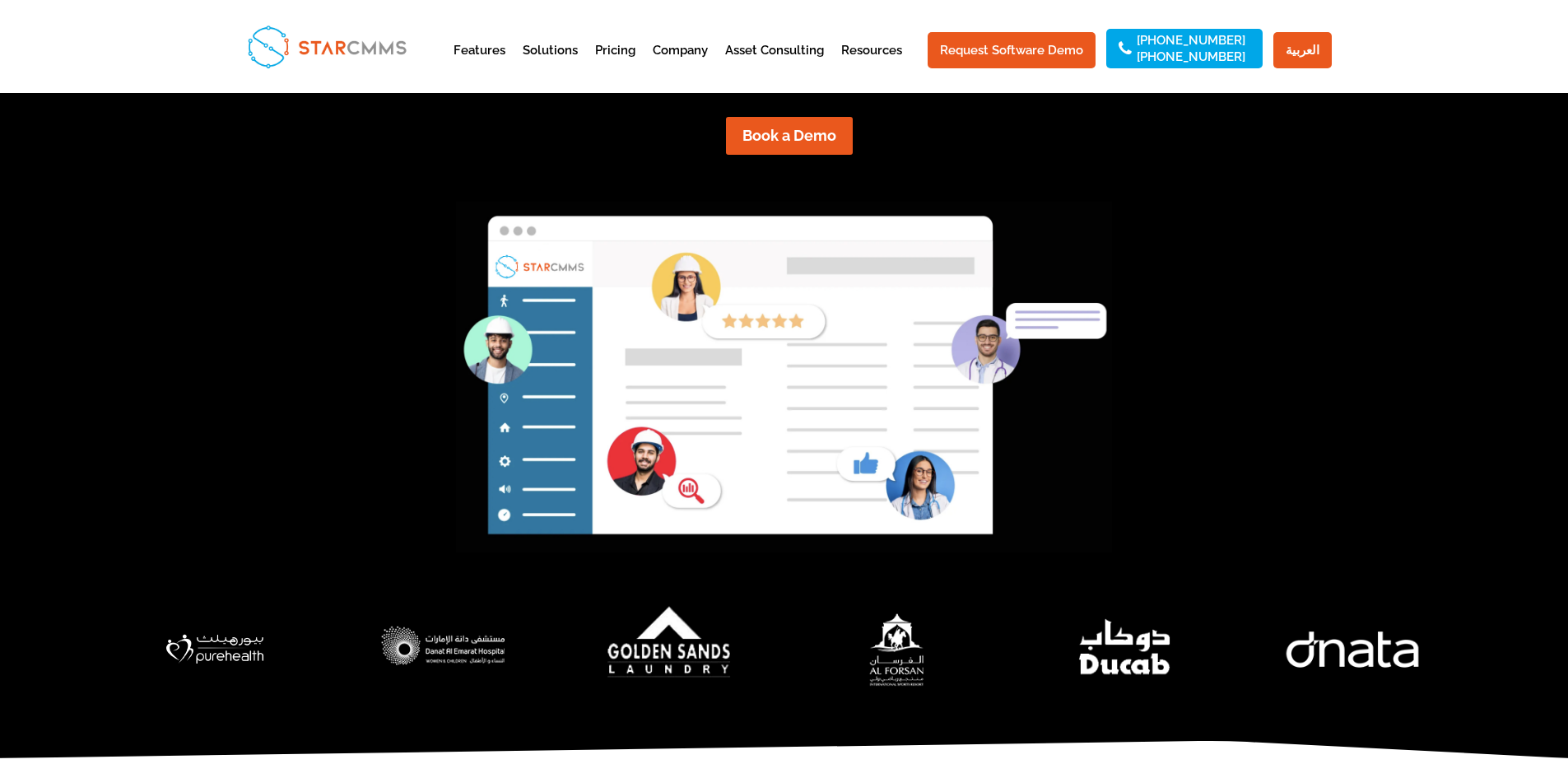
scroll to position [412, 0]
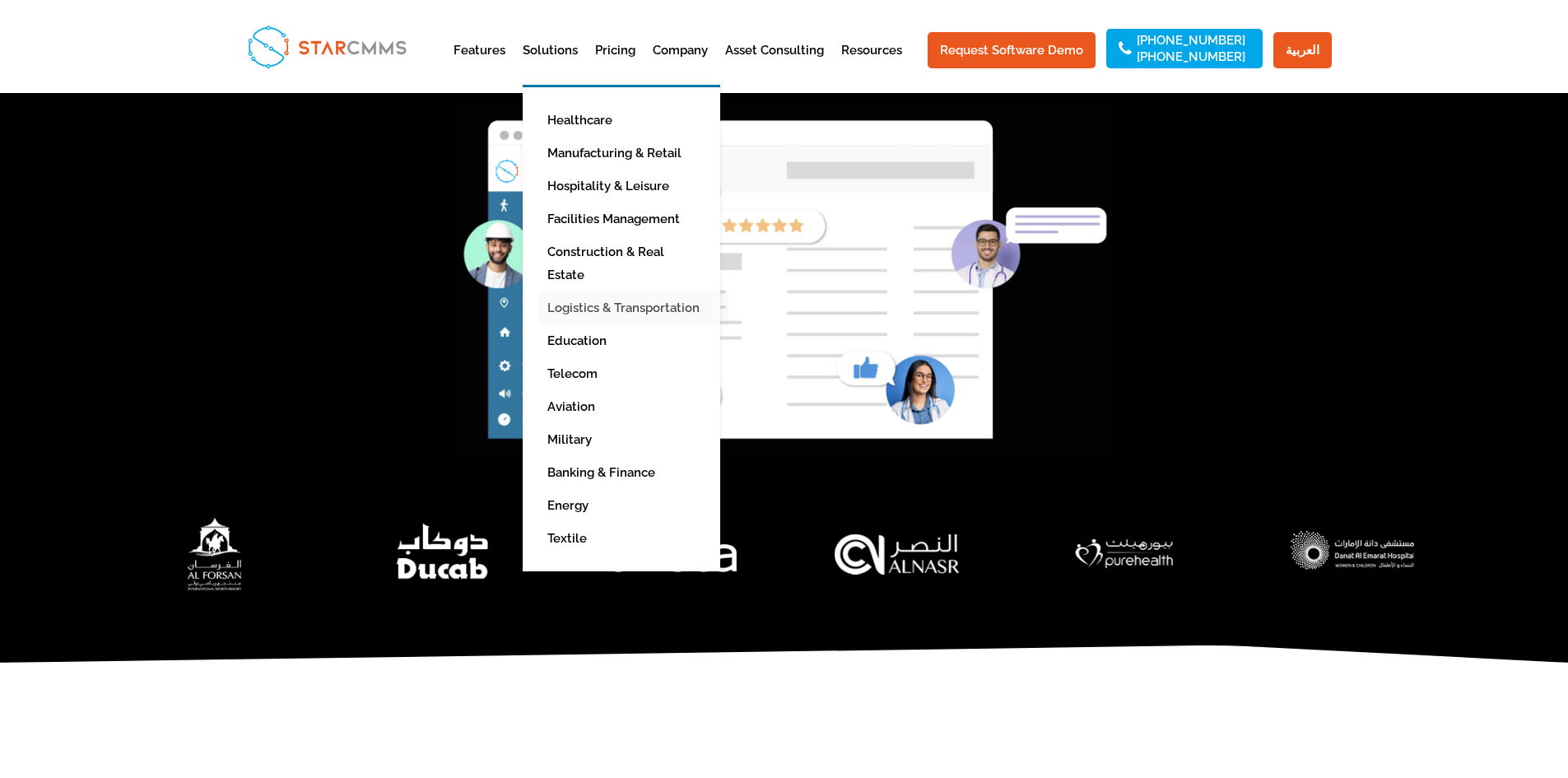
click at [664, 291] on link "Logistics & Transportation" at bounding box center [633, 308] width 189 height 33
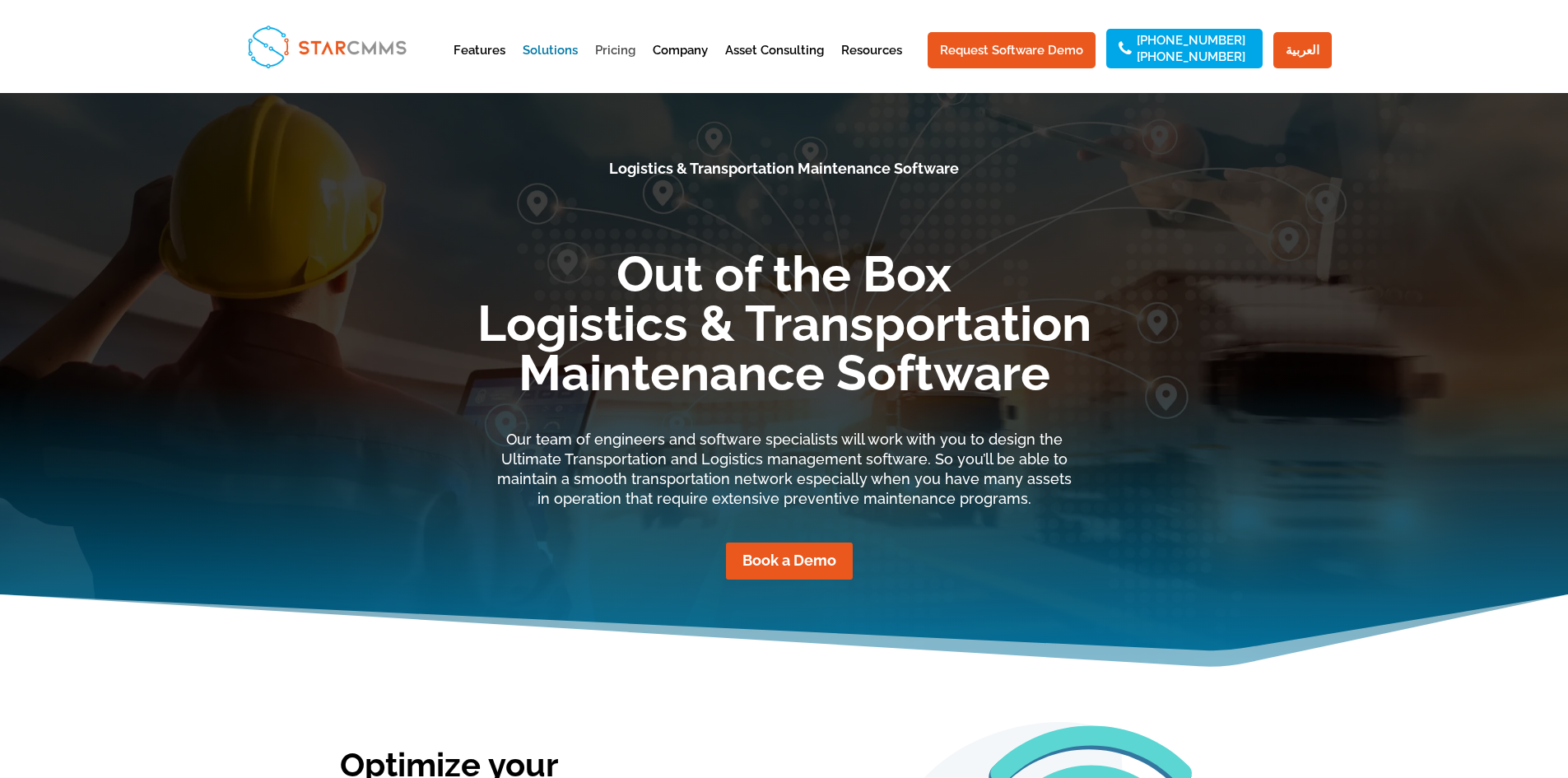
click at [629, 50] on link "Pricing" at bounding box center [615, 64] width 41 height 41
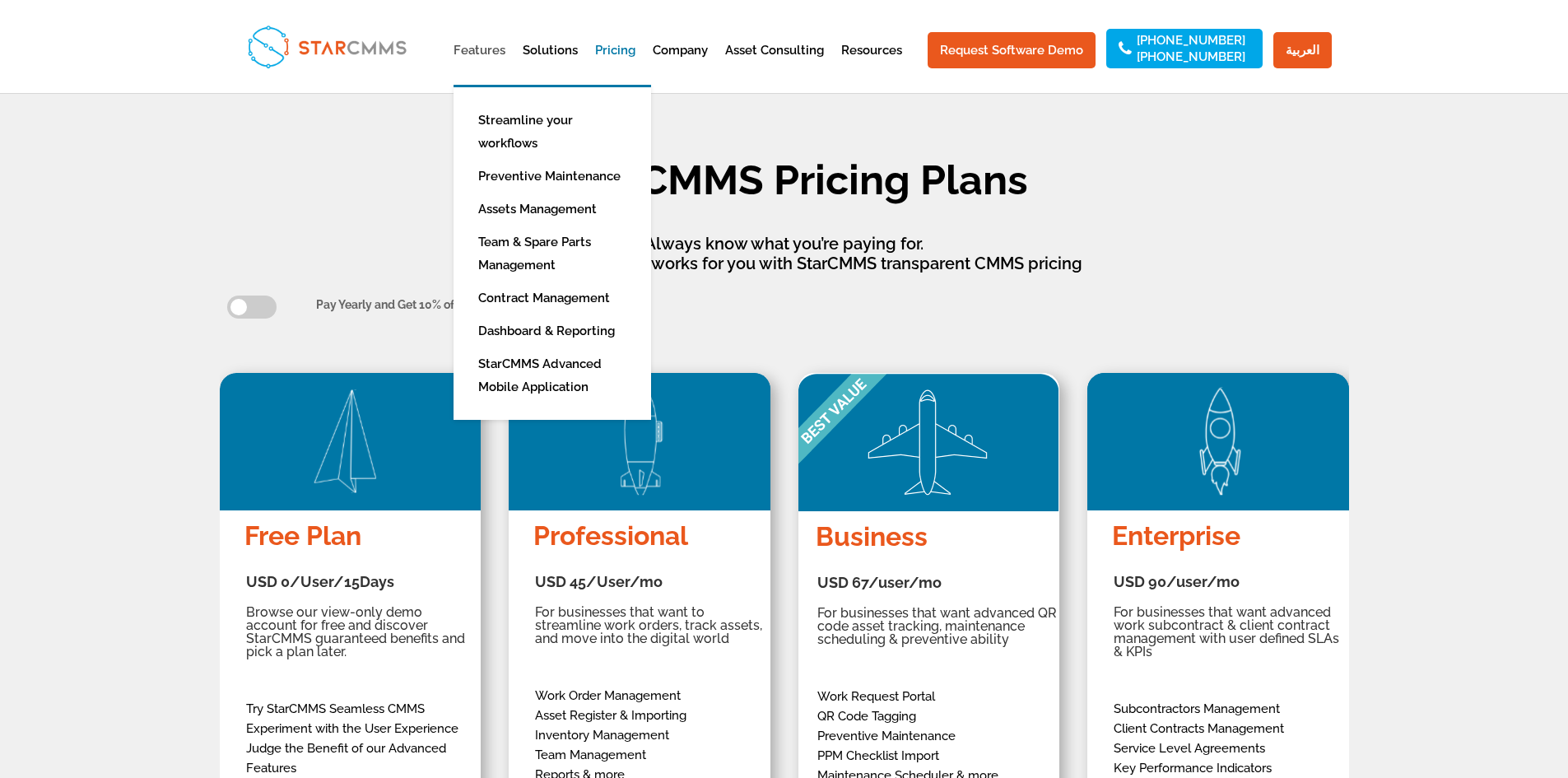
click at [486, 44] on link "Features" at bounding box center [479, 64] width 52 height 41
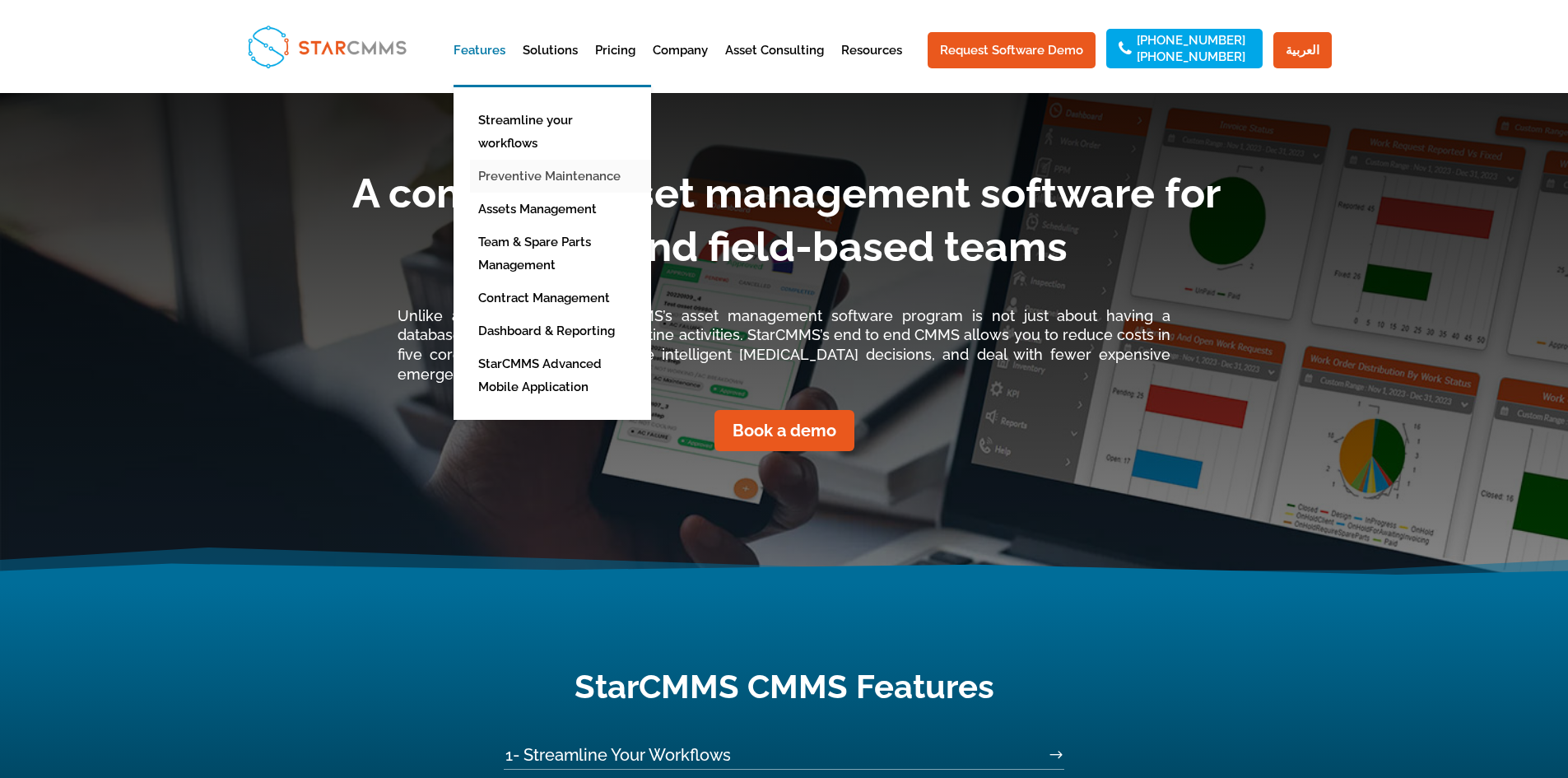
click at [546, 159] on link "Preventive Maintenance" at bounding box center [564, 176] width 189 height 33
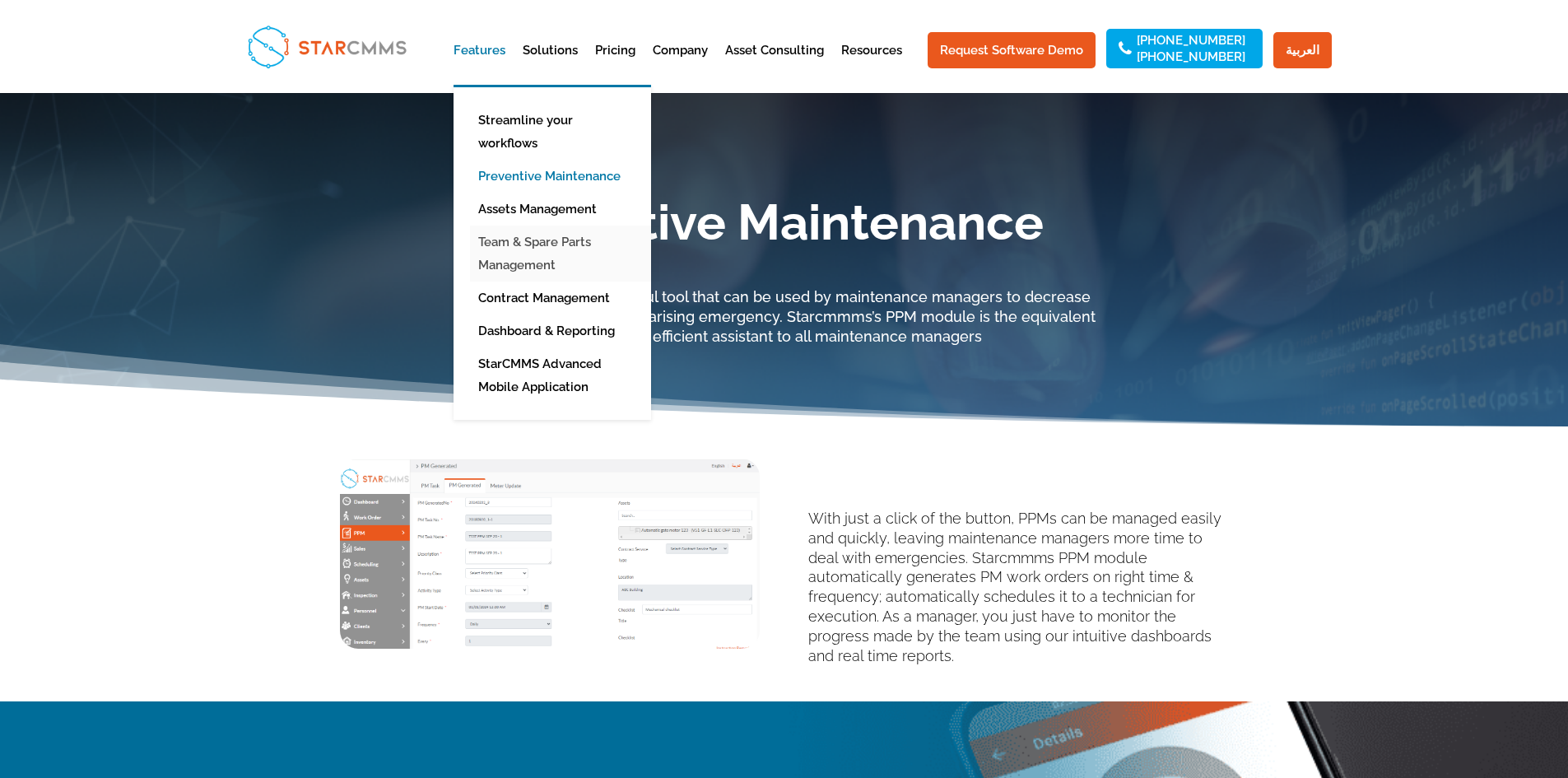
click at [601, 225] on link "Team & Spare Parts Management" at bounding box center [564, 253] width 189 height 56
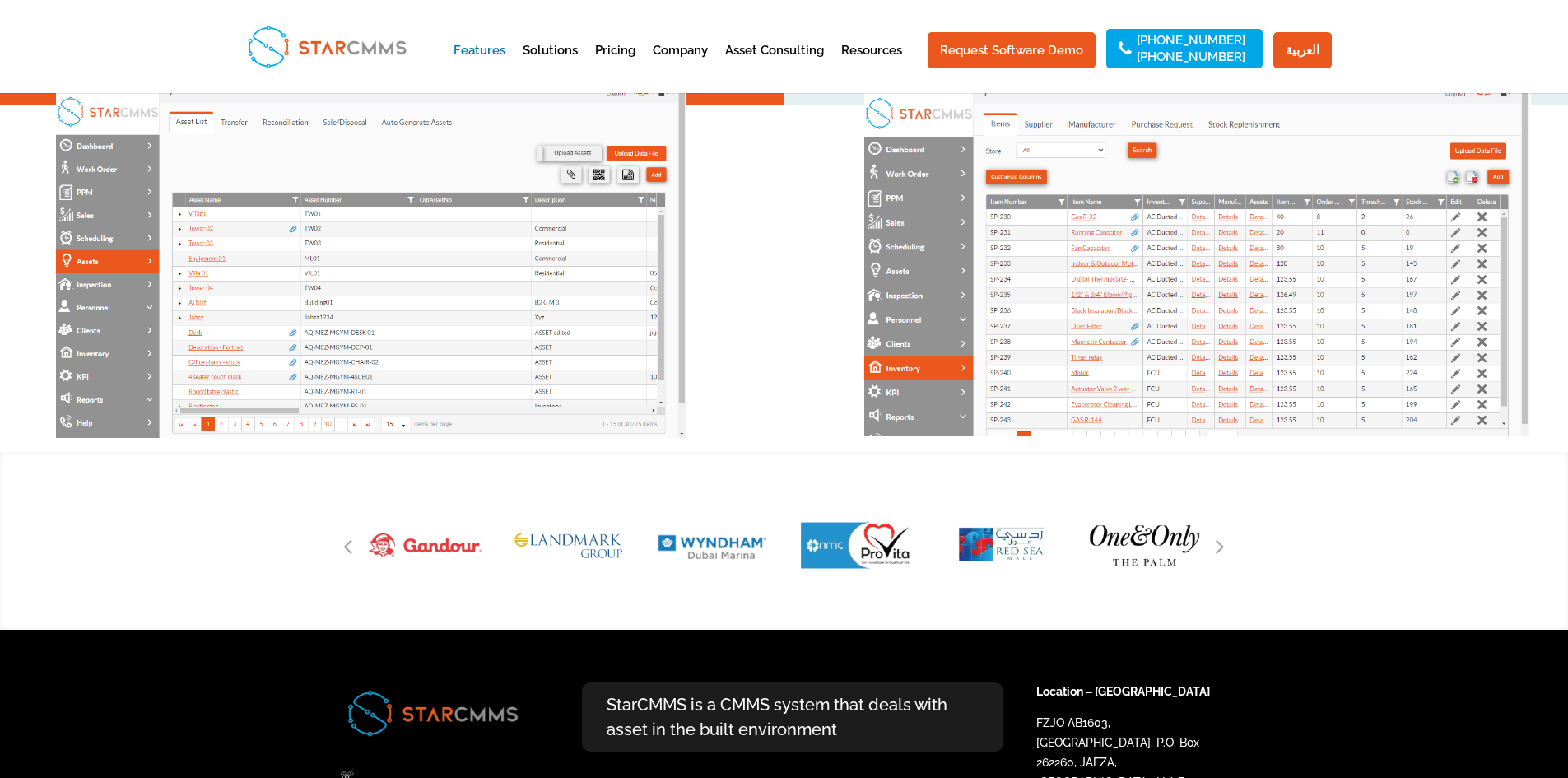
scroll to position [1053, 0]
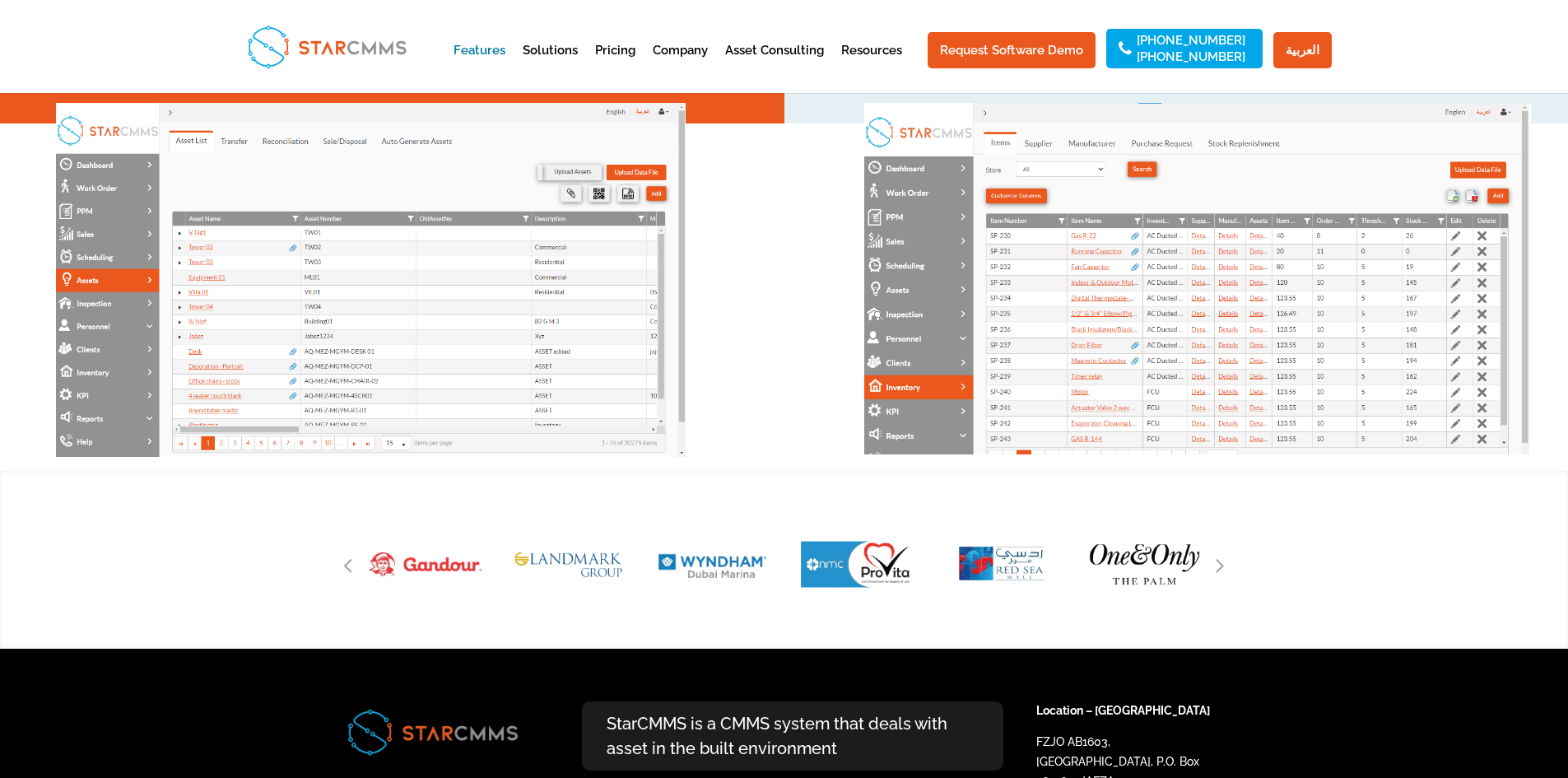
click at [555, 328] on img at bounding box center [371, 280] width 630 height 354
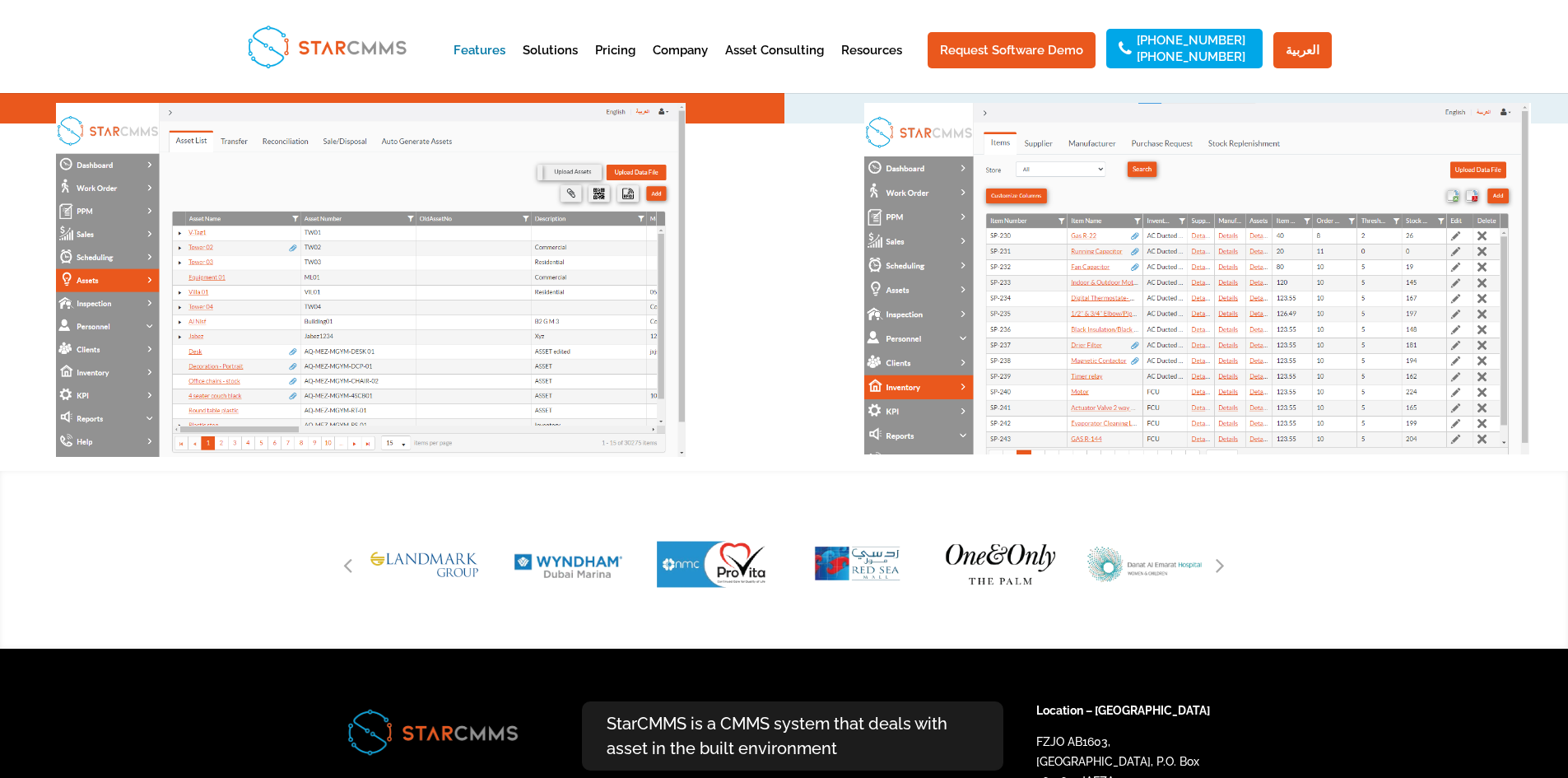
click at [917, 337] on img at bounding box center [1197, 280] width 667 height 356
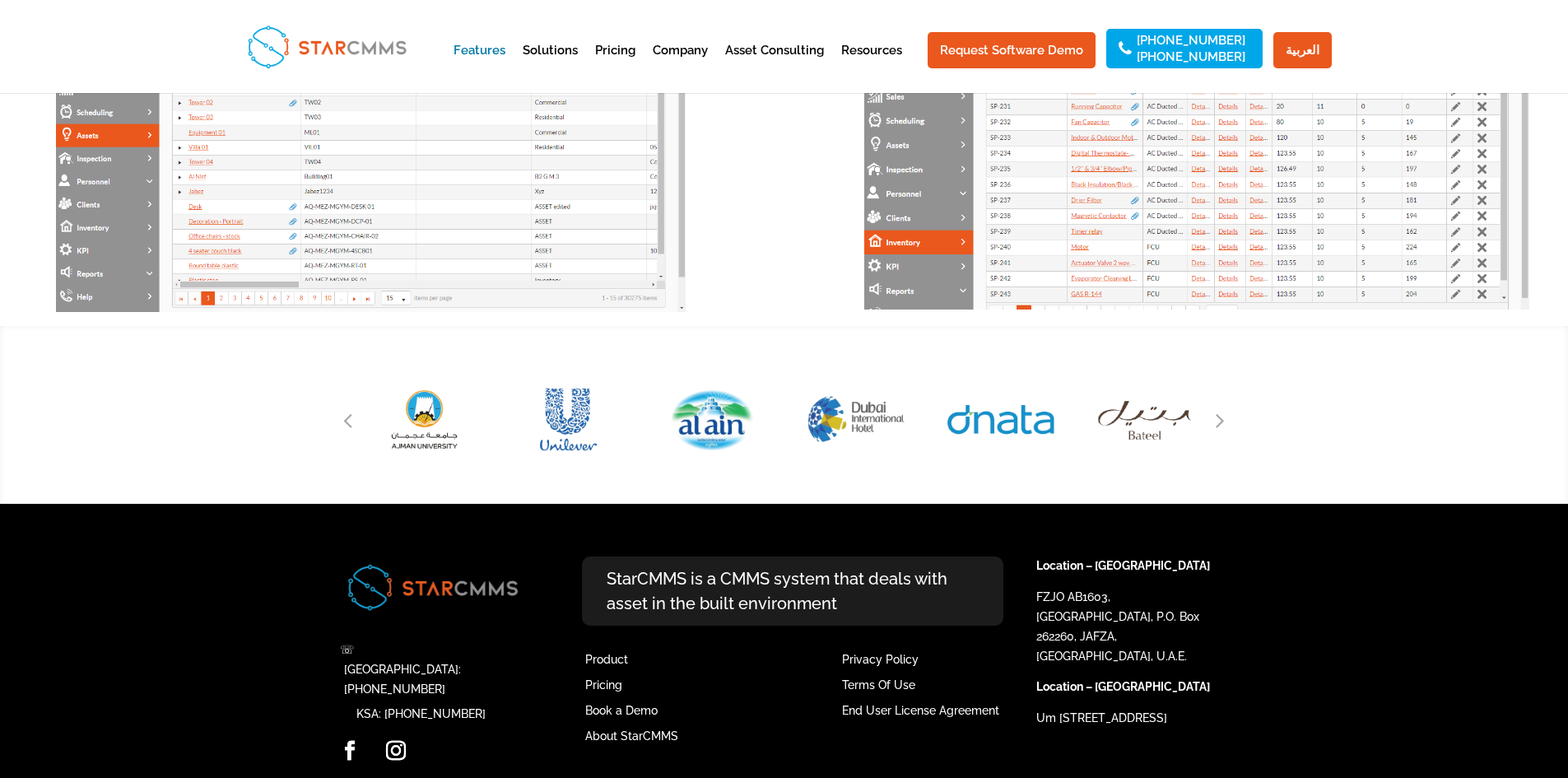
scroll to position [1218, 0]
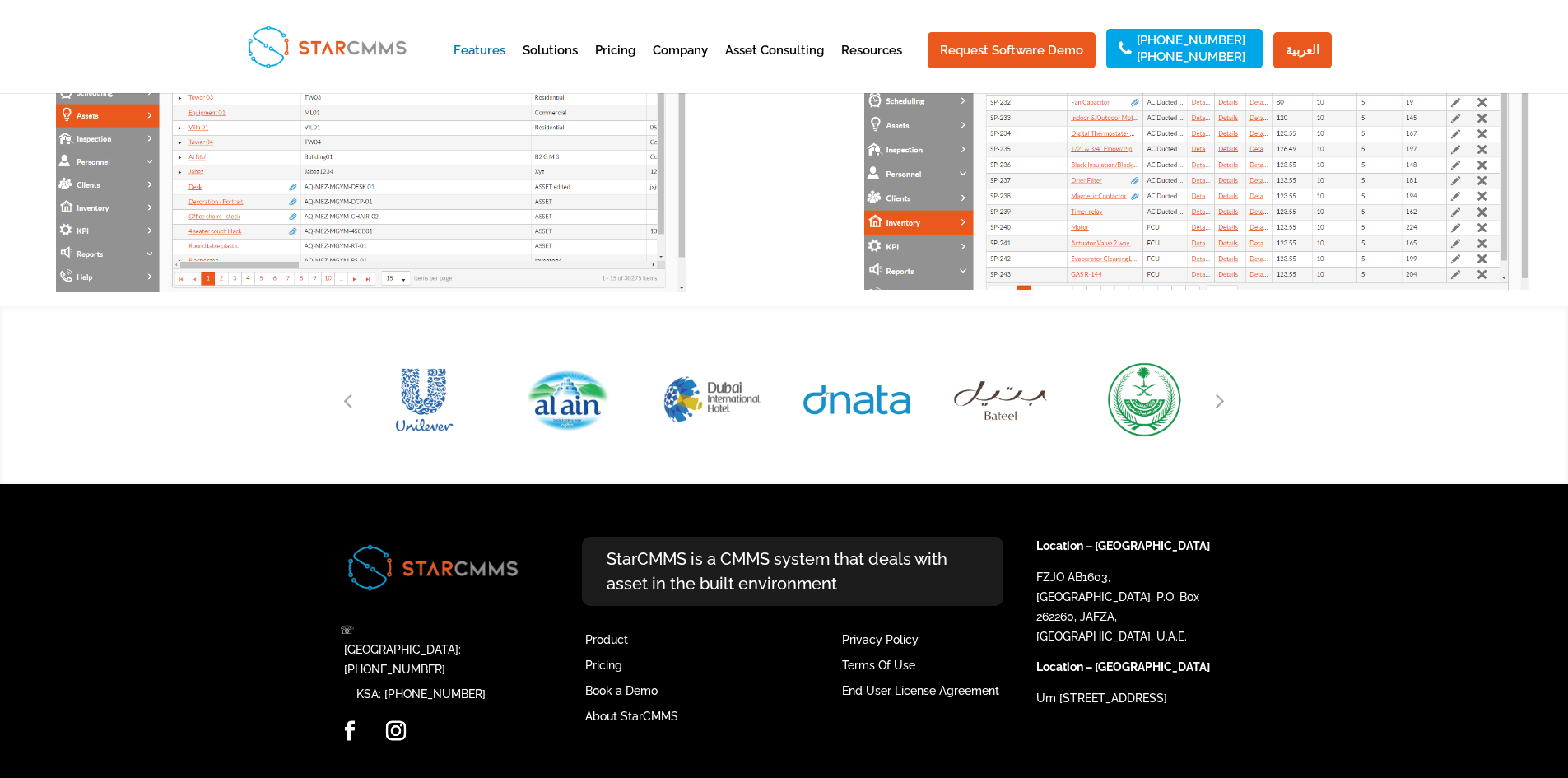
click at [1338, 253] on img at bounding box center [1197, 116] width 667 height 356
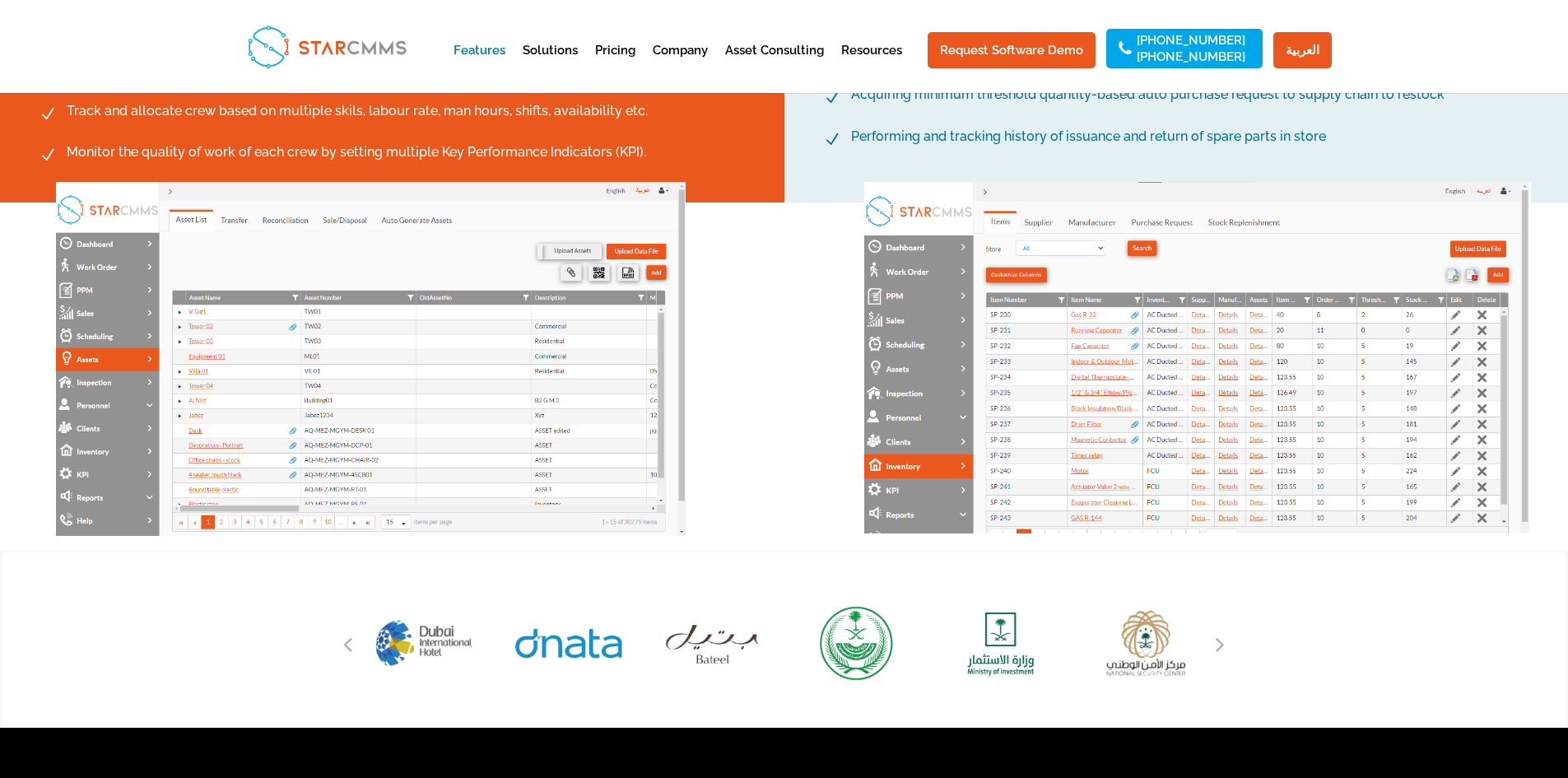
scroll to position [971, 0]
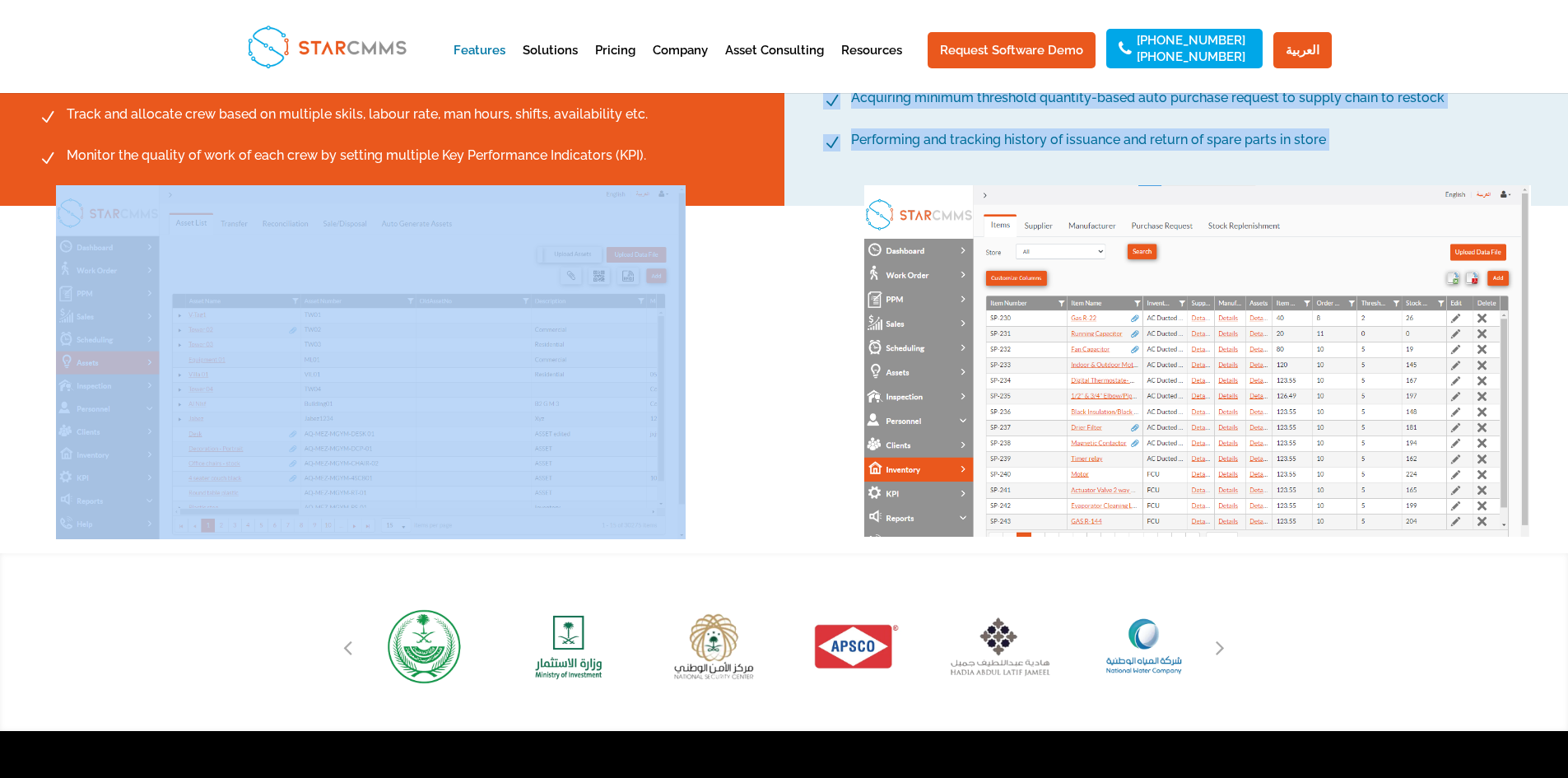
drag, startPoint x: 714, startPoint y: 223, endPoint x: 746, endPoint y: 200, distance: 39.4
click at [746, 200] on div "Team Management N Technicians will be able to use a color-coded calendar dashbo…" at bounding box center [784, 195] width 1568 height 715
click at [736, 262] on div at bounding box center [370, 378] width 741 height 321
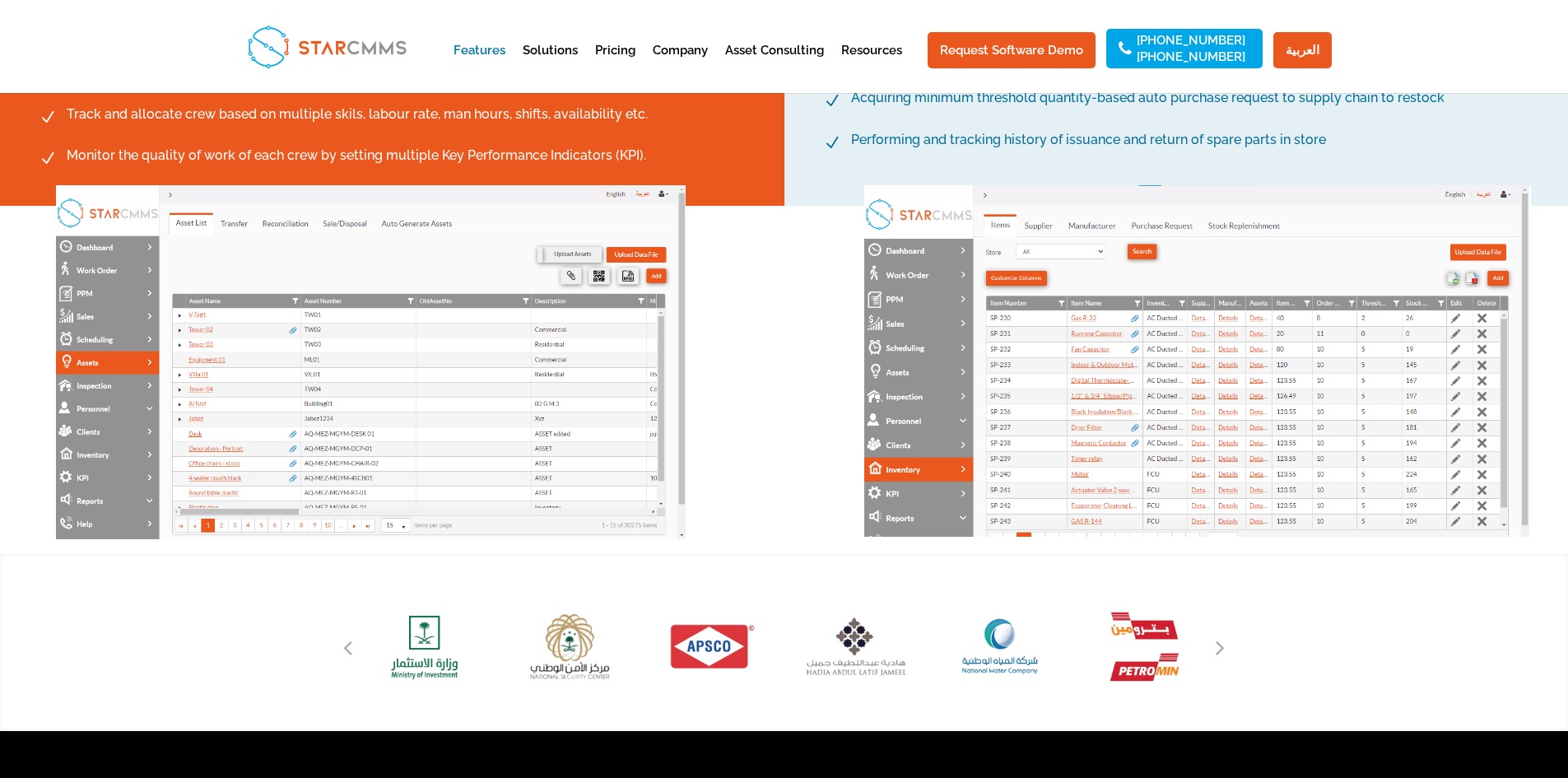
click at [77, 584] on div at bounding box center [784, 641] width 1568 height 177
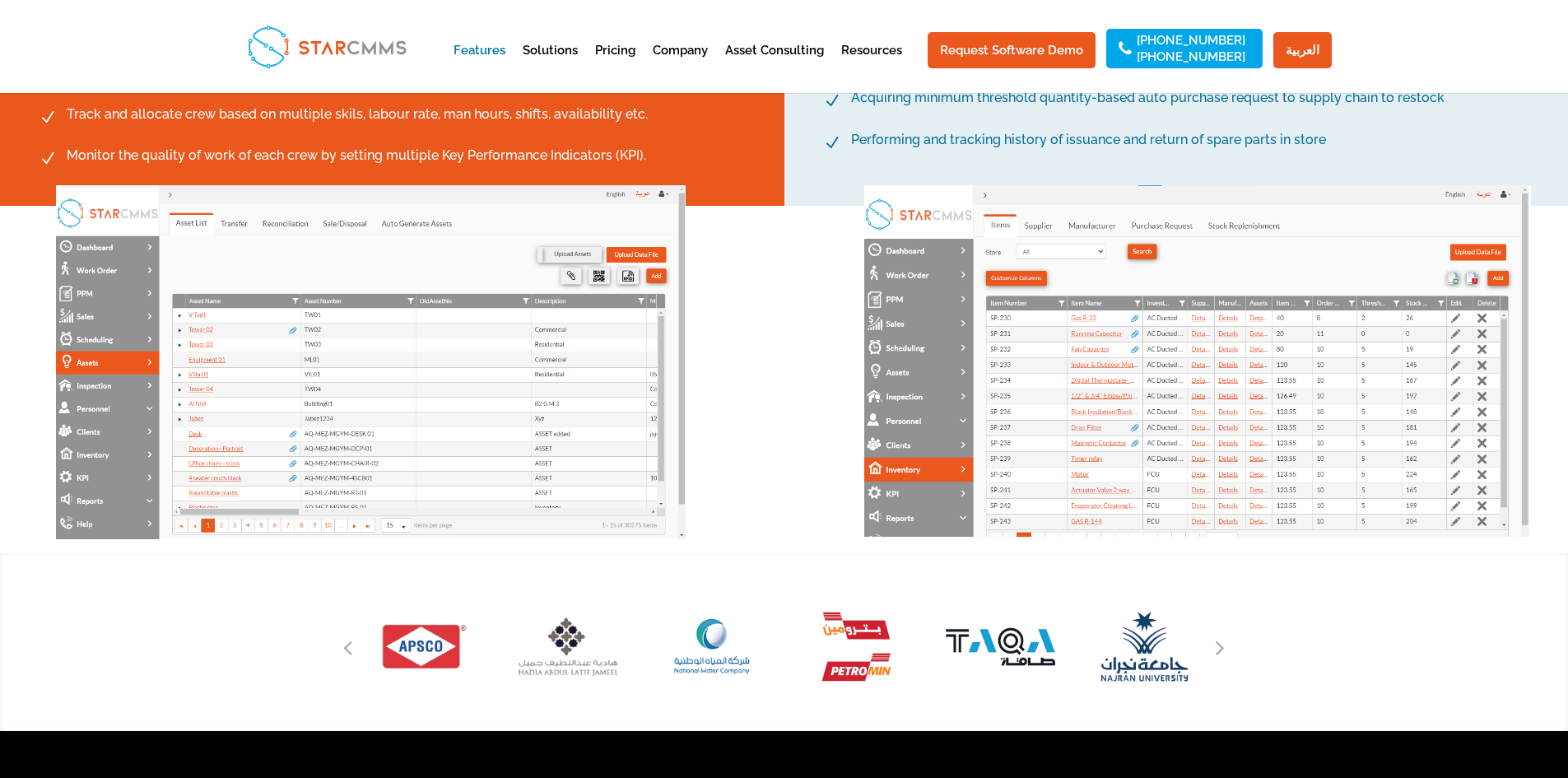
click at [196, 495] on img at bounding box center [371, 362] width 630 height 354
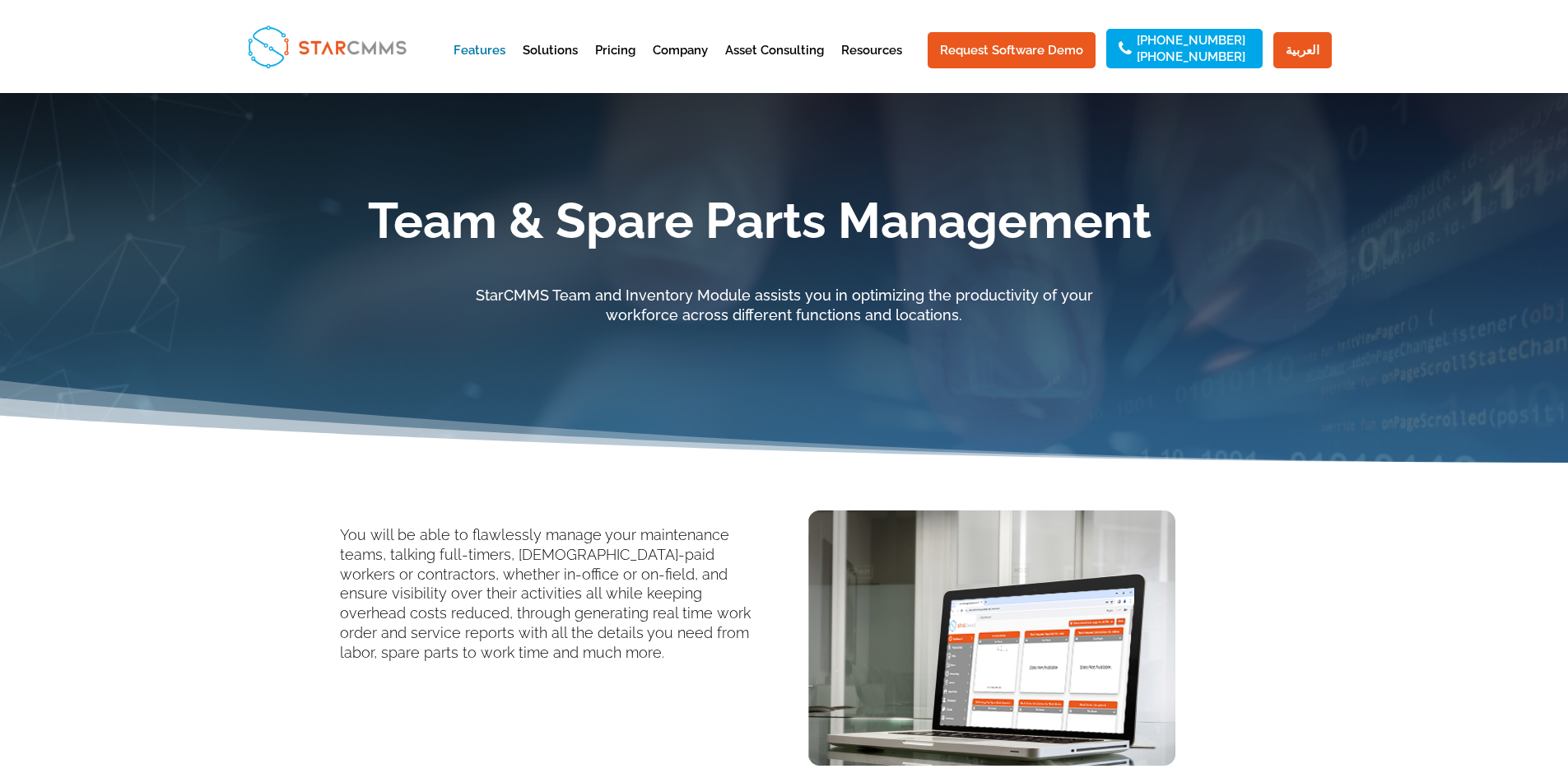
scroll to position [0, 0]
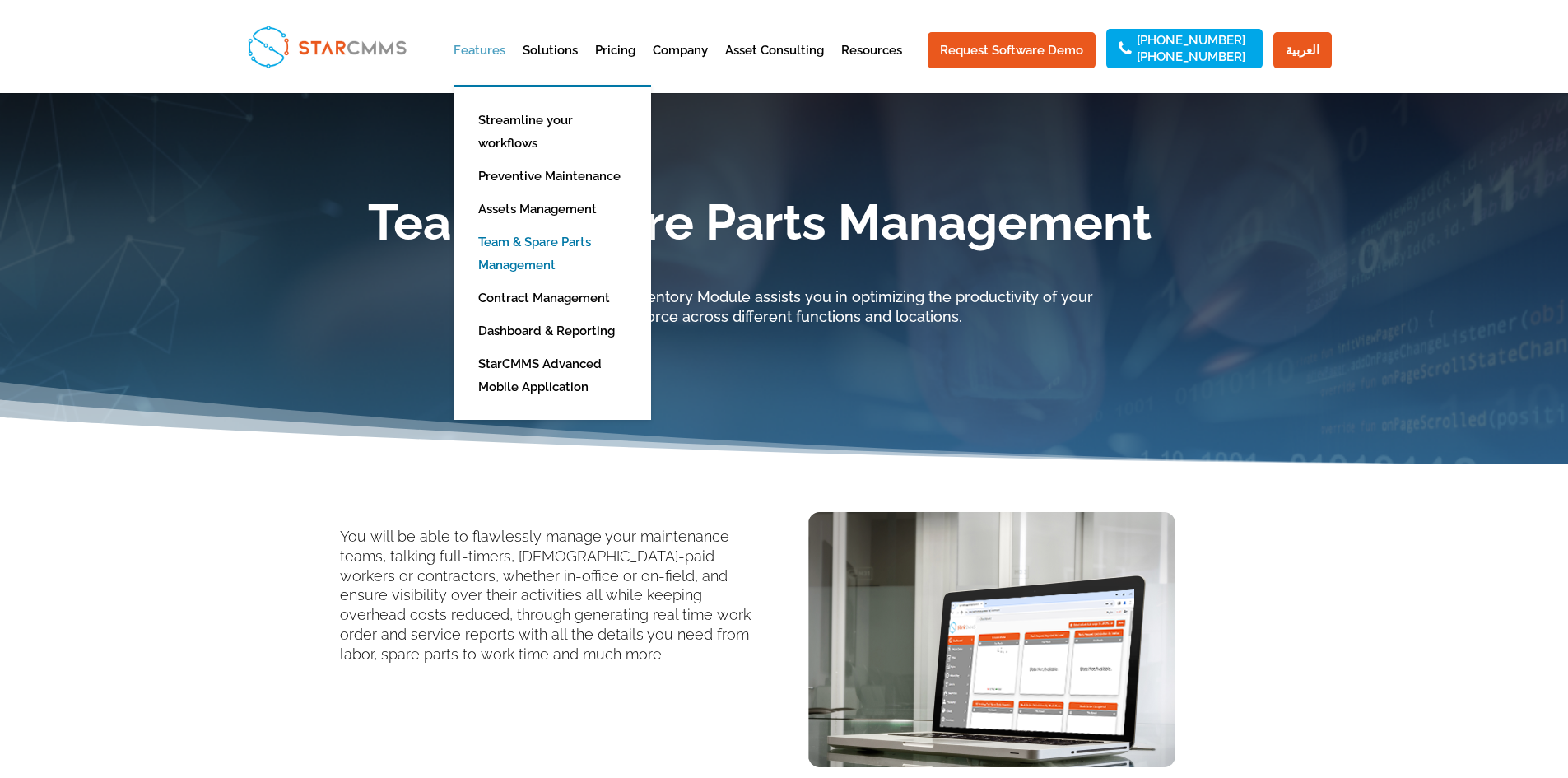
click at [497, 44] on link "Features" at bounding box center [479, 64] width 52 height 41
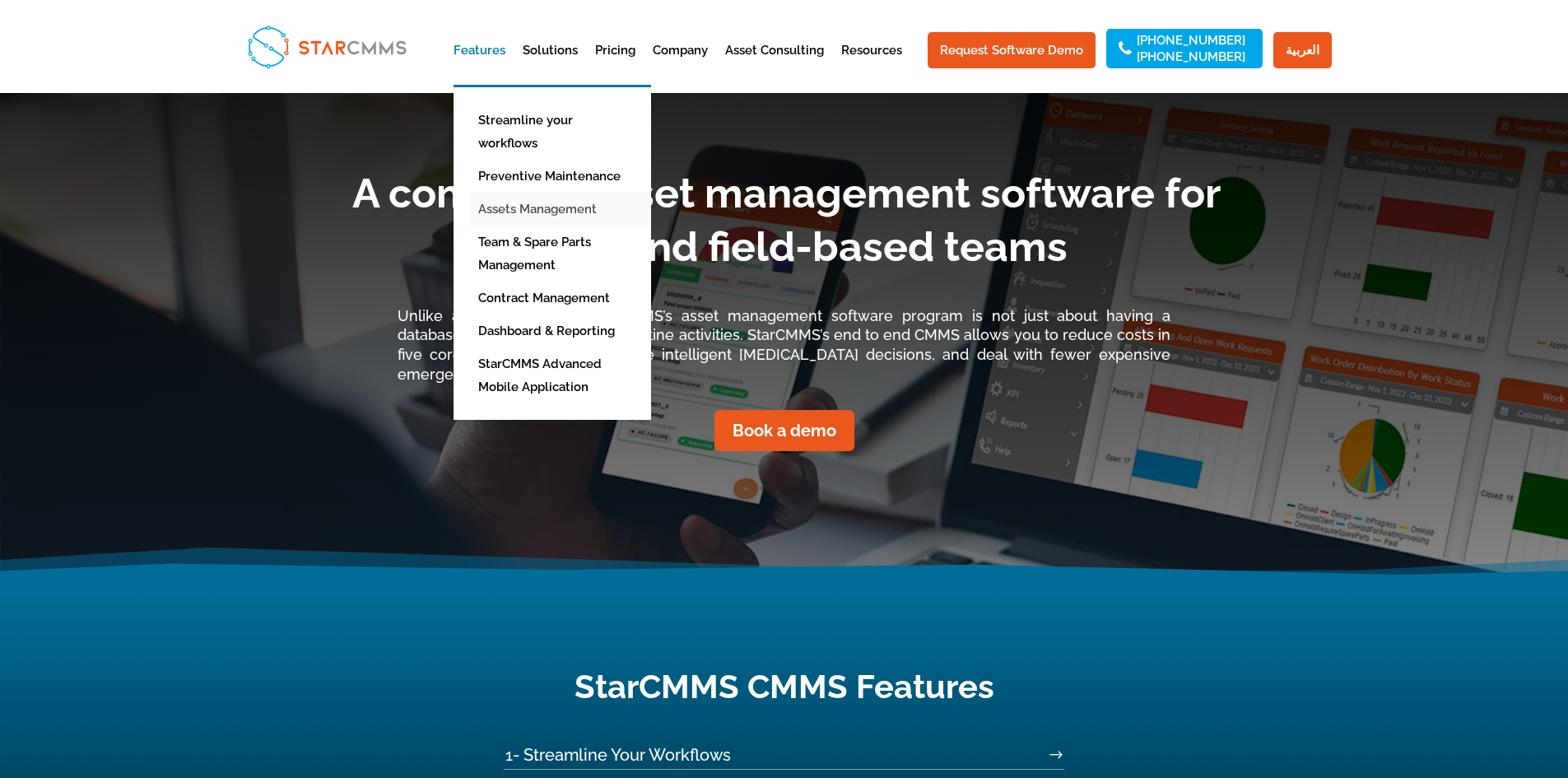
click at [544, 193] on link "Assets Management" at bounding box center [564, 209] width 189 height 33
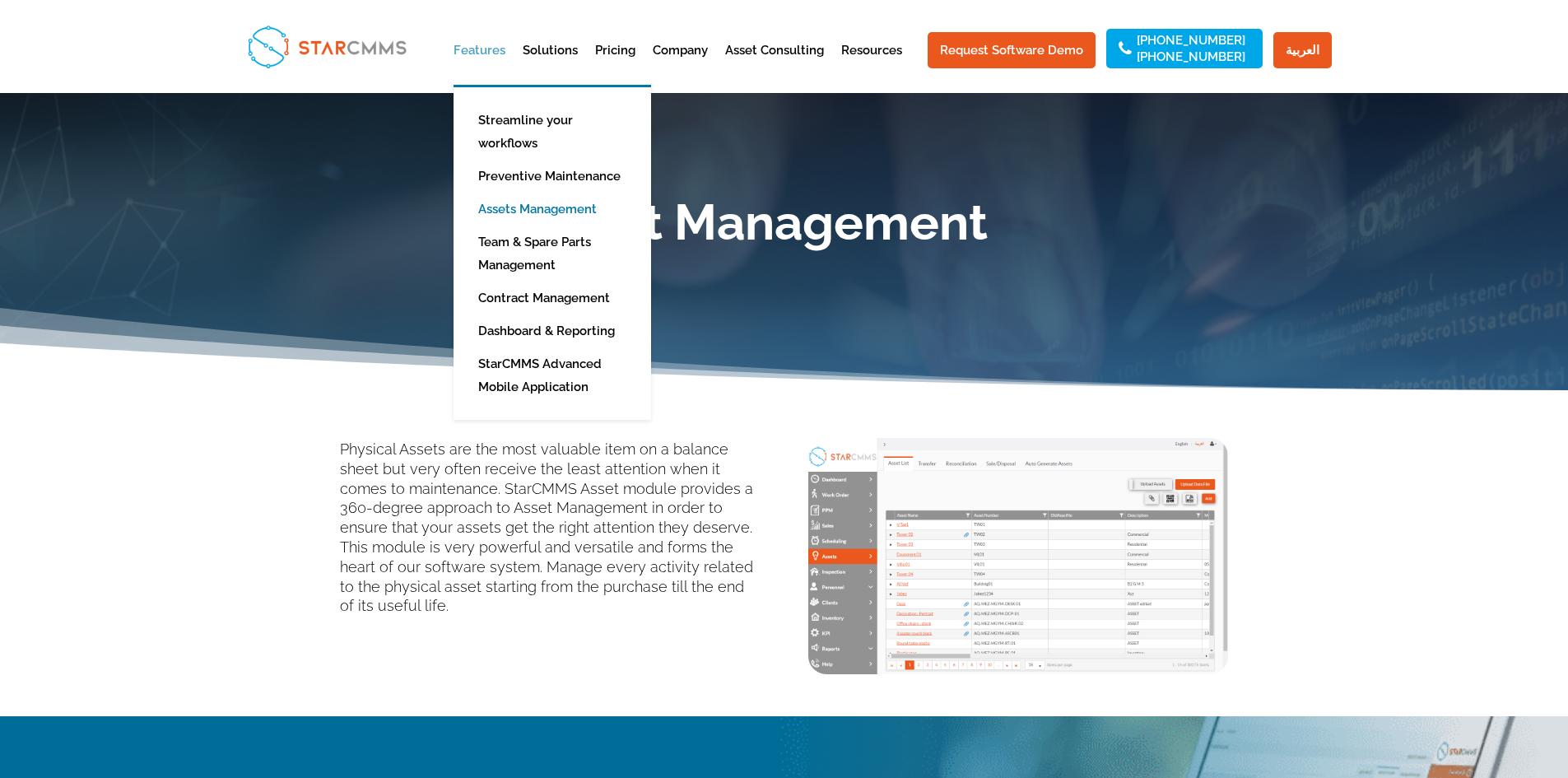
click at [475, 44] on link "Features" at bounding box center [479, 64] width 52 height 41
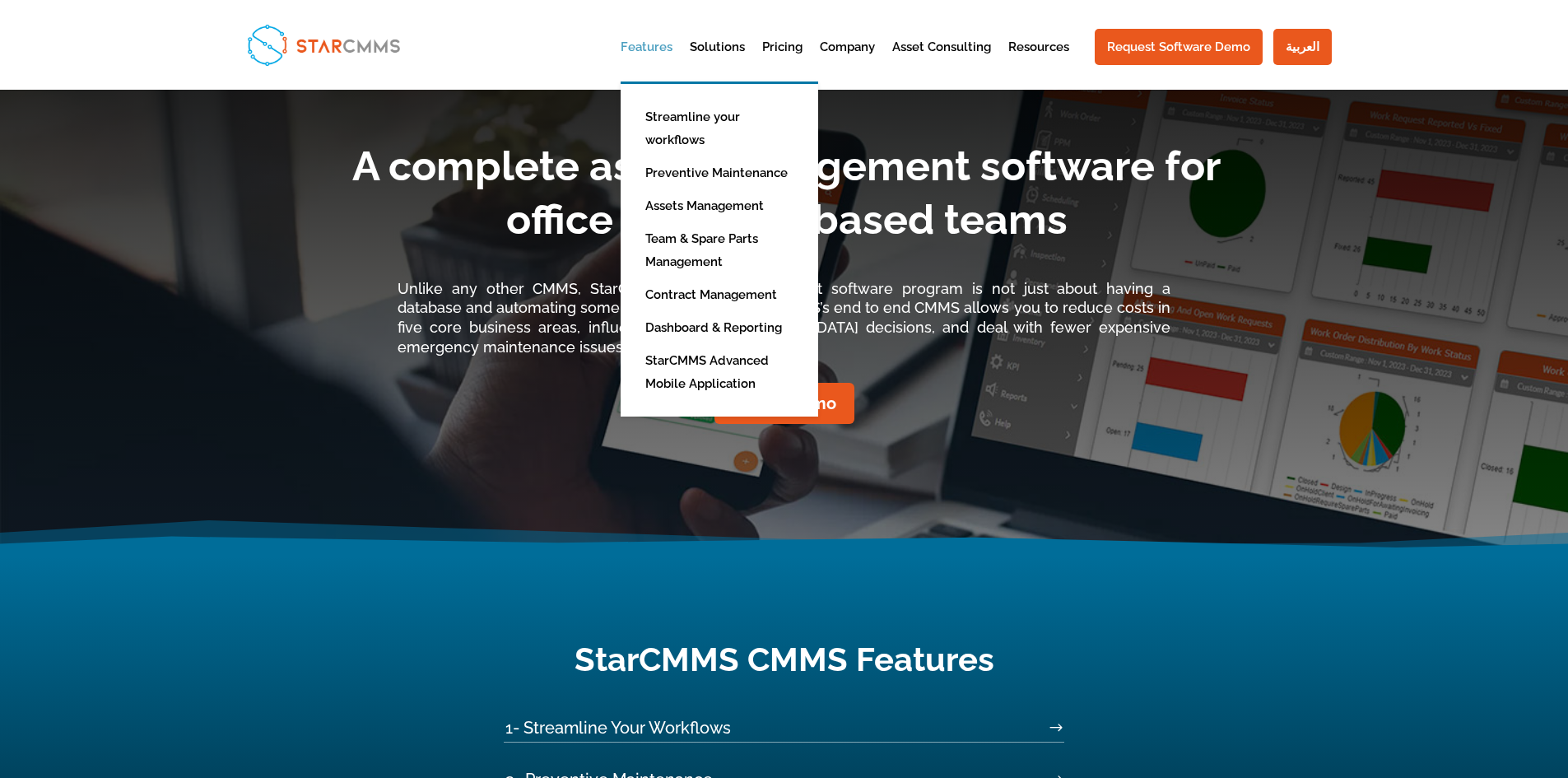
click at [652, 51] on link "Features" at bounding box center [646, 61] width 52 height 41
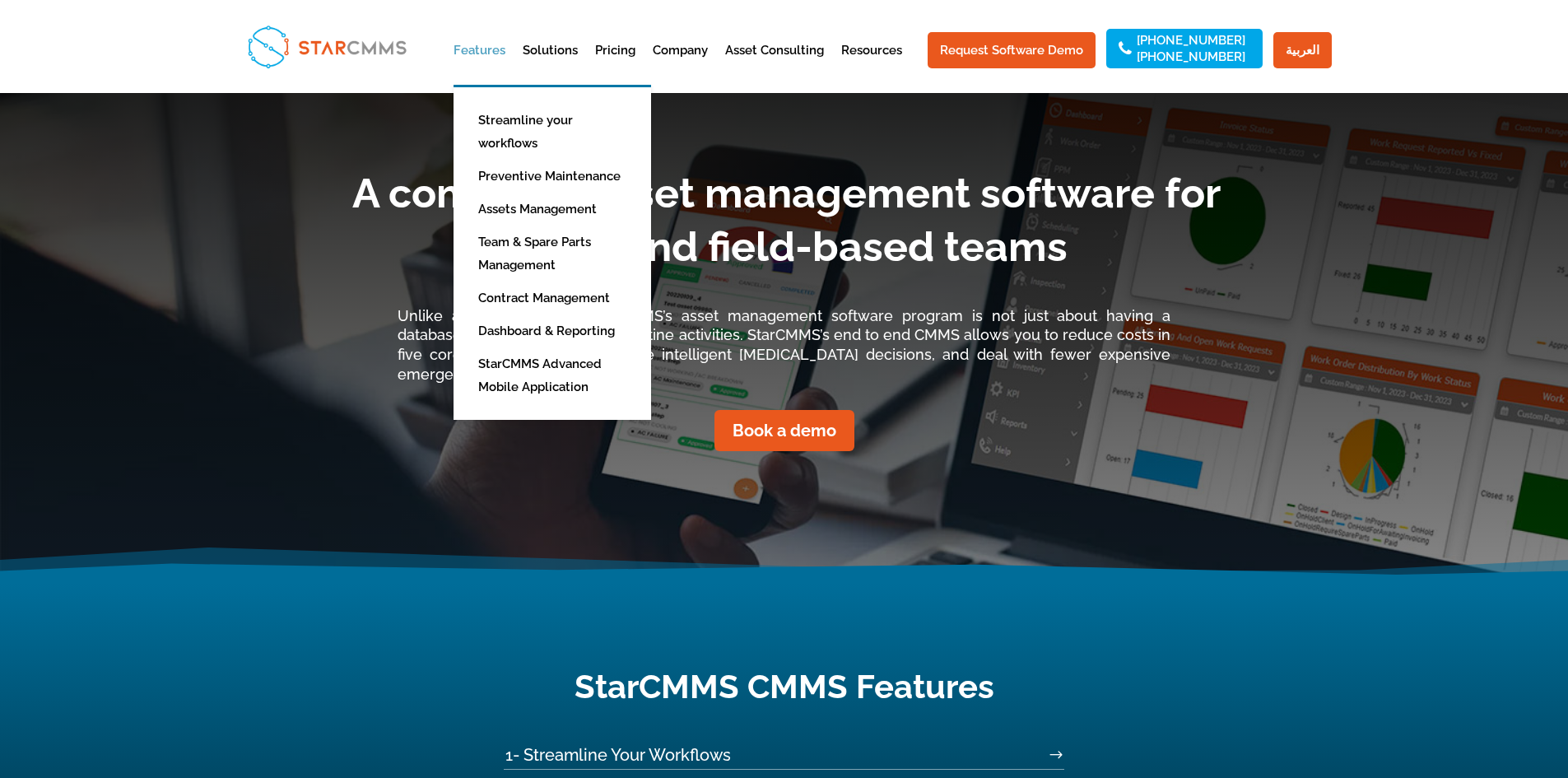
click at [483, 48] on link "Features" at bounding box center [479, 64] width 52 height 41
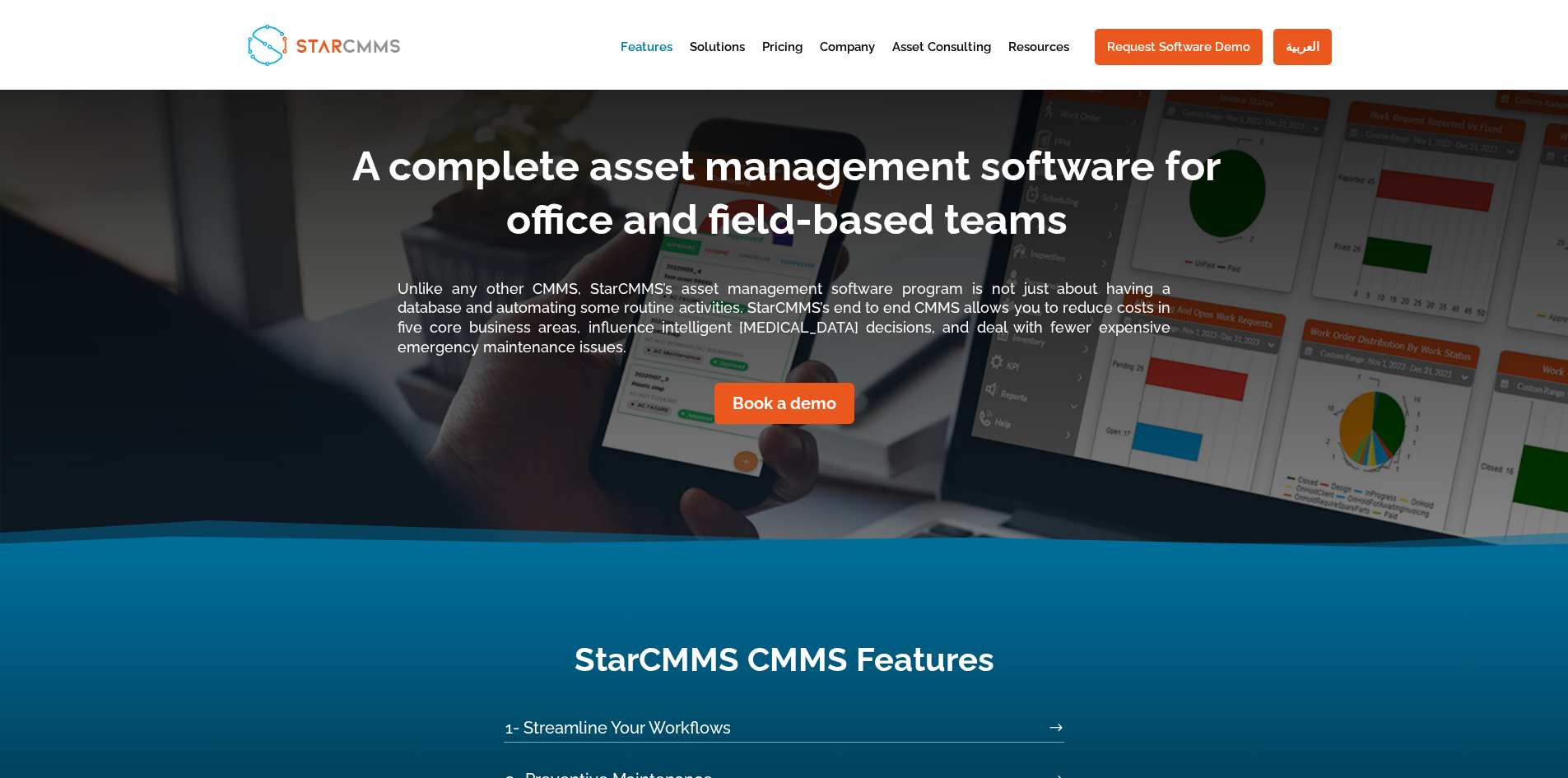
click at [623, 43] on div at bounding box center [784, 44] width 1095 height 90
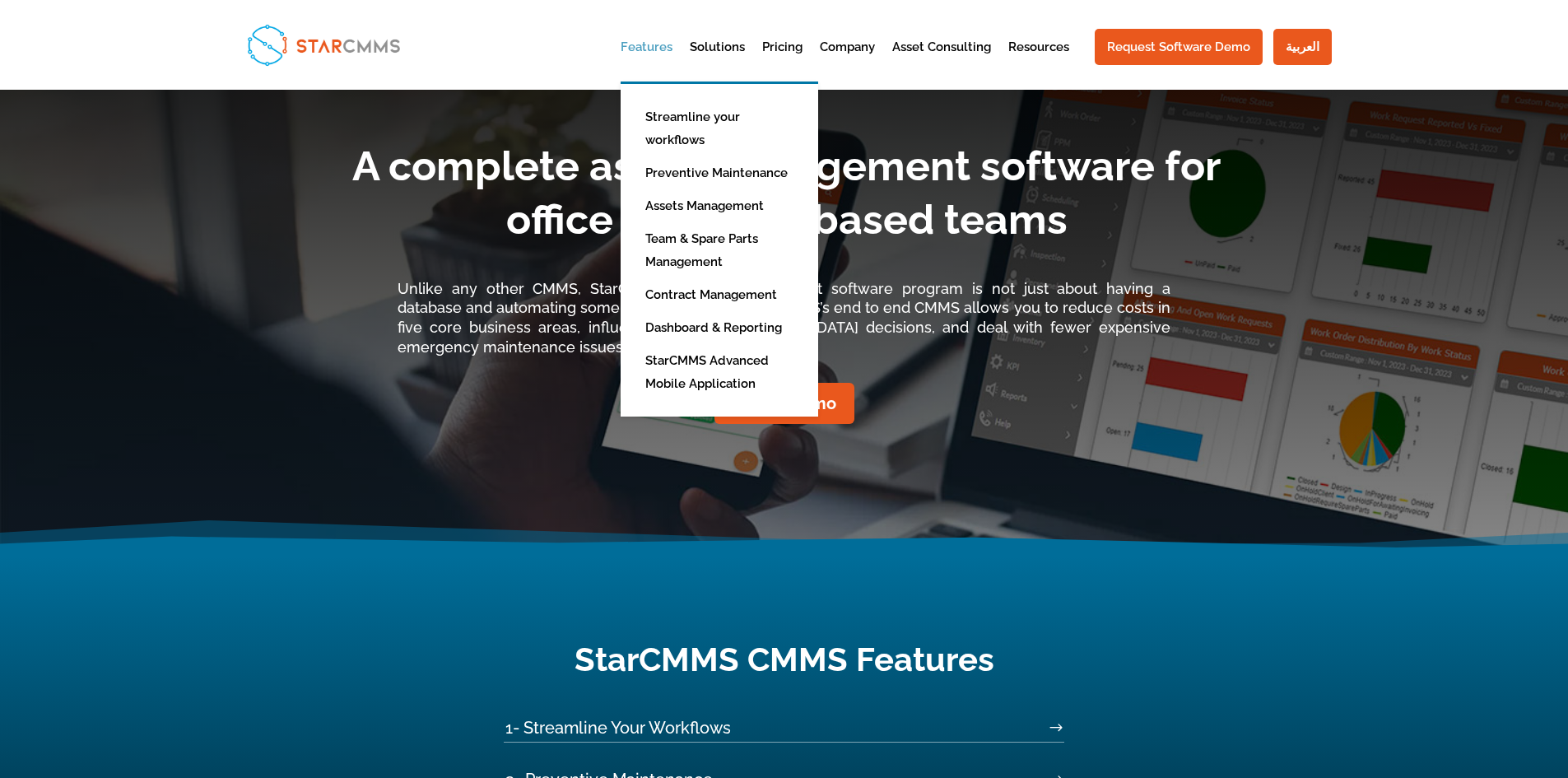
click at [641, 43] on link "Features" at bounding box center [646, 61] width 52 height 41
click at [690, 278] on link "Contract Management" at bounding box center [731, 294] width 189 height 33
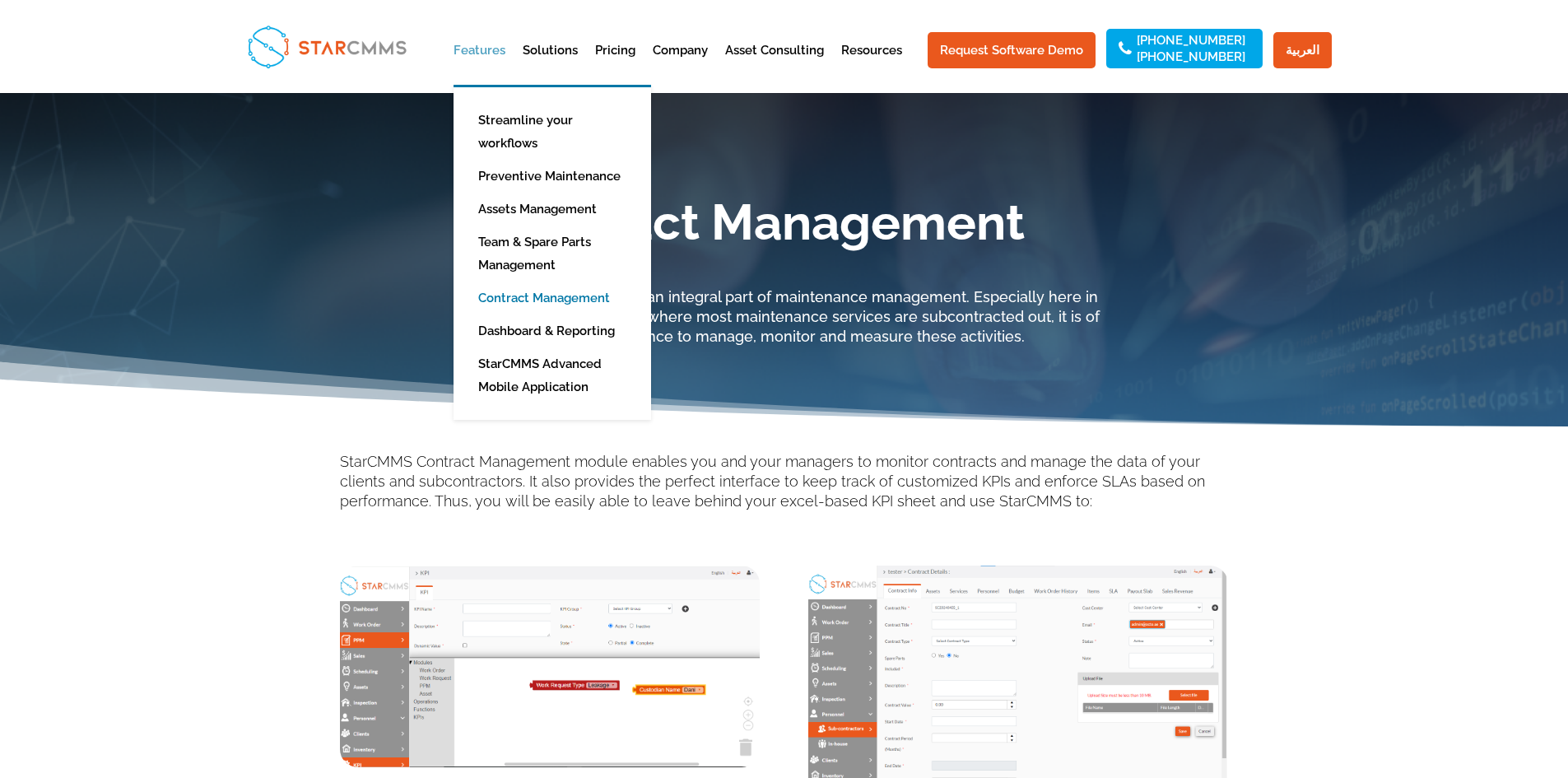
click at [487, 50] on link "Features" at bounding box center [479, 64] width 52 height 41
click at [565, 314] on link "Dashboard & Reporting" at bounding box center [564, 330] width 189 height 33
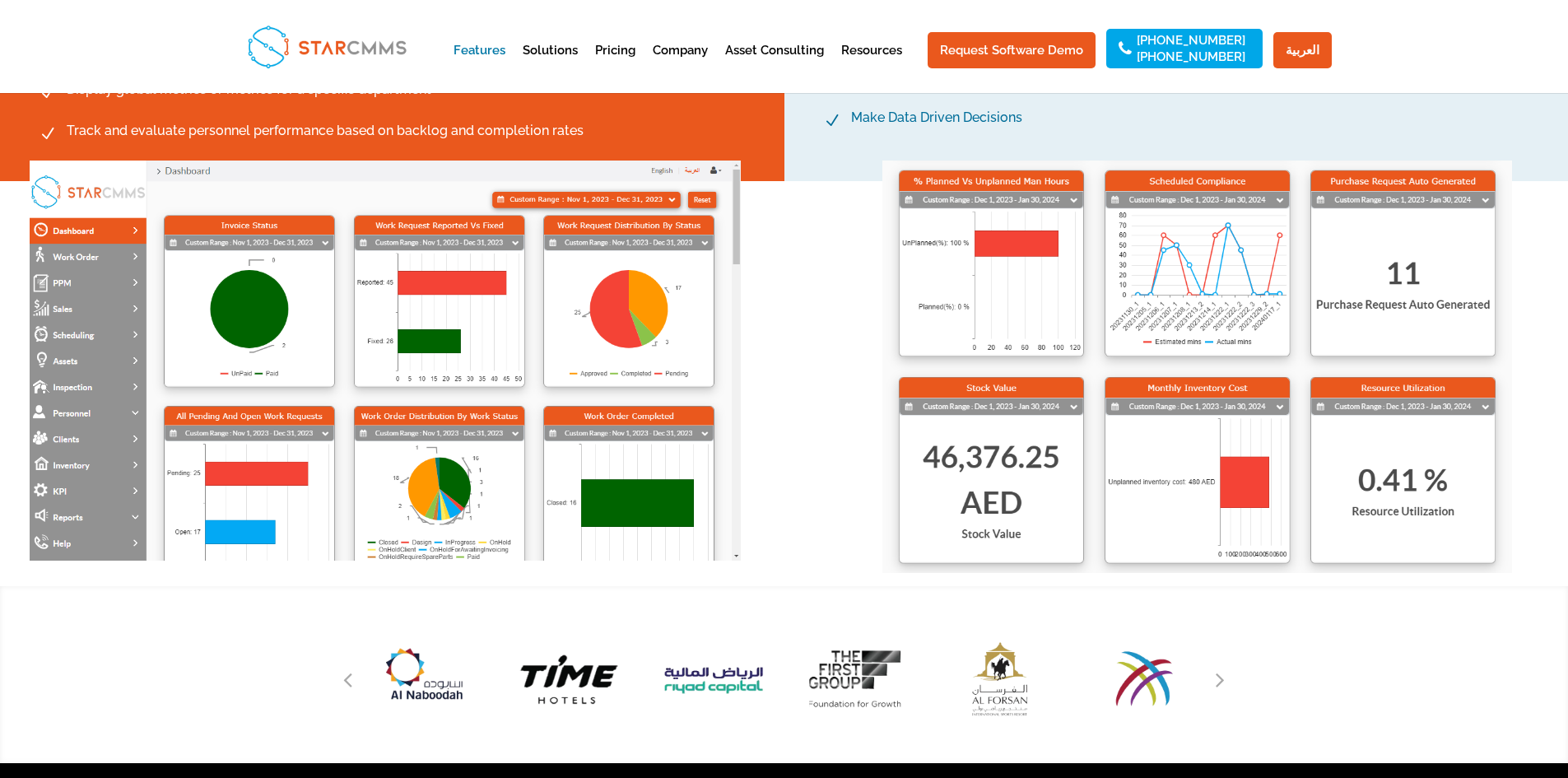
scroll to position [1152, 0]
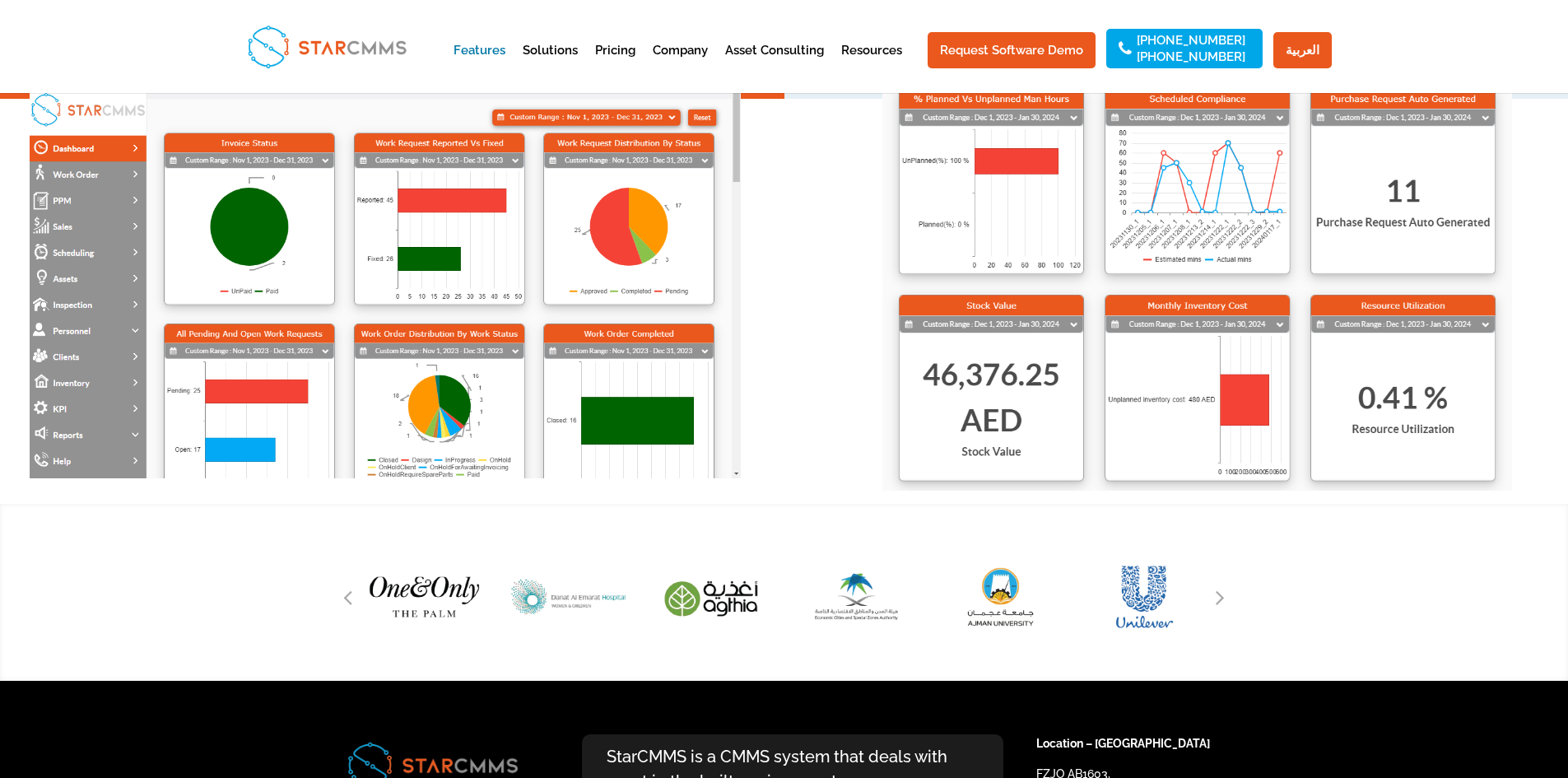
click at [273, 517] on div at bounding box center [784, 593] width 1568 height 177
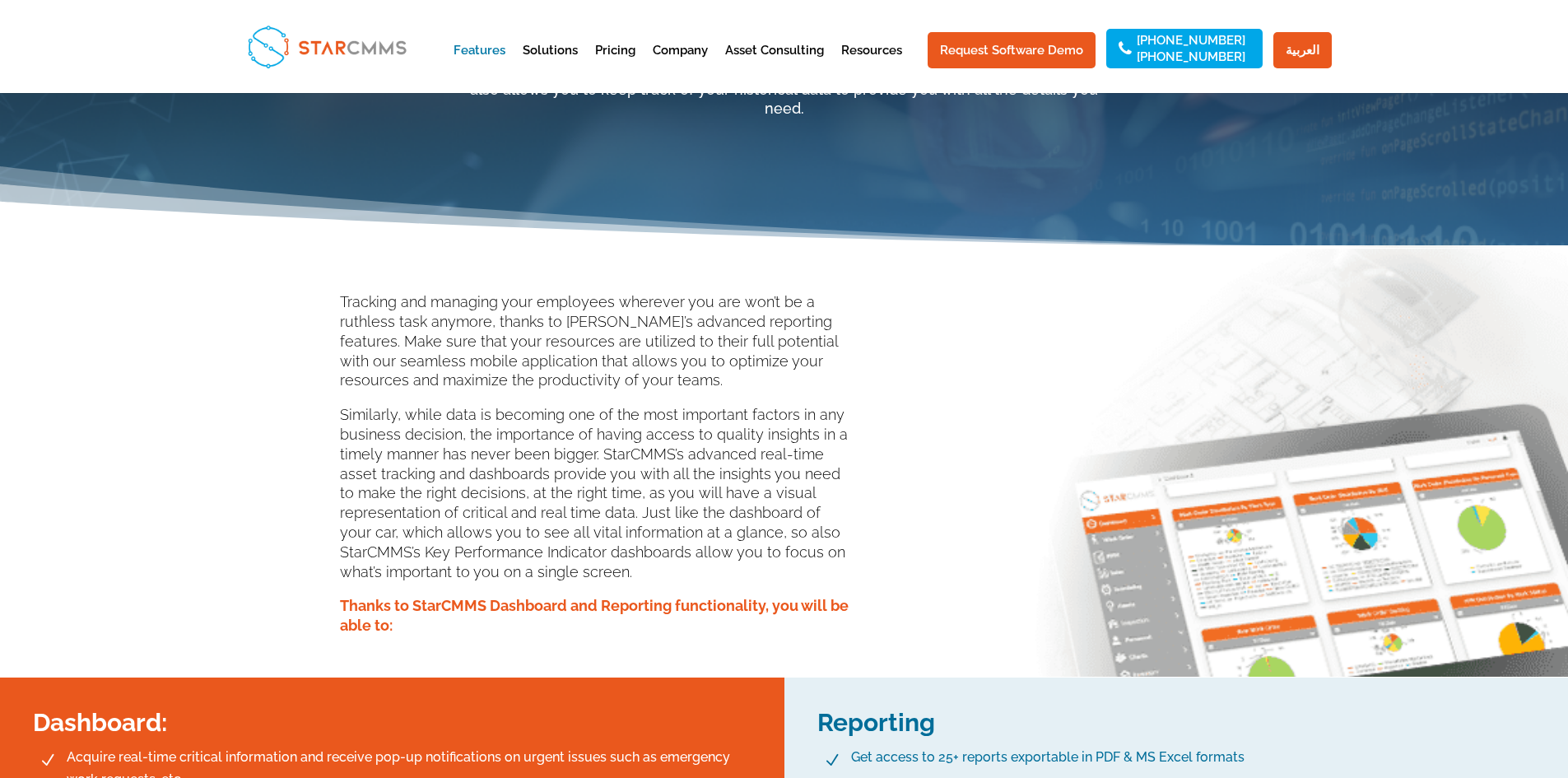
scroll to position [0, 0]
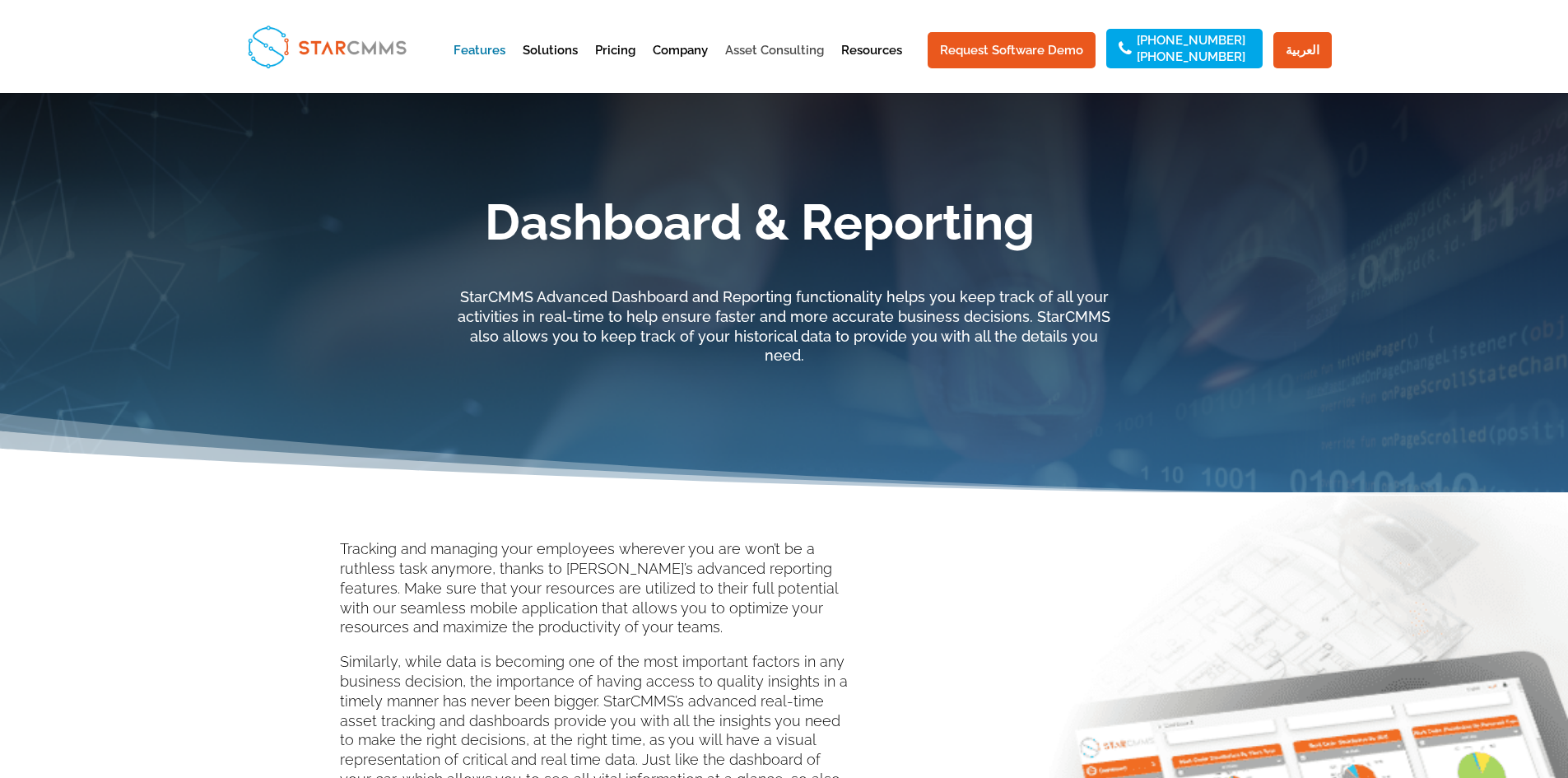
click at [770, 50] on link "Asset Consulting" at bounding box center [774, 64] width 99 height 41
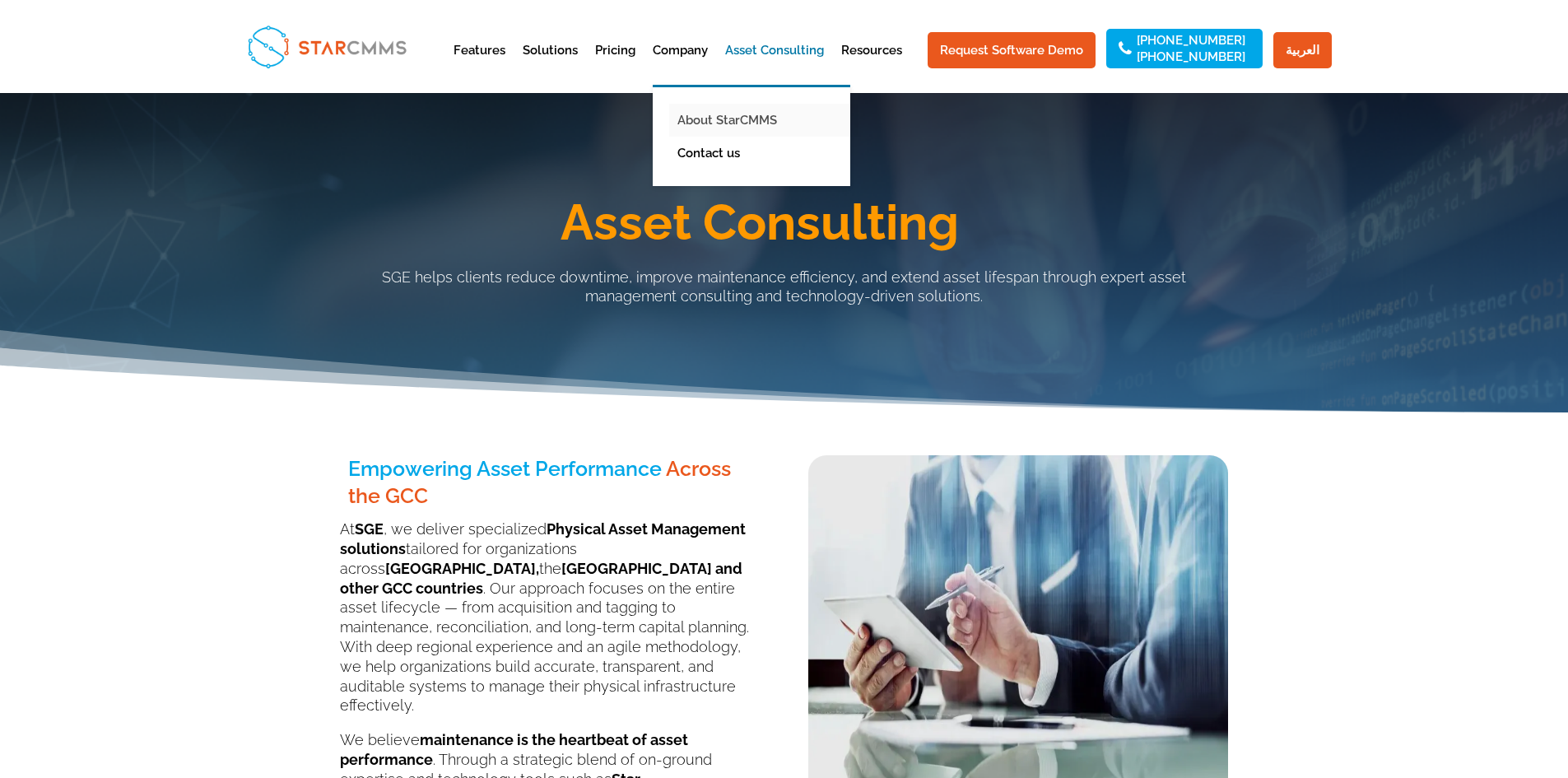
click at [743, 123] on link "About StarCMMS" at bounding box center [764, 120] width 189 height 33
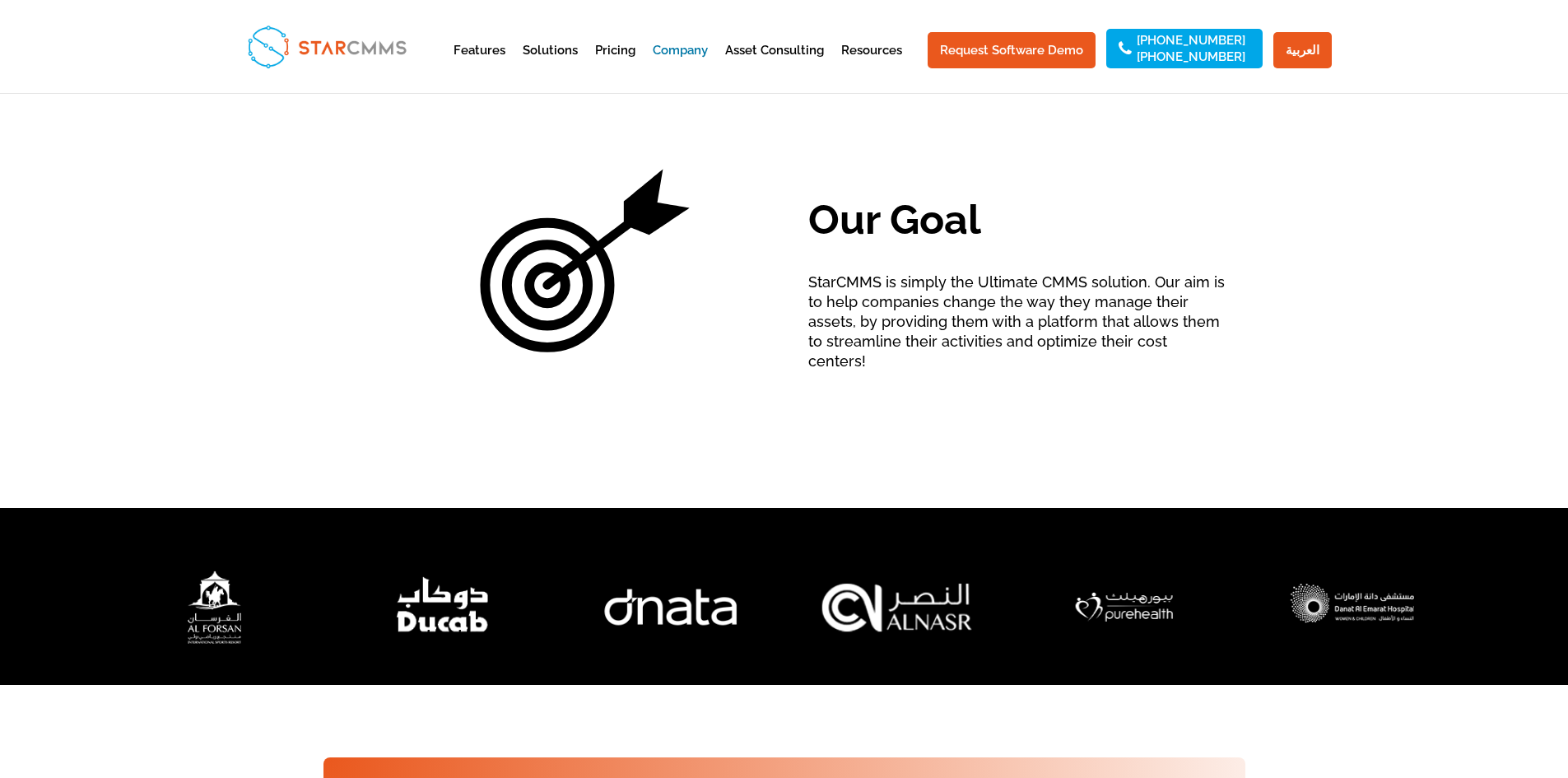
scroll to position [1152, 0]
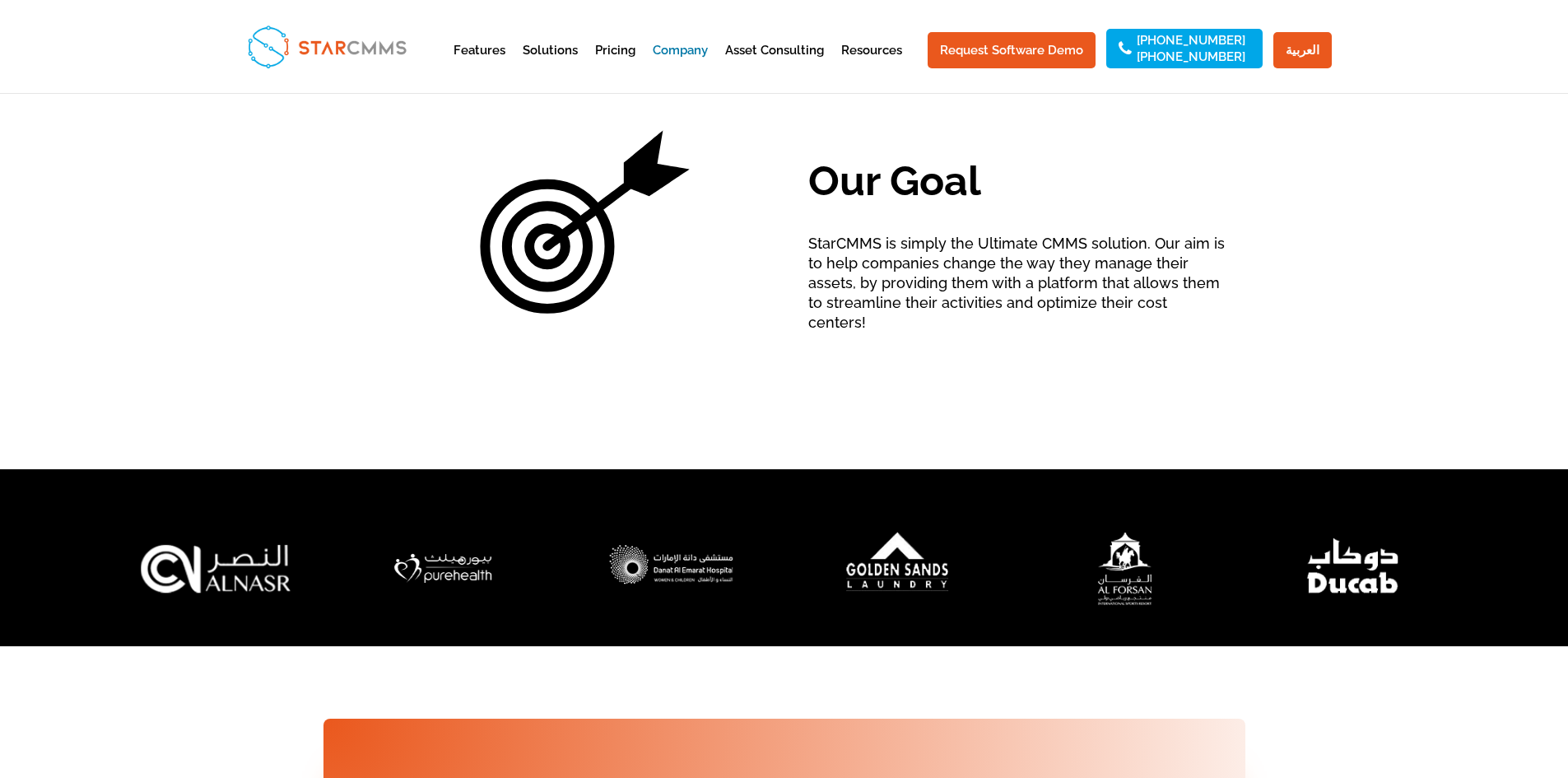
click at [171, 565] on img "6 / 7" at bounding box center [215, 568] width 252 height 125
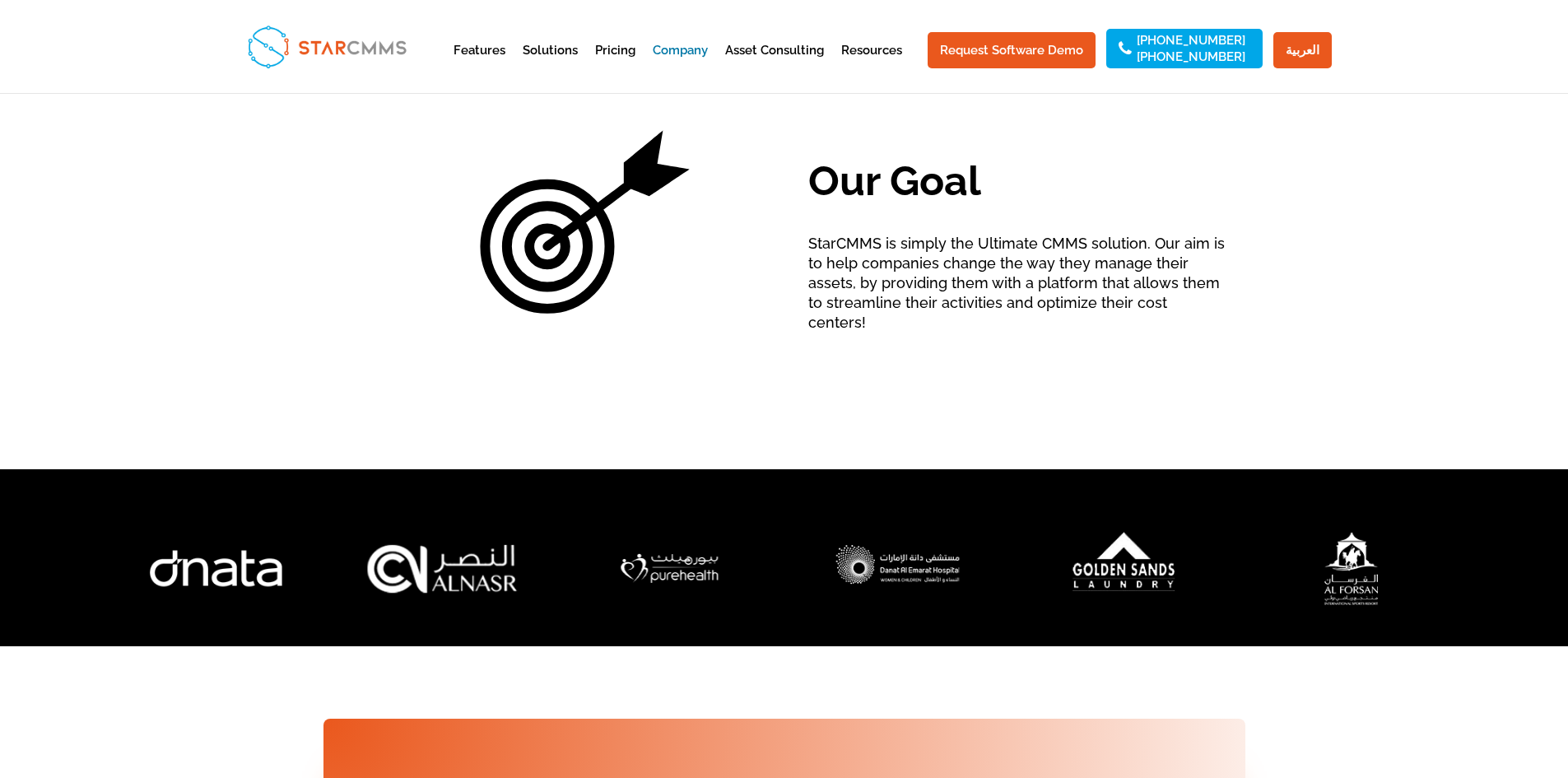
click at [424, 561] on img "6 / 7" at bounding box center [442, 568] width 252 height 125
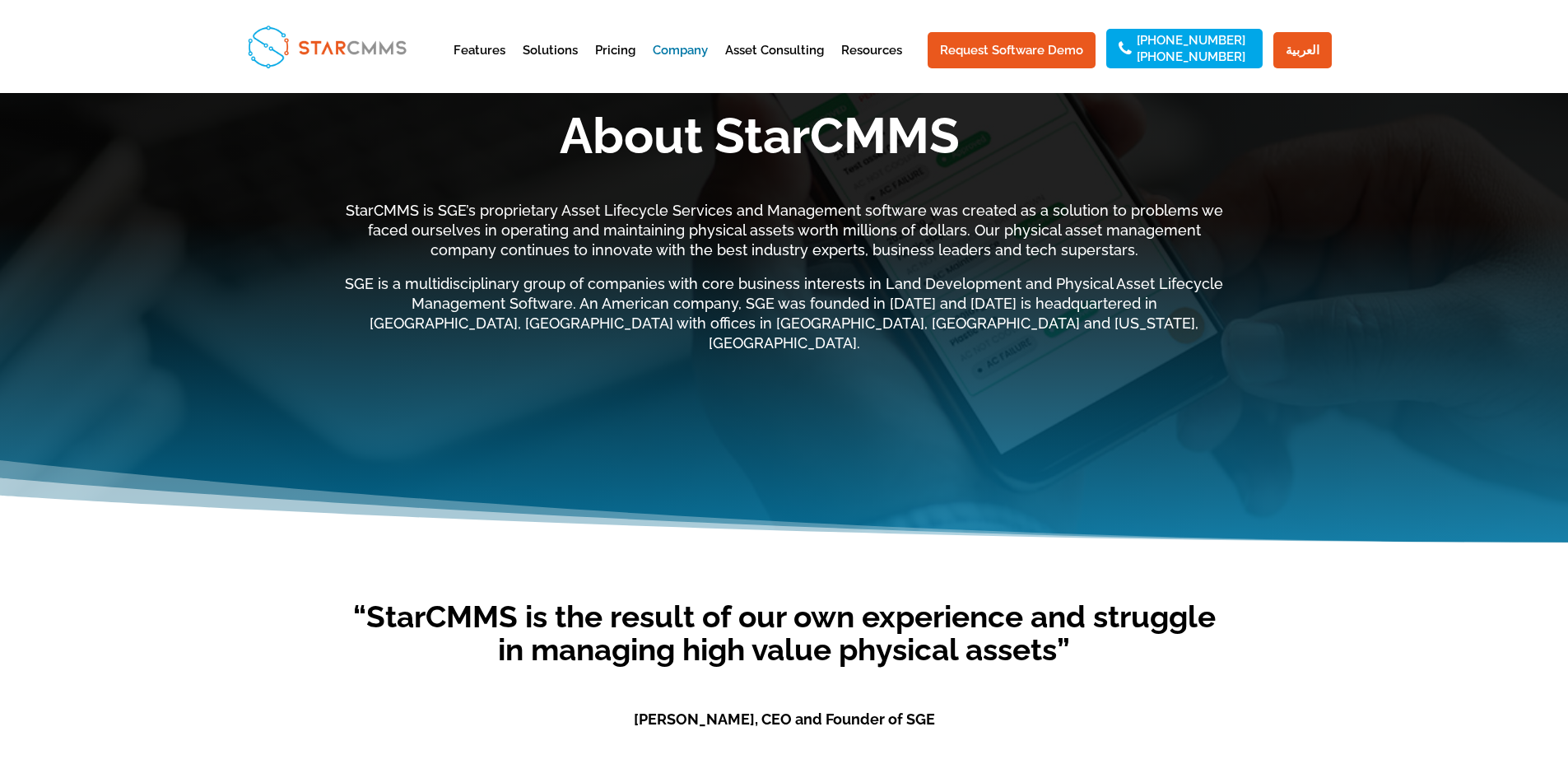
scroll to position [0, 0]
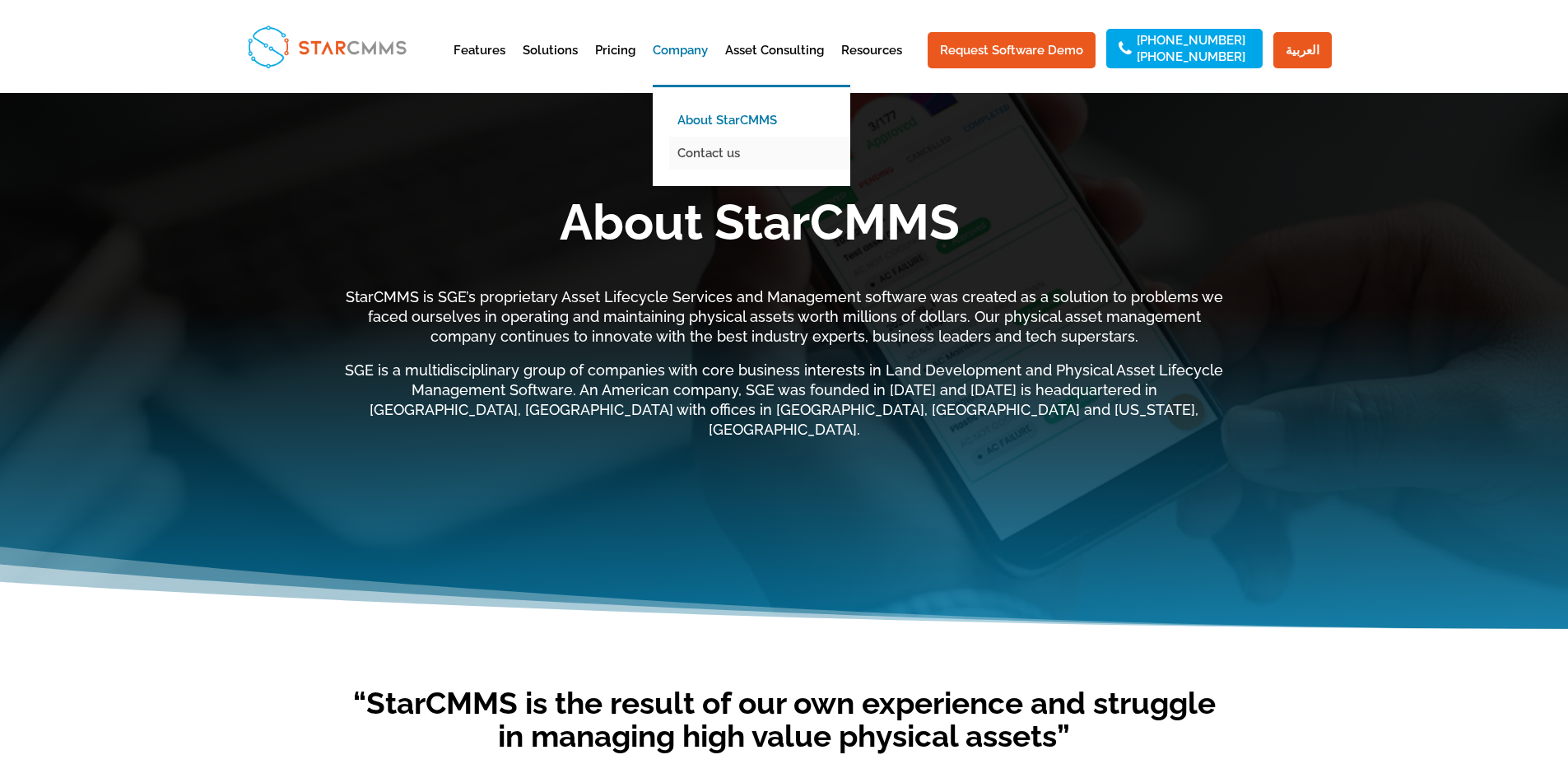
click at [733, 156] on link "Contact us" at bounding box center [764, 153] width 189 height 33
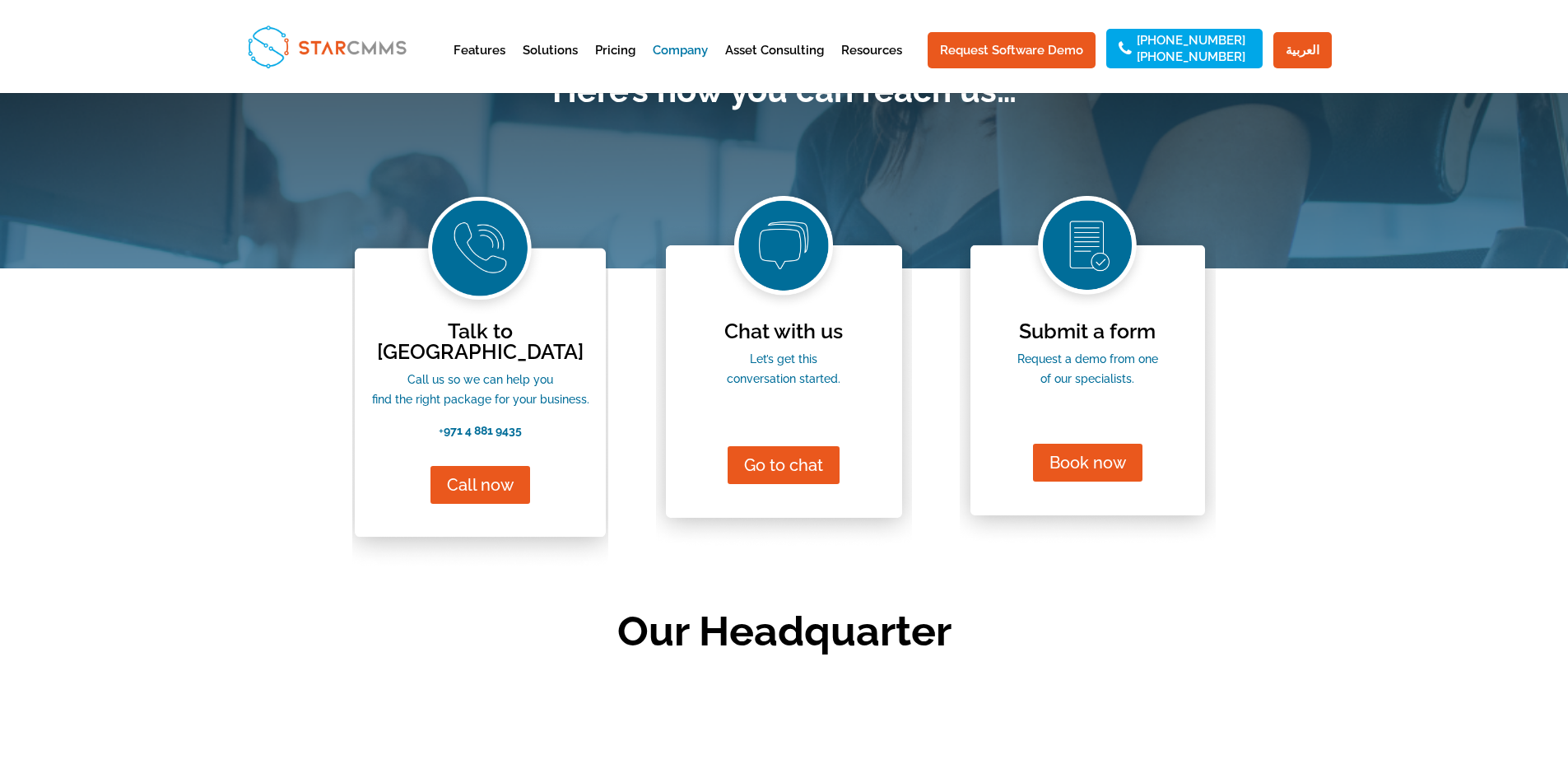
scroll to position [247, 0]
